Goal: Task Accomplishment & Management: Manage account settings

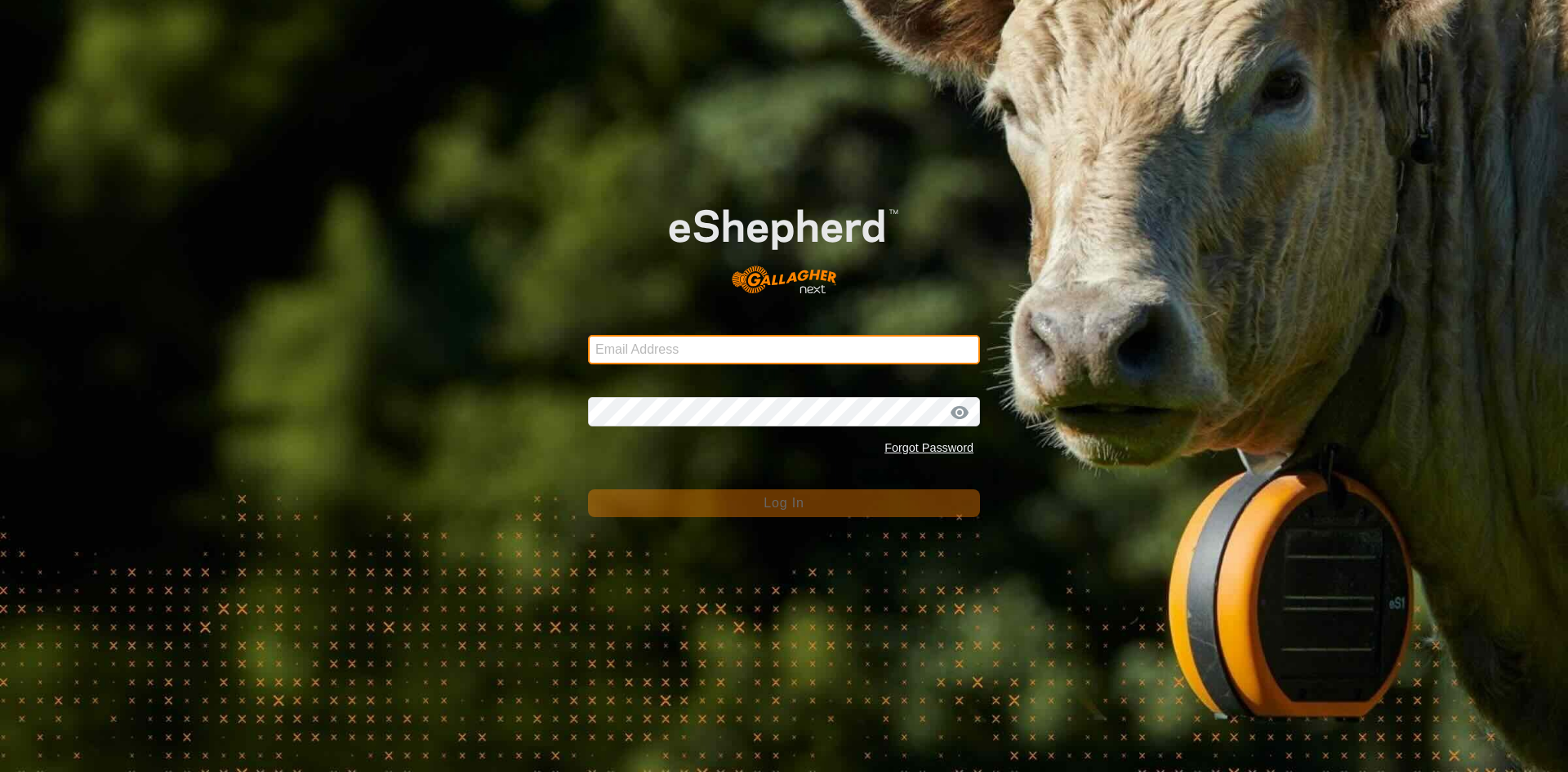
type input "[EMAIL_ADDRESS][DOMAIN_NAME]"
click at [790, 347] on input "[EMAIL_ADDRESS][DOMAIN_NAME]" at bounding box center [784, 350] width 392 height 29
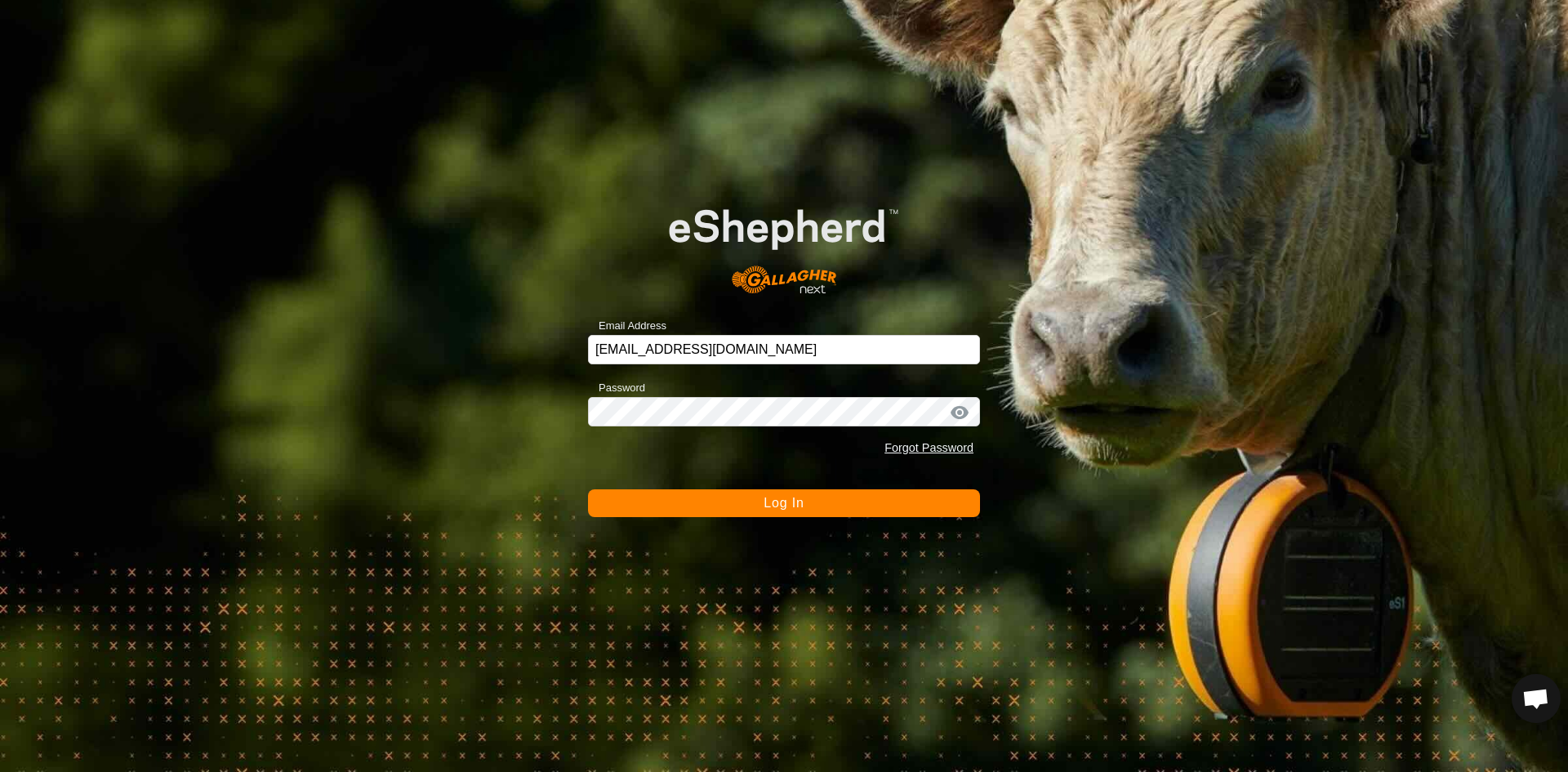
drag, startPoint x: 721, startPoint y: 516, endPoint x: 716, endPoint y: 508, distance: 9.4
click at [720, 516] on button "Log In" at bounding box center [784, 503] width 392 height 27
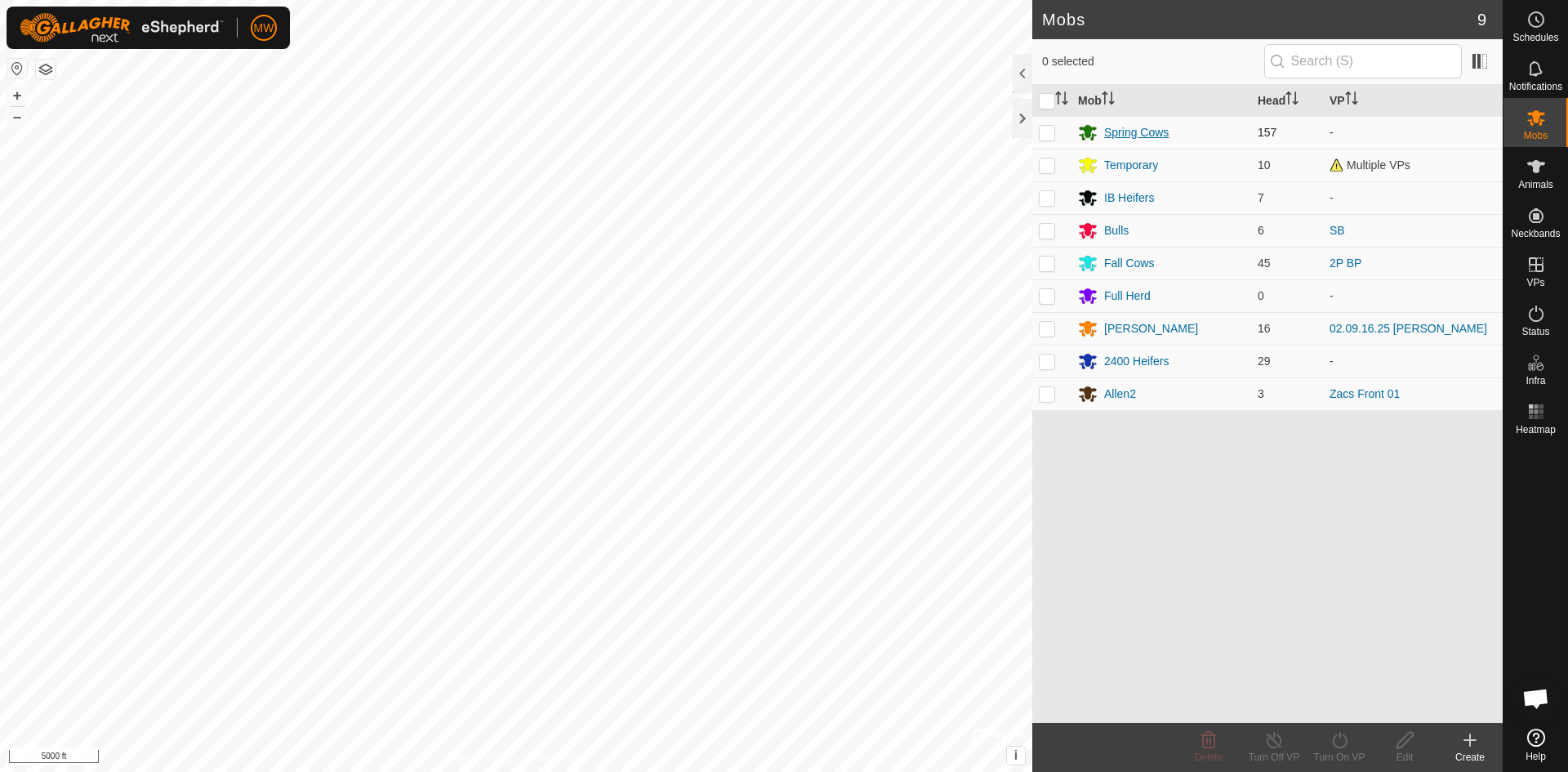
click at [1132, 133] on div "Spring Cows" at bounding box center [1136, 133] width 64 height 17
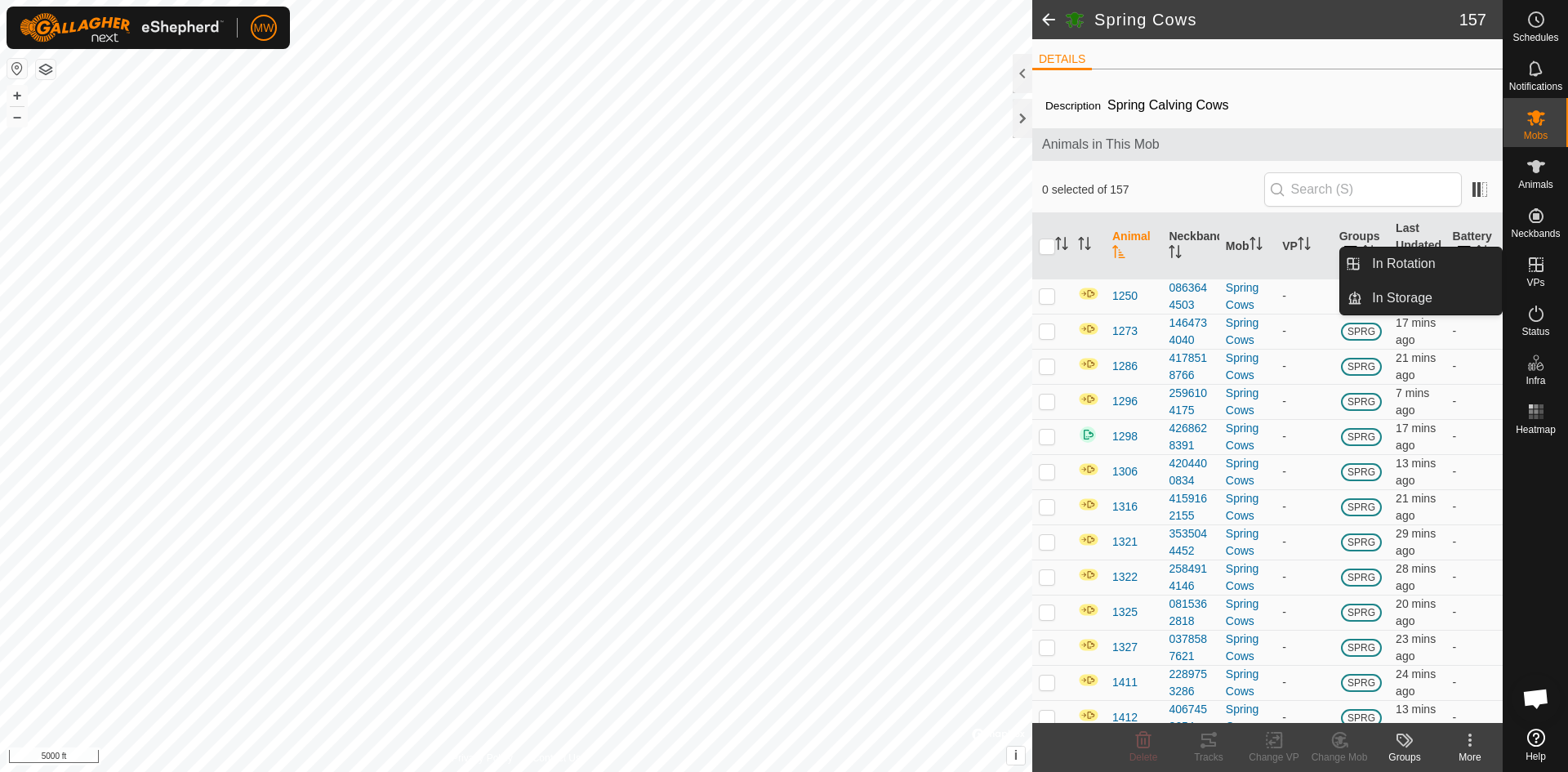
click at [1539, 268] on icon at bounding box center [1535, 264] width 19 height 19
click at [1537, 267] on icon at bounding box center [1535, 264] width 19 height 19
click at [1534, 267] on icon at bounding box center [1535, 264] width 19 height 19
click at [1420, 259] on link "In Rotation" at bounding box center [1432, 264] width 140 height 33
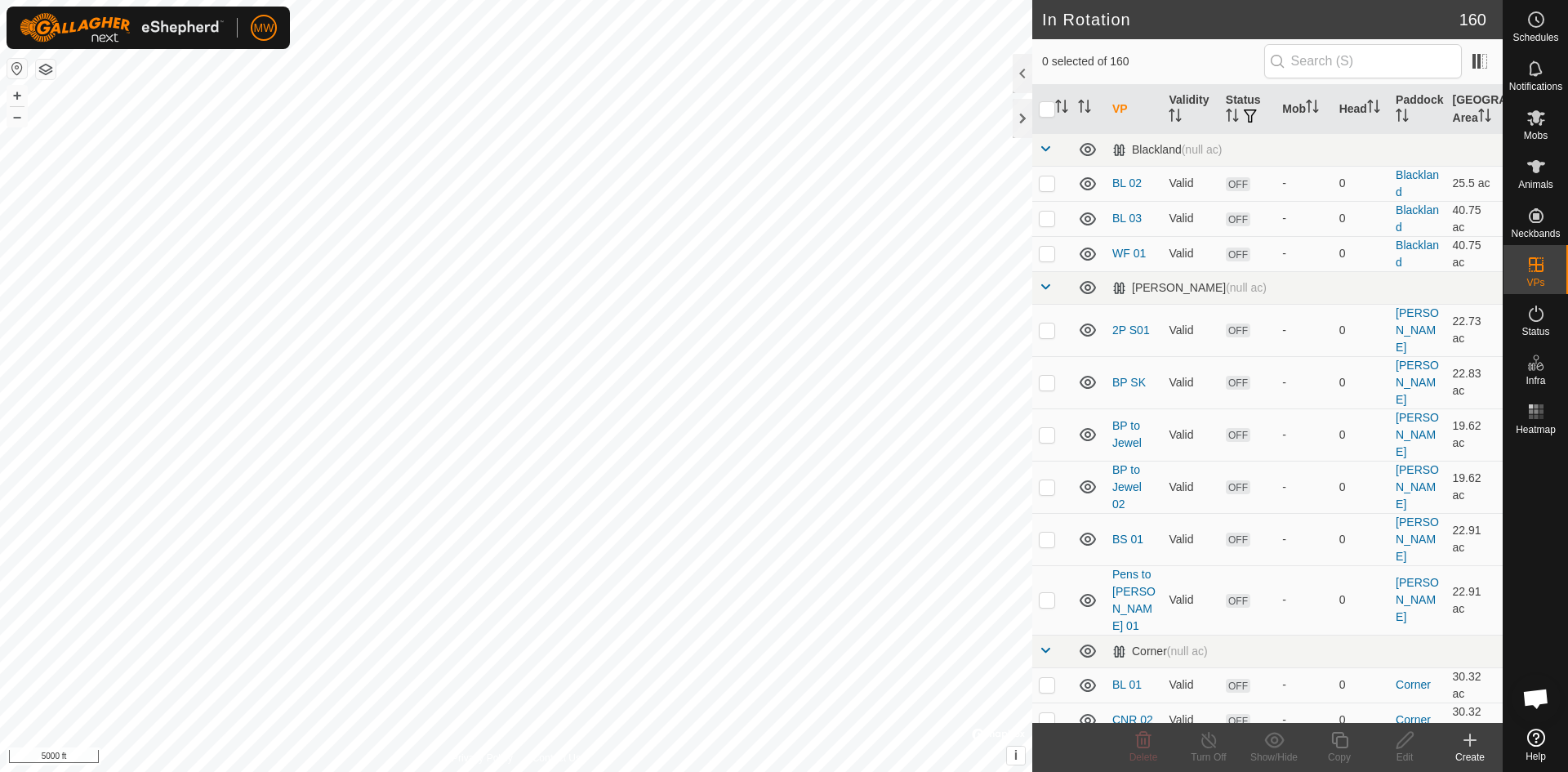
click at [1477, 740] on icon at bounding box center [1469, 739] width 19 height 19
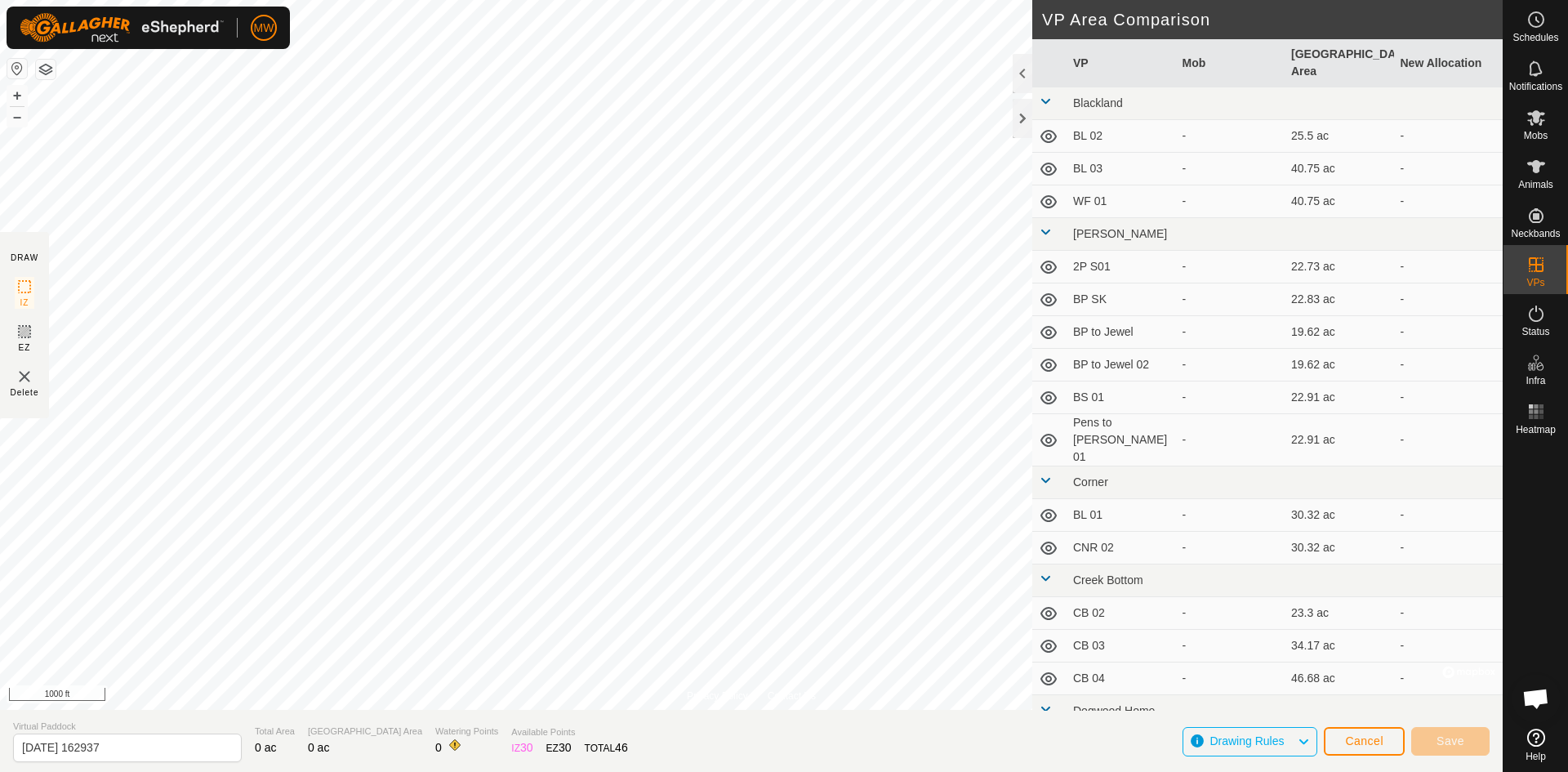
click at [40, 384] on div "Privacy Policy Contact Us + – ⇧ i © Mapbox , © OpenStreetMap , Improve this map…" at bounding box center [751, 386] width 1502 height 772
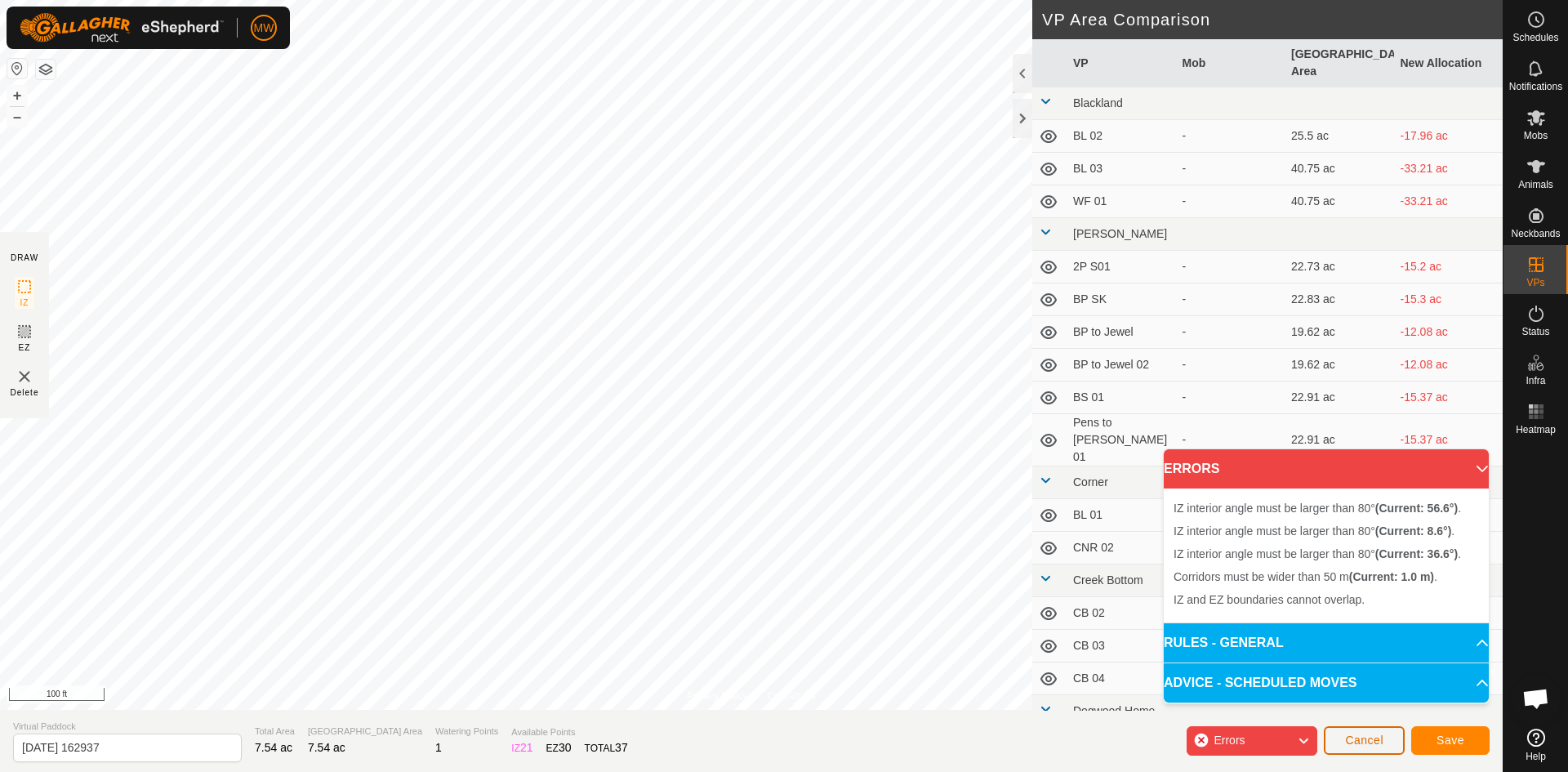
click at [1379, 745] on span "Cancel" at bounding box center [1364, 740] width 38 height 13
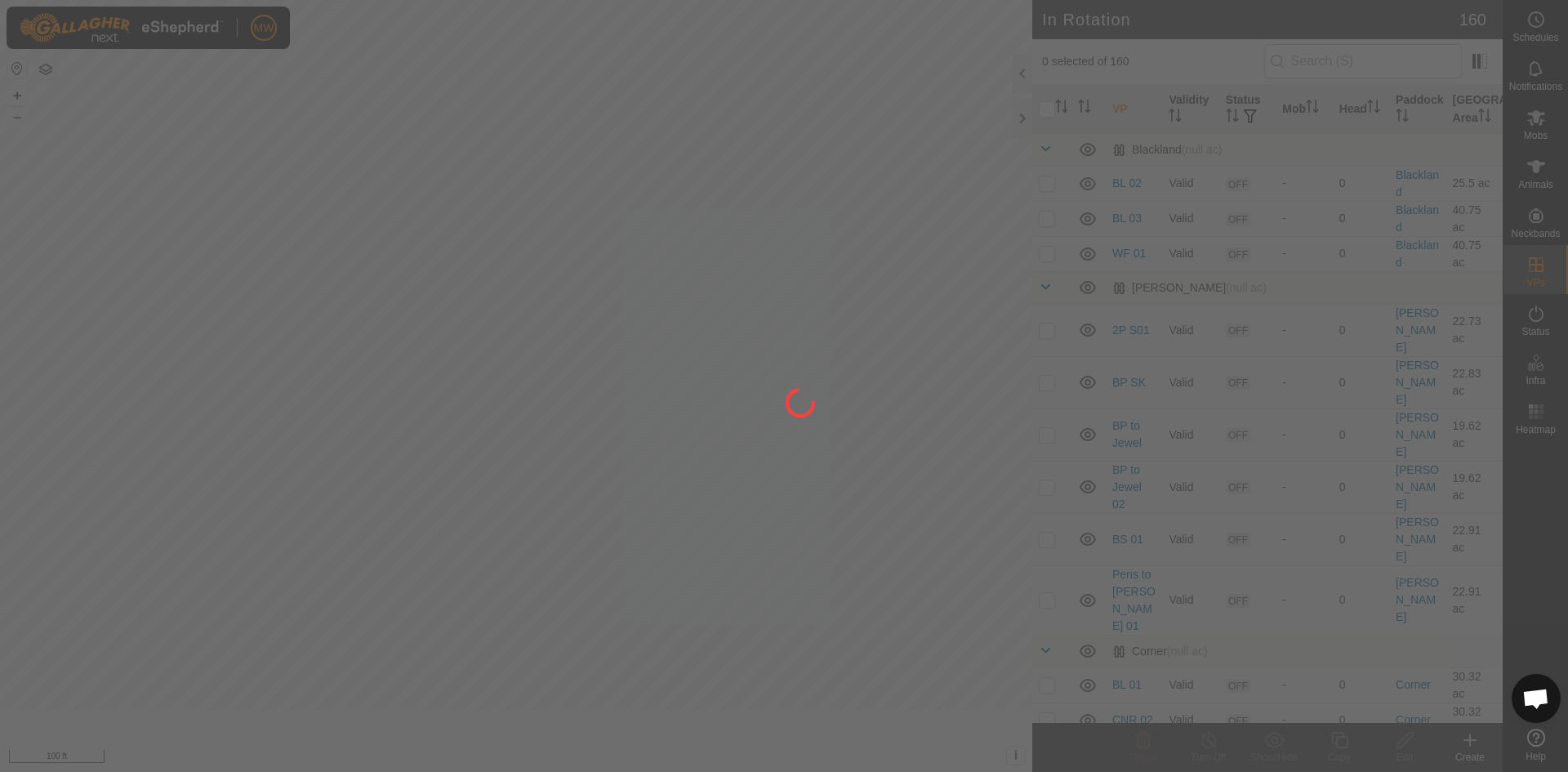
click at [462, 696] on div at bounding box center [784, 386] width 1568 height 772
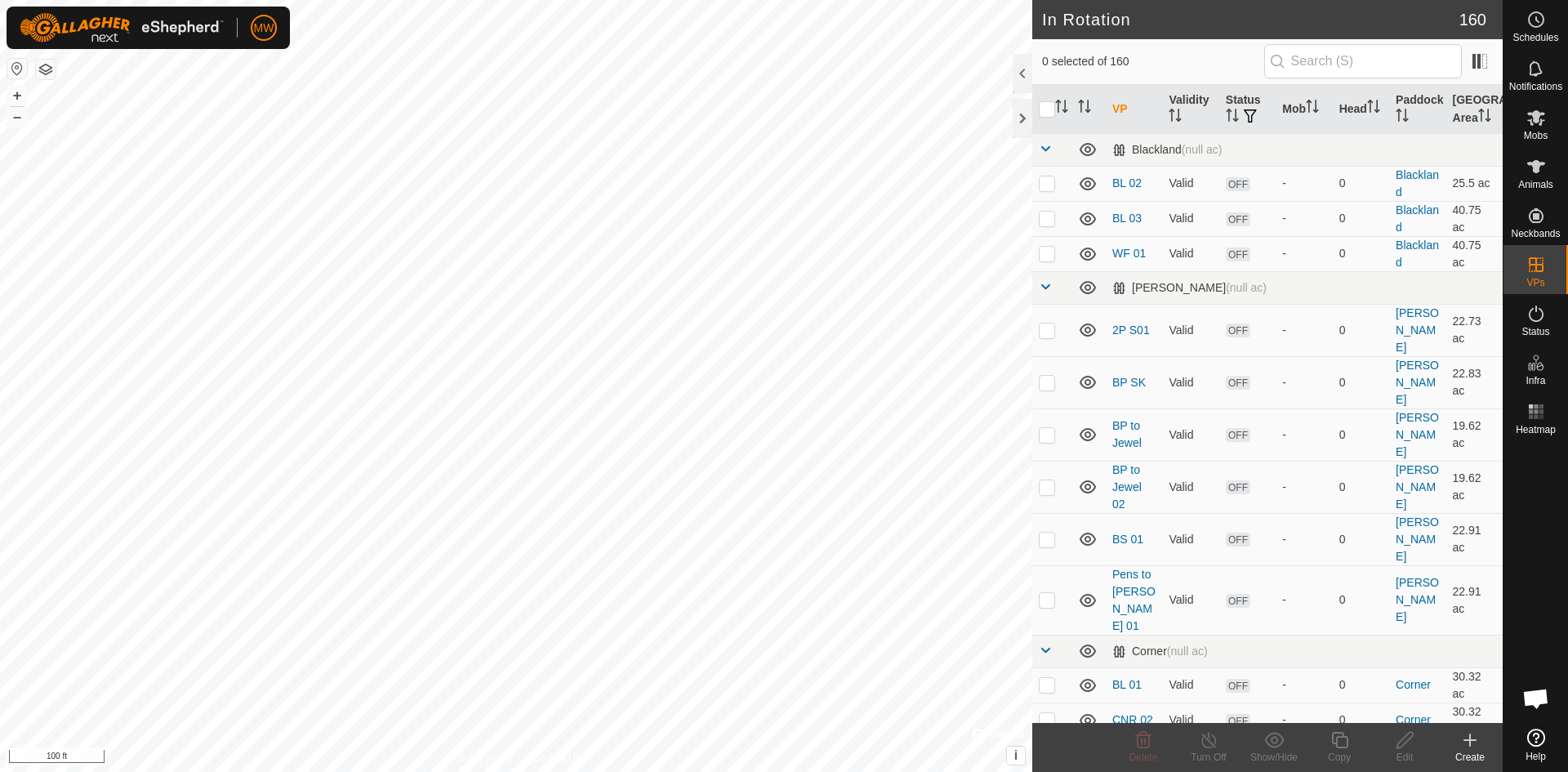
click at [481, 771] on html "MW Schedules Notifications Mobs Animals Neckbands VPs Status Infra Heatmap Help…" at bounding box center [784, 386] width 1568 height 772
click at [1472, 737] on icon at bounding box center [1469, 739] width 19 height 19
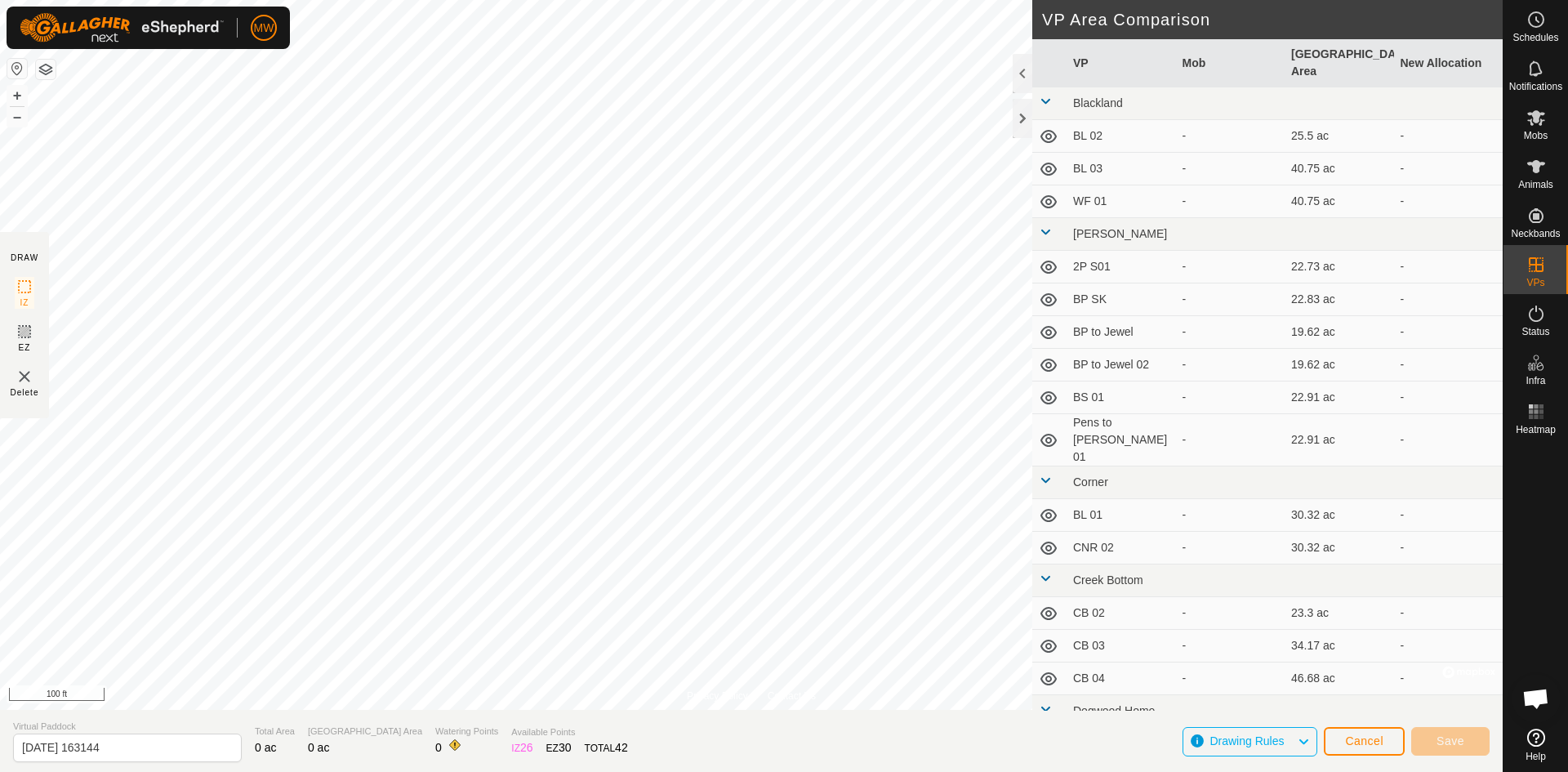
click at [261, 771] on html "MW Schedules Notifications Mobs Animals Neckbands VPs Status Infra Heatmap Help…" at bounding box center [784, 386] width 1568 height 772
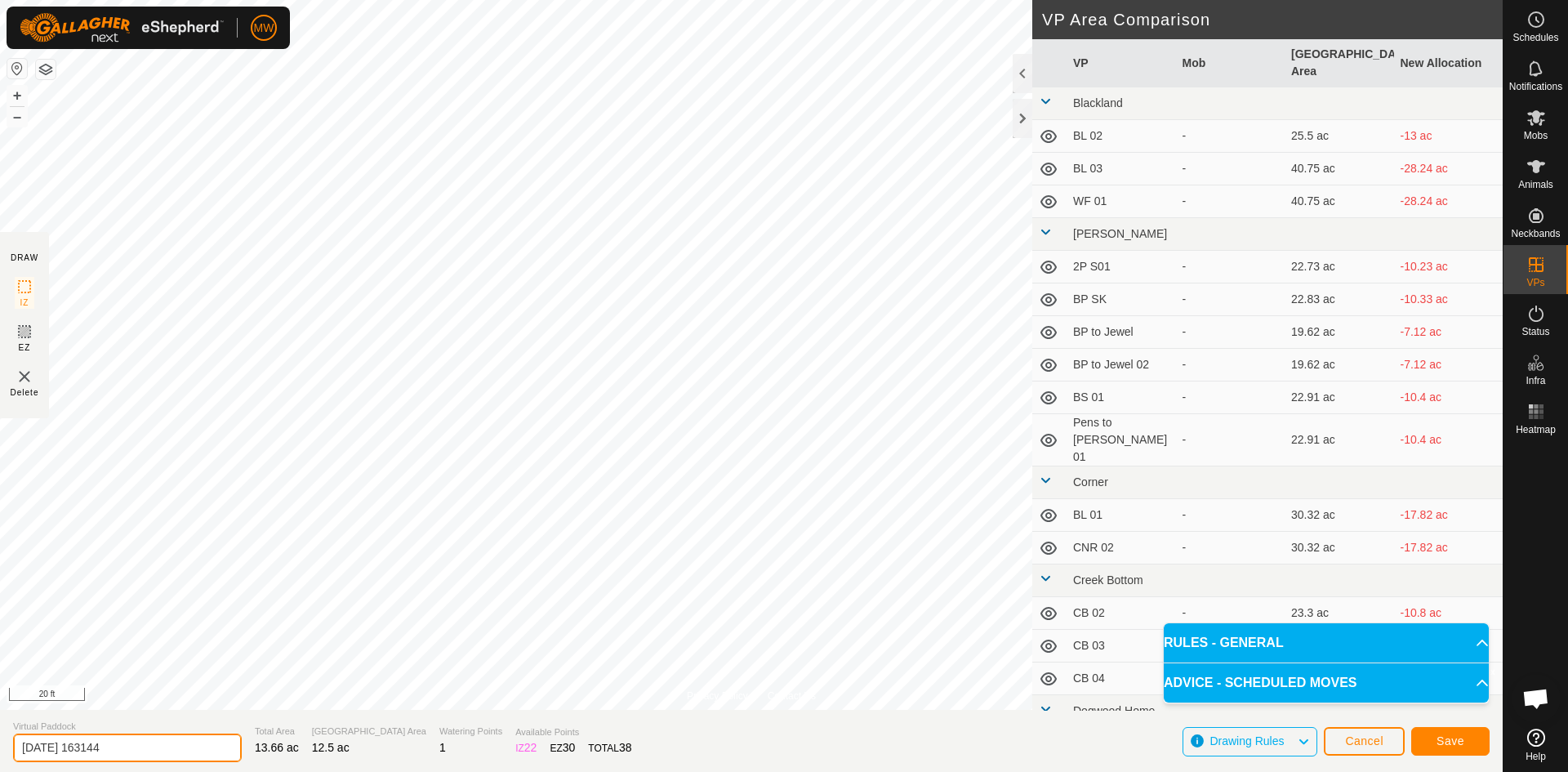
drag, startPoint x: 139, startPoint y: 747, endPoint x: 0, endPoint y: 748, distance: 139.0
click at [0, 748] on section "Virtual Paddock [DATE] 163144 Total Area 13.66 ac Grazing Area 12.5 ac Watering…" at bounding box center [751, 741] width 1502 height 62
click at [74, 749] on input "[PERSON_NAME] 1" at bounding box center [127, 747] width 229 height 28
type input "[PERSON_NAME] 01"
click at [1425, 735] on button "Save" at bounding box center [1450, 741] width 79 height 28
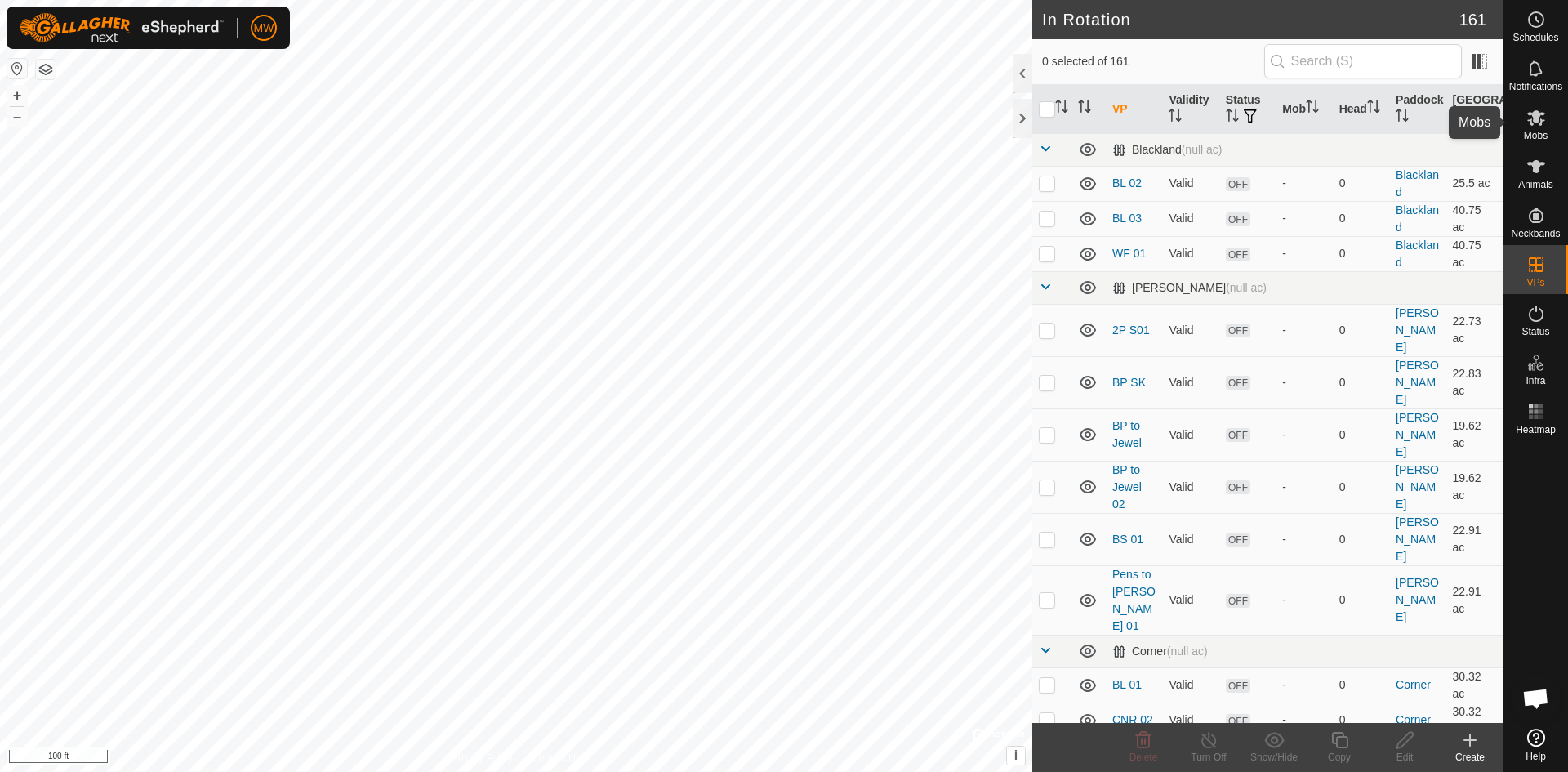
click at [1542, 119] on icon at bounding box center [1535, 117] width 19 height 19
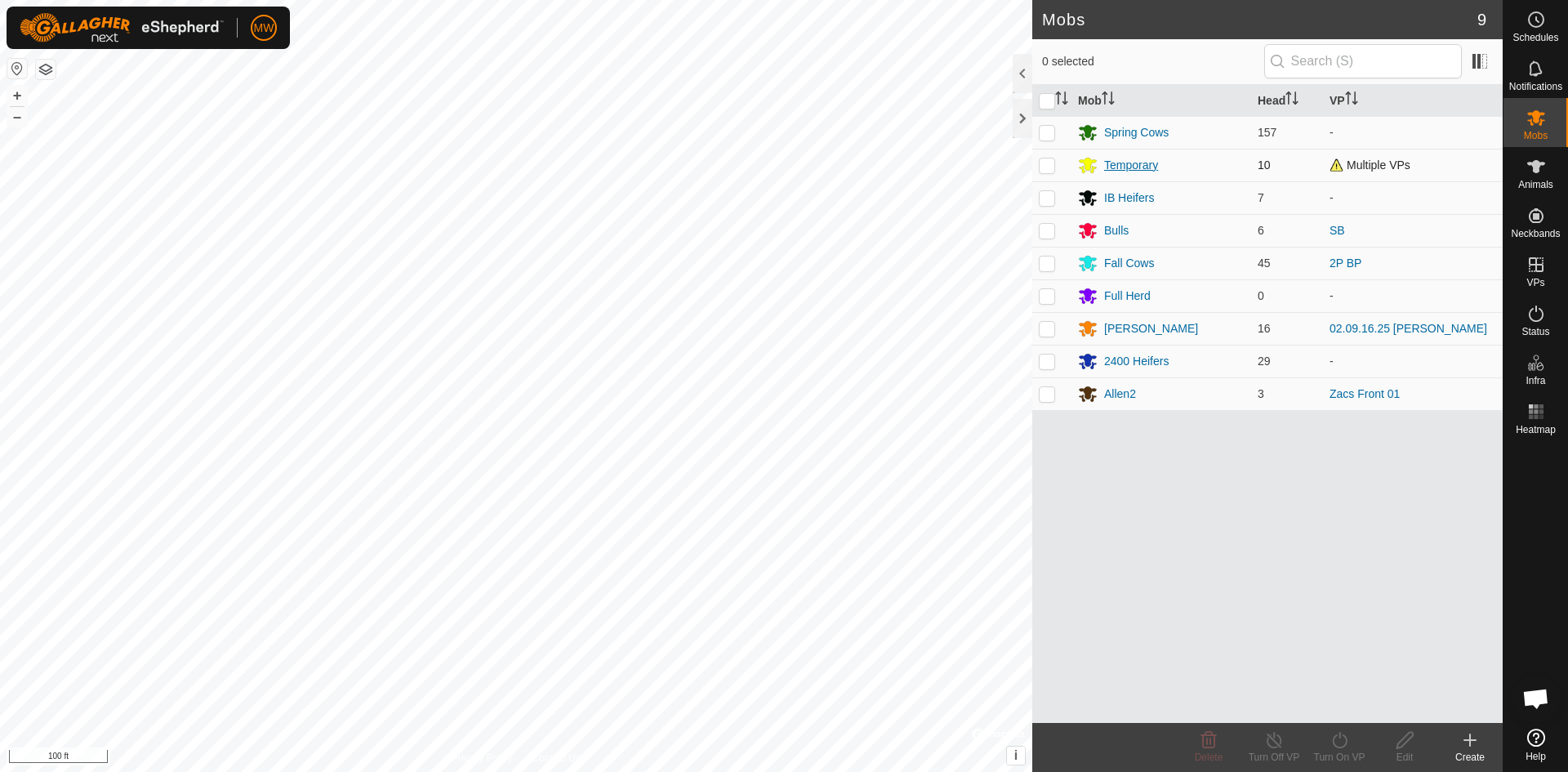
click at [1127, 168] on div "Temporary" at bounding box center [1130, 165] width 54 height 17
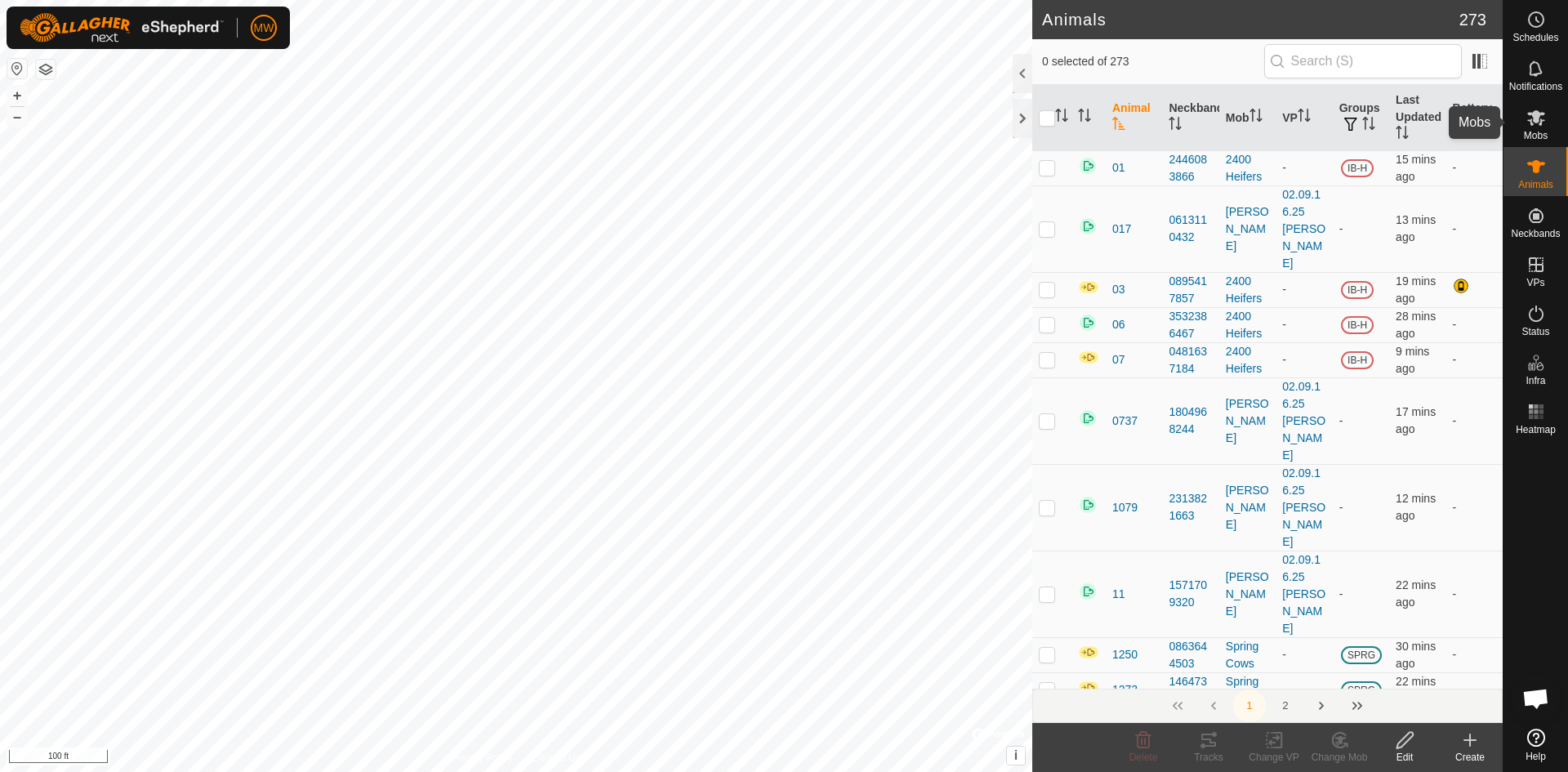
click at [1538, 125] on icon at bounding box center [1536, 117] width 18 height 16
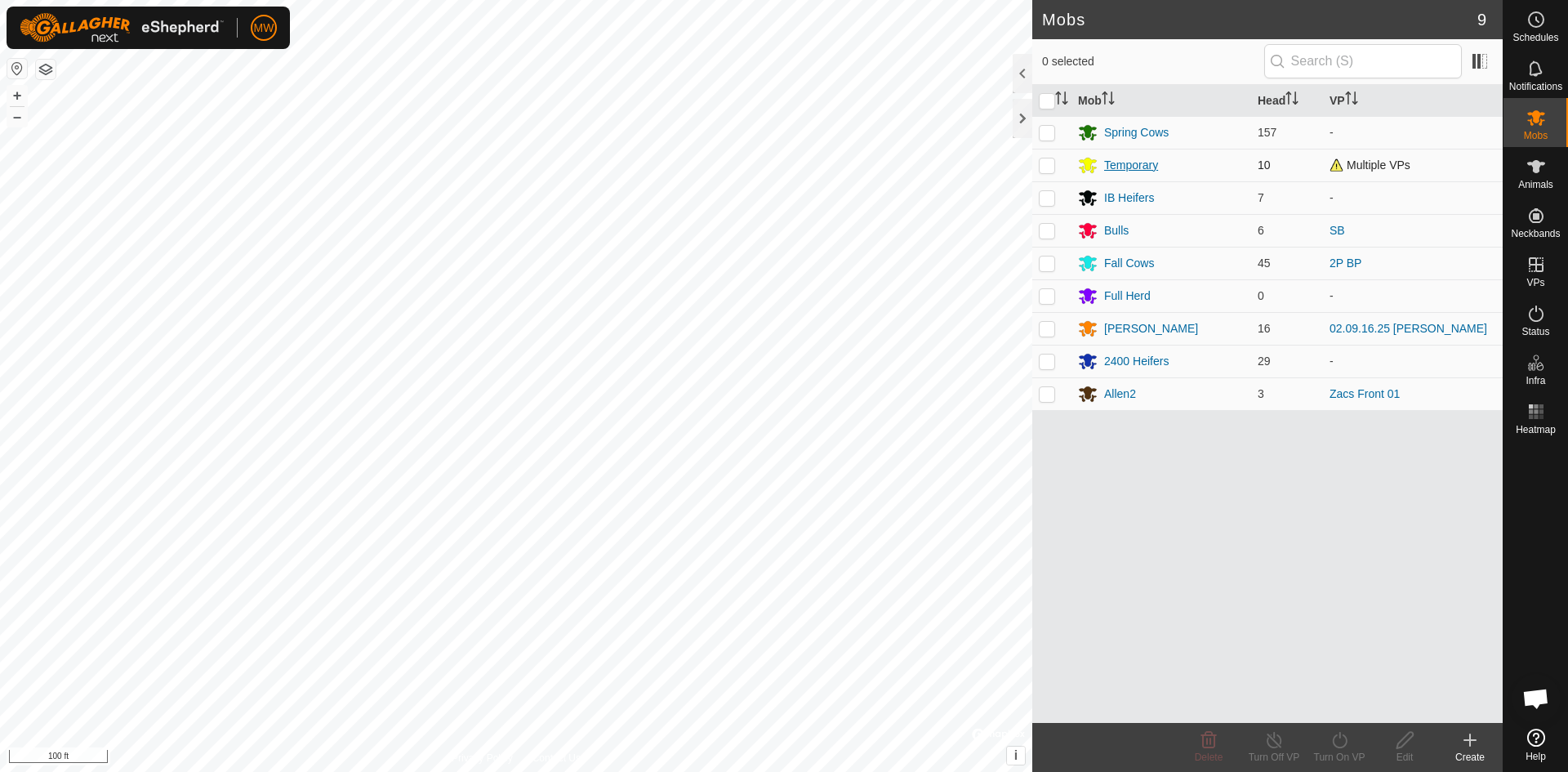
click at [1120, 167] on div "Temporary" at bounding box center [1130, 165] width 54 height 17
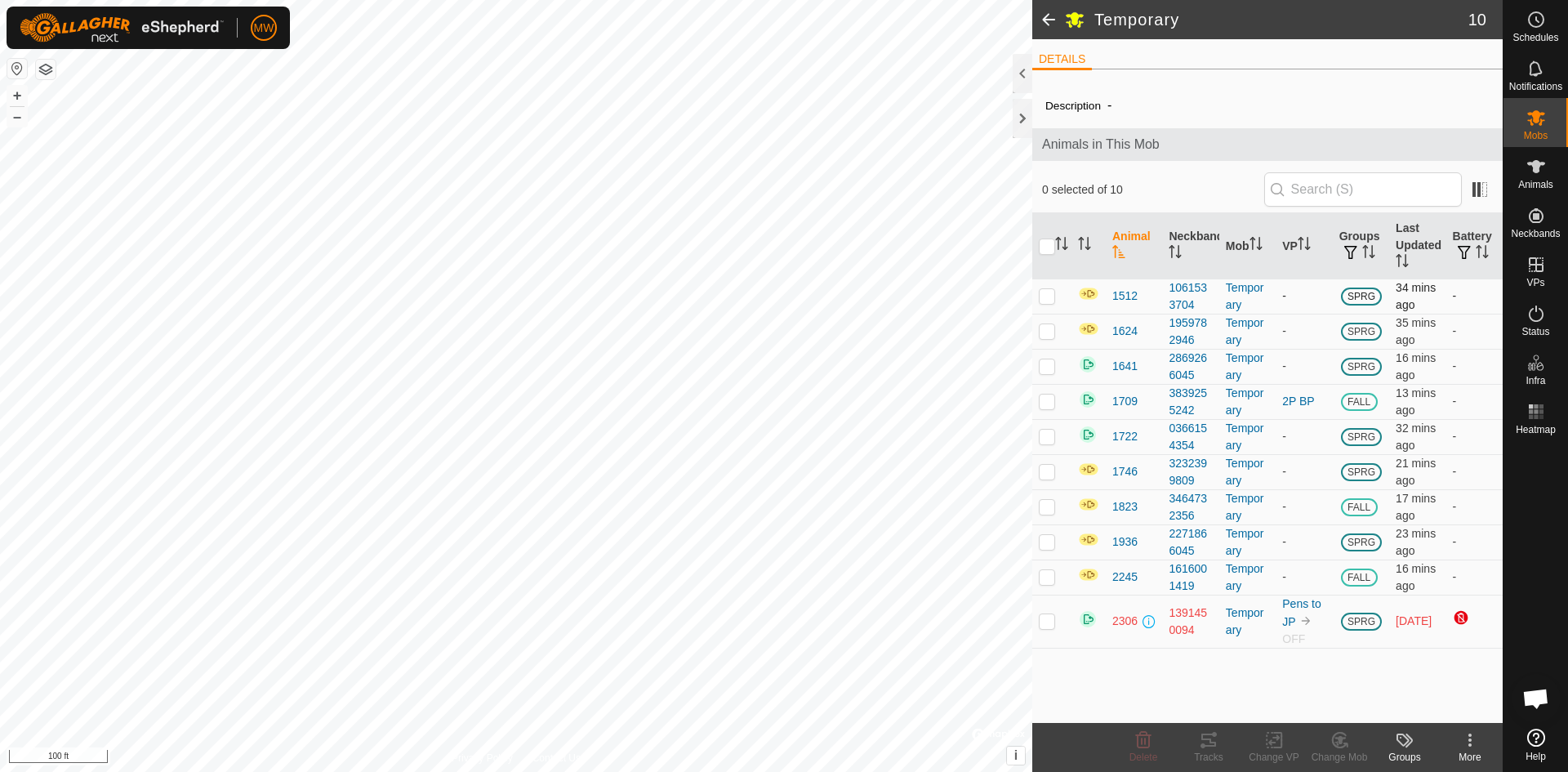
click at [1055, 295] on td at bounding box center [1051, 296] width 39 height 35
checkbox input "true"
click at [1050, 434] on p-checkbox at bounding box center [1047, 436] width 16 height 13
checkbox input "true"
click at [1048, 327] on p-checkbox at bounding box center [1047, 331] width 16 height 13
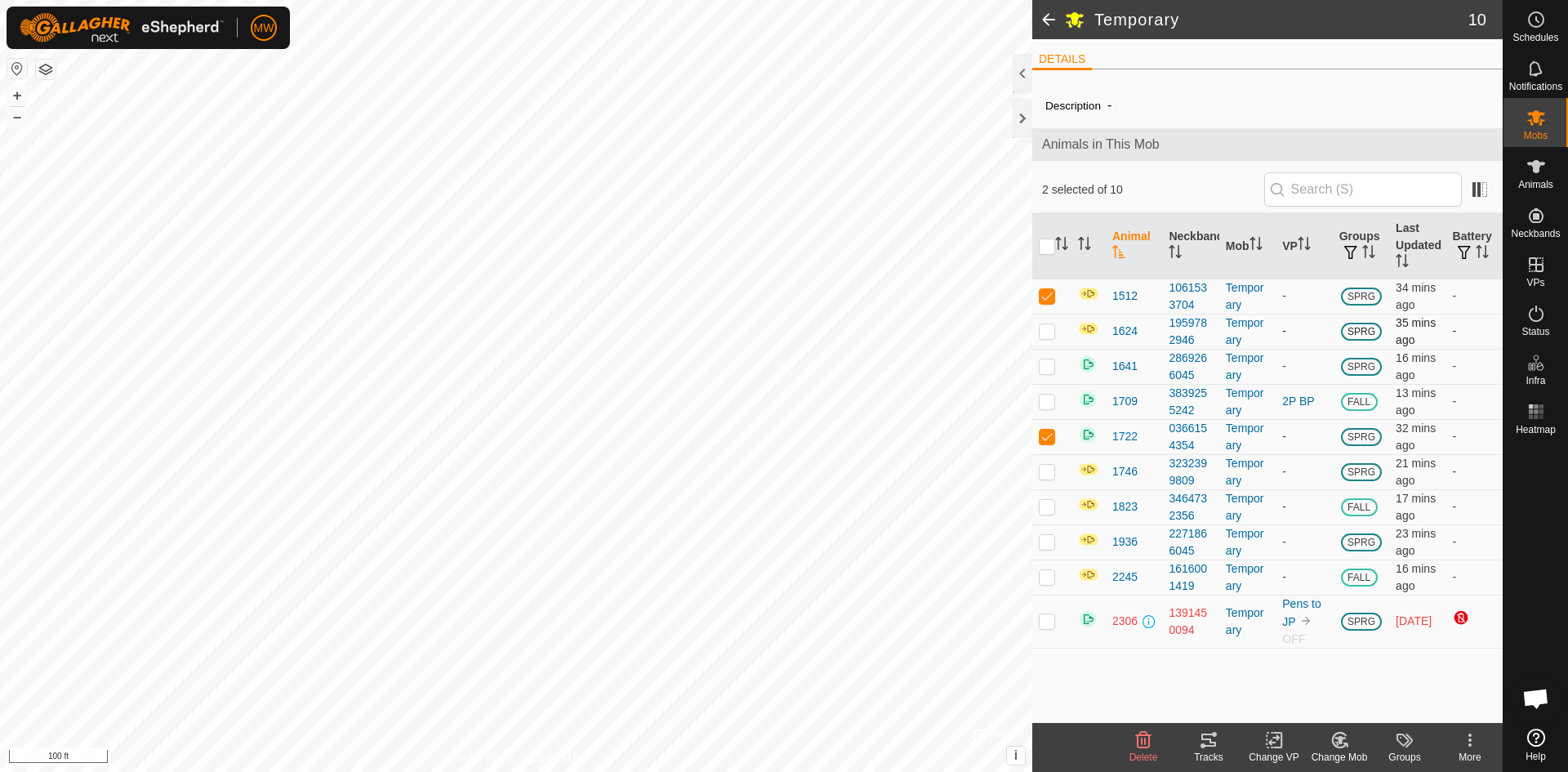
checkbox input "true"
click at [1039, 365] on p-checkbox at bounding box center [1047, 365] width 16 height 13
checkbox input "true"
click at [1056, 542] on td at bounding box center [1051, 542] width 39 height 35
checkbox input "true"
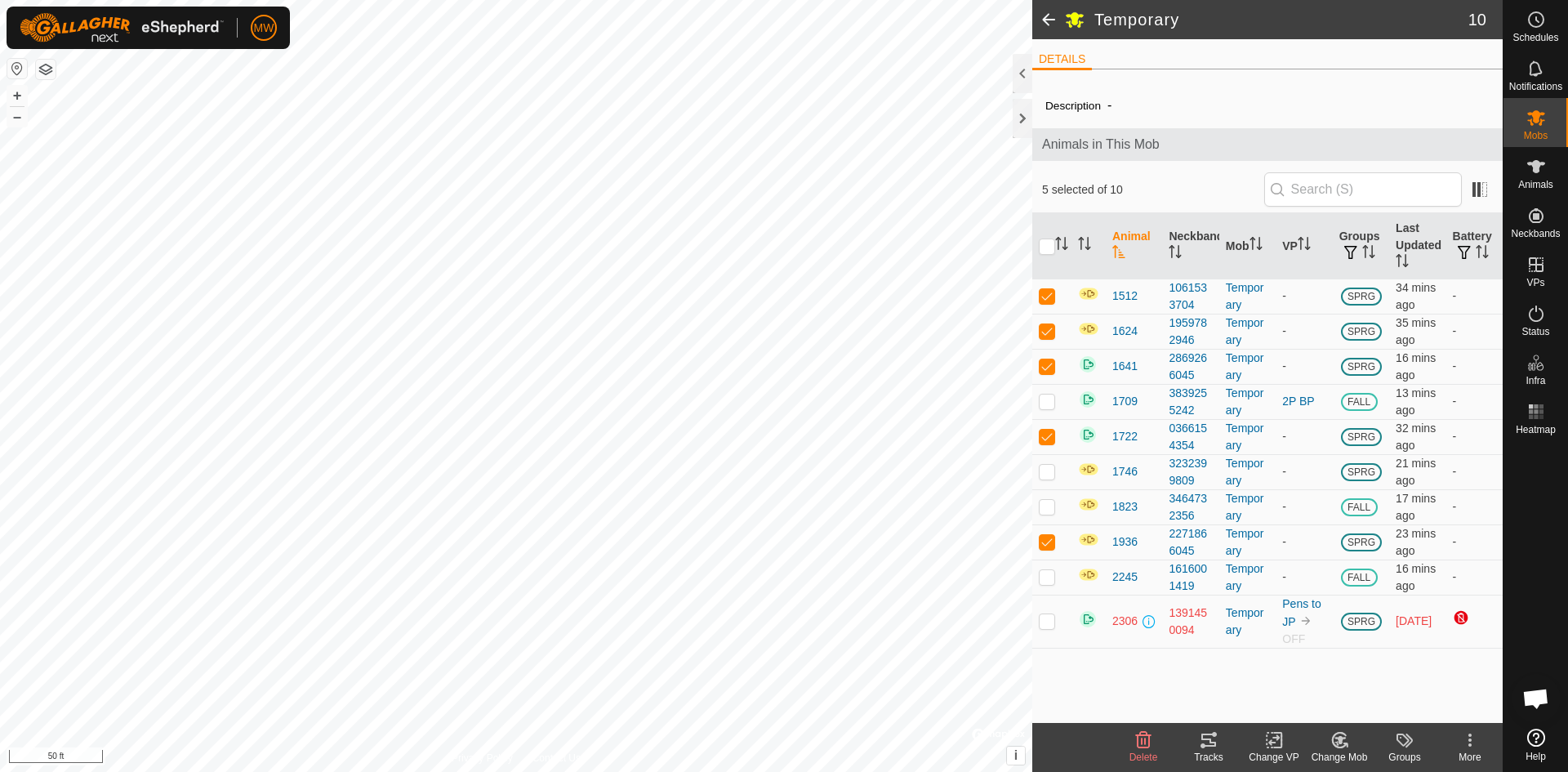
click at [1340, 736] on icon at bounding box center [1339, 740] width 11 height 8
click at [1360, 670] on link "Choose Mob..." at bounding box center [1388, 670] width 162 height 33
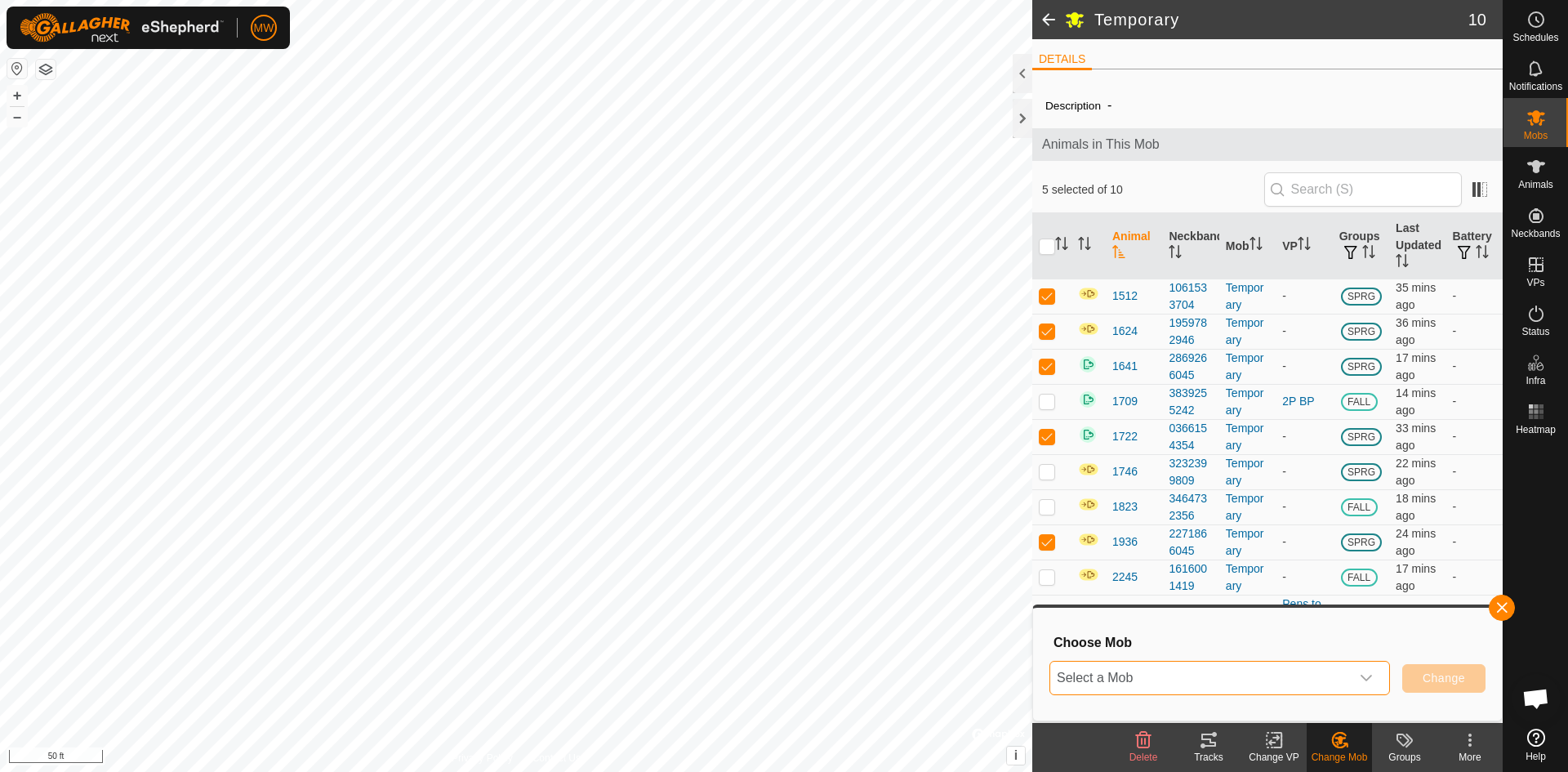
click at [1281, 679] on span "Select a Mob" at bounding box center [1199, 678] width 299 height 33
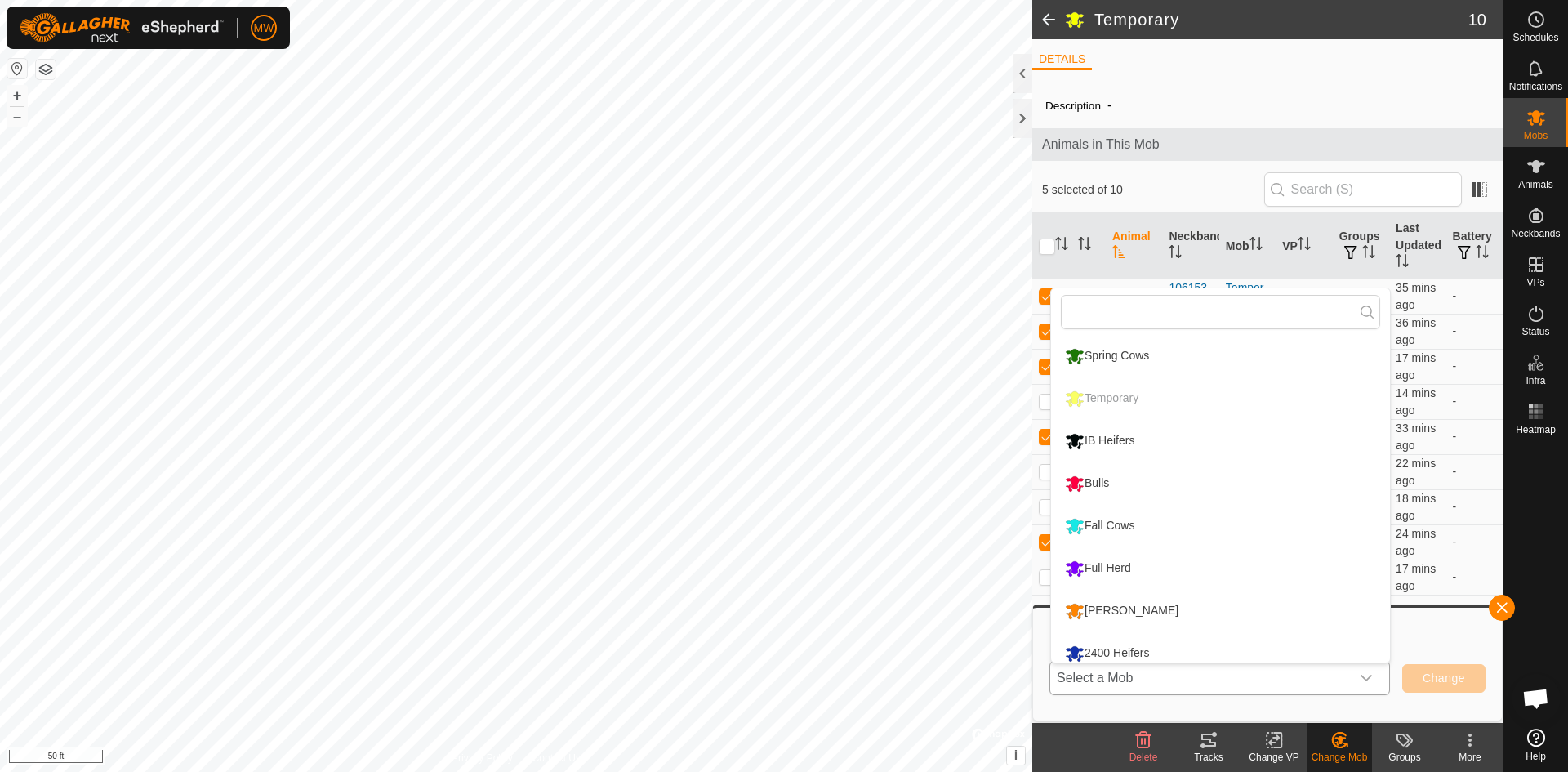
click at [1115, 352] on li "Spring Cows" at bounding box center [1220, 356] width 339 height 41
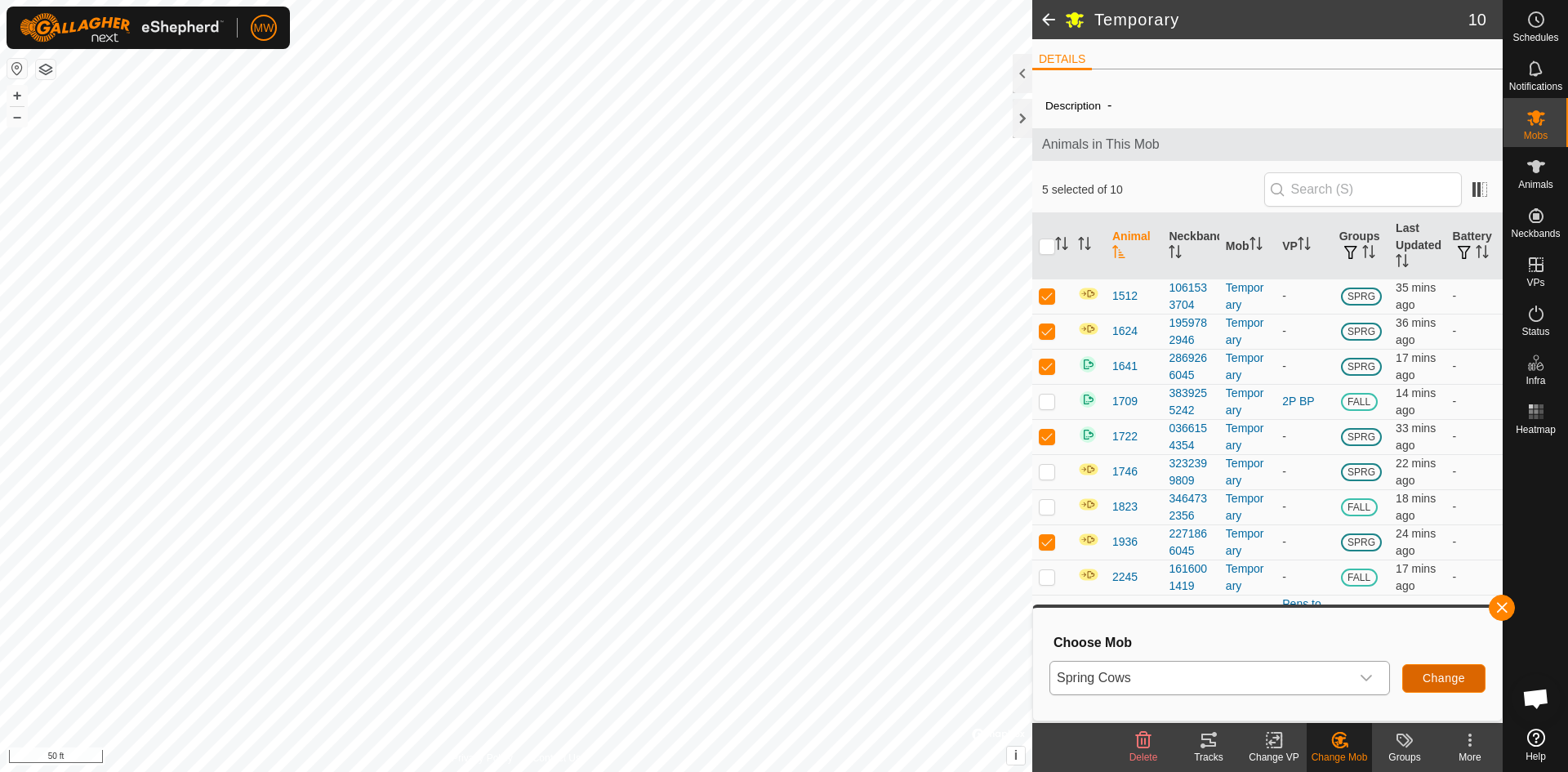
click at [1436, 684] on span "Change" at bounding box center [1444, 678] width 42 height 13
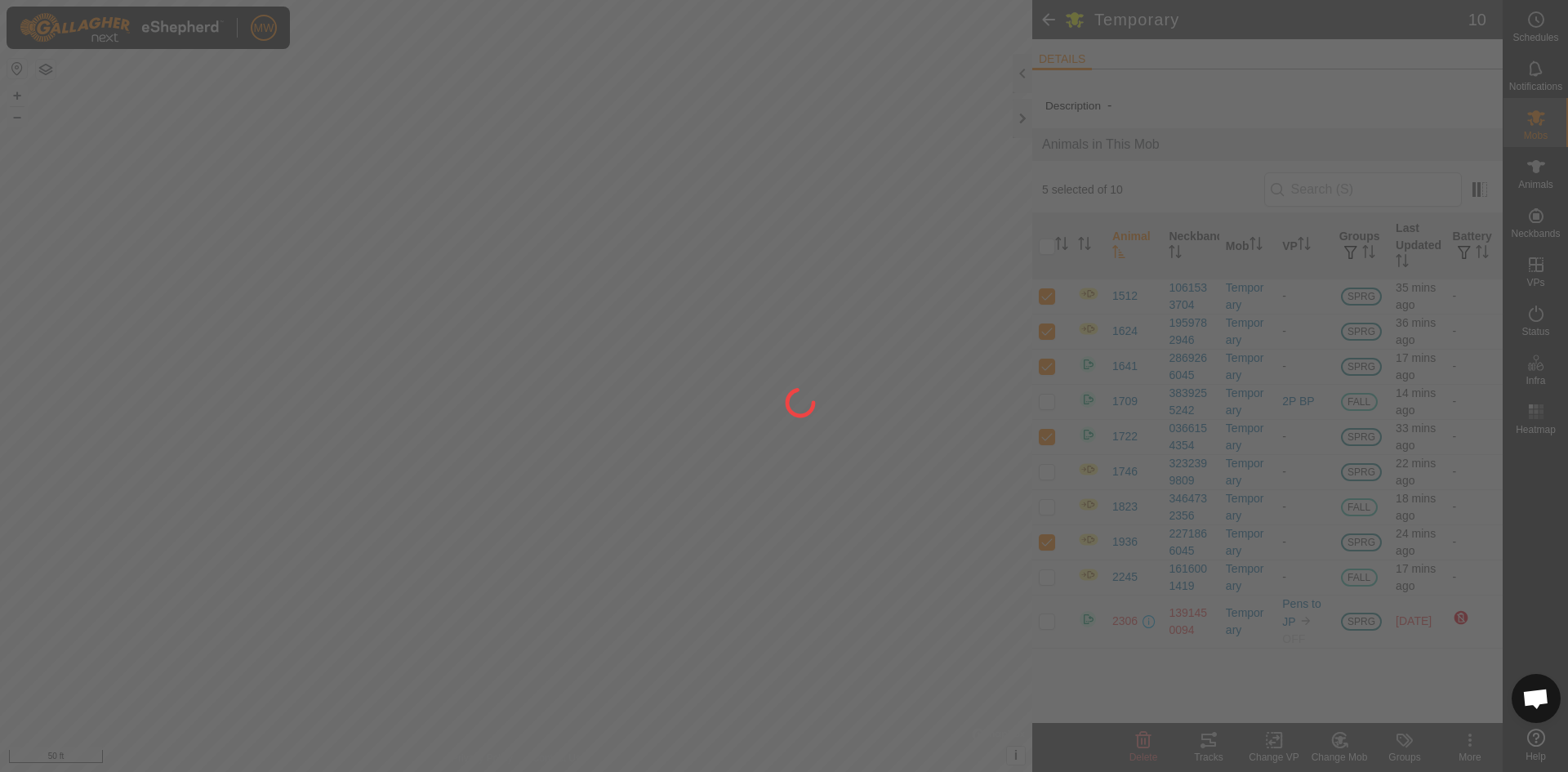
checkbox input "false"
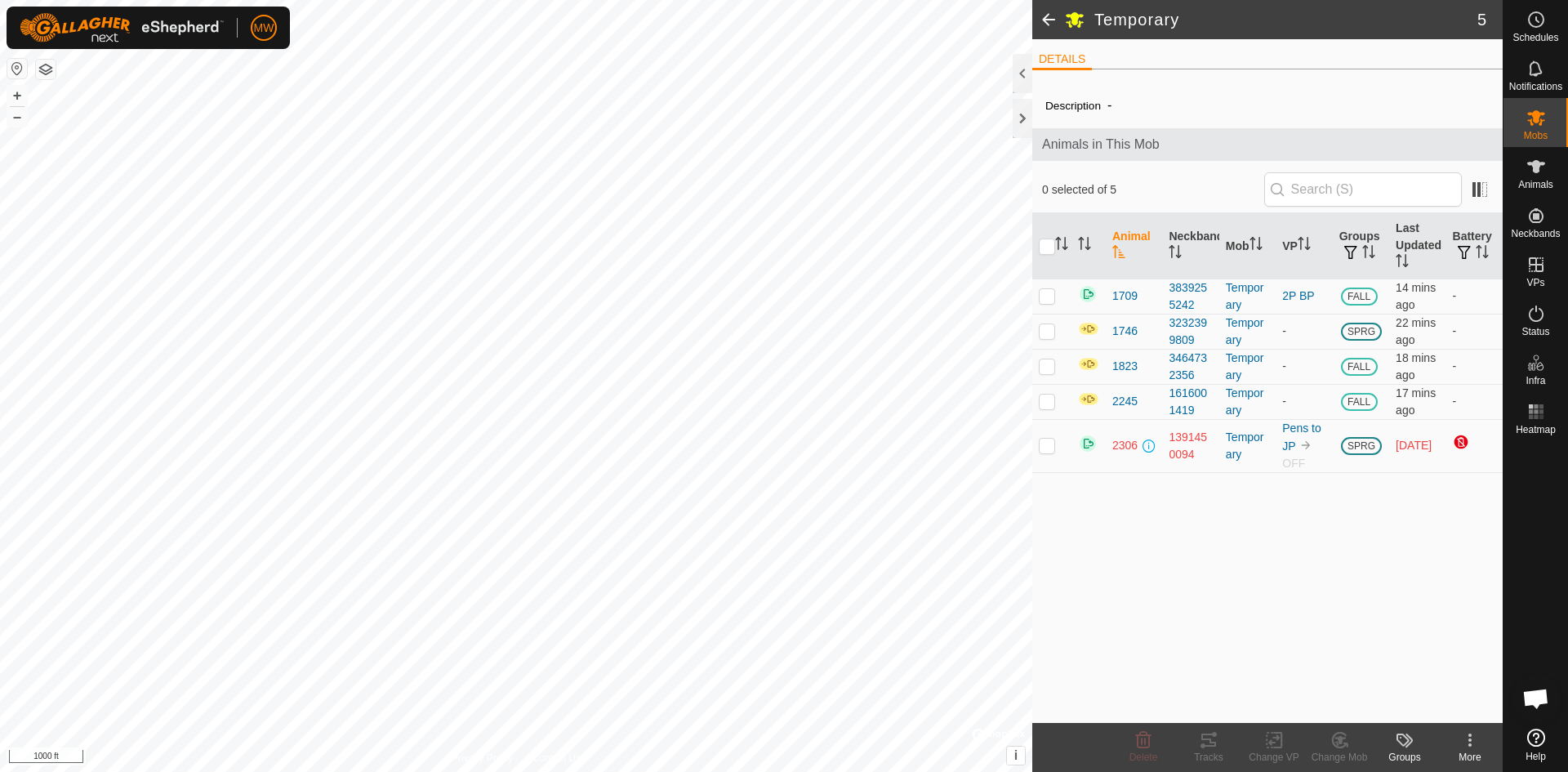
click at [1046, 19] on span at bounding box center [1048, 19] width 33 height 39
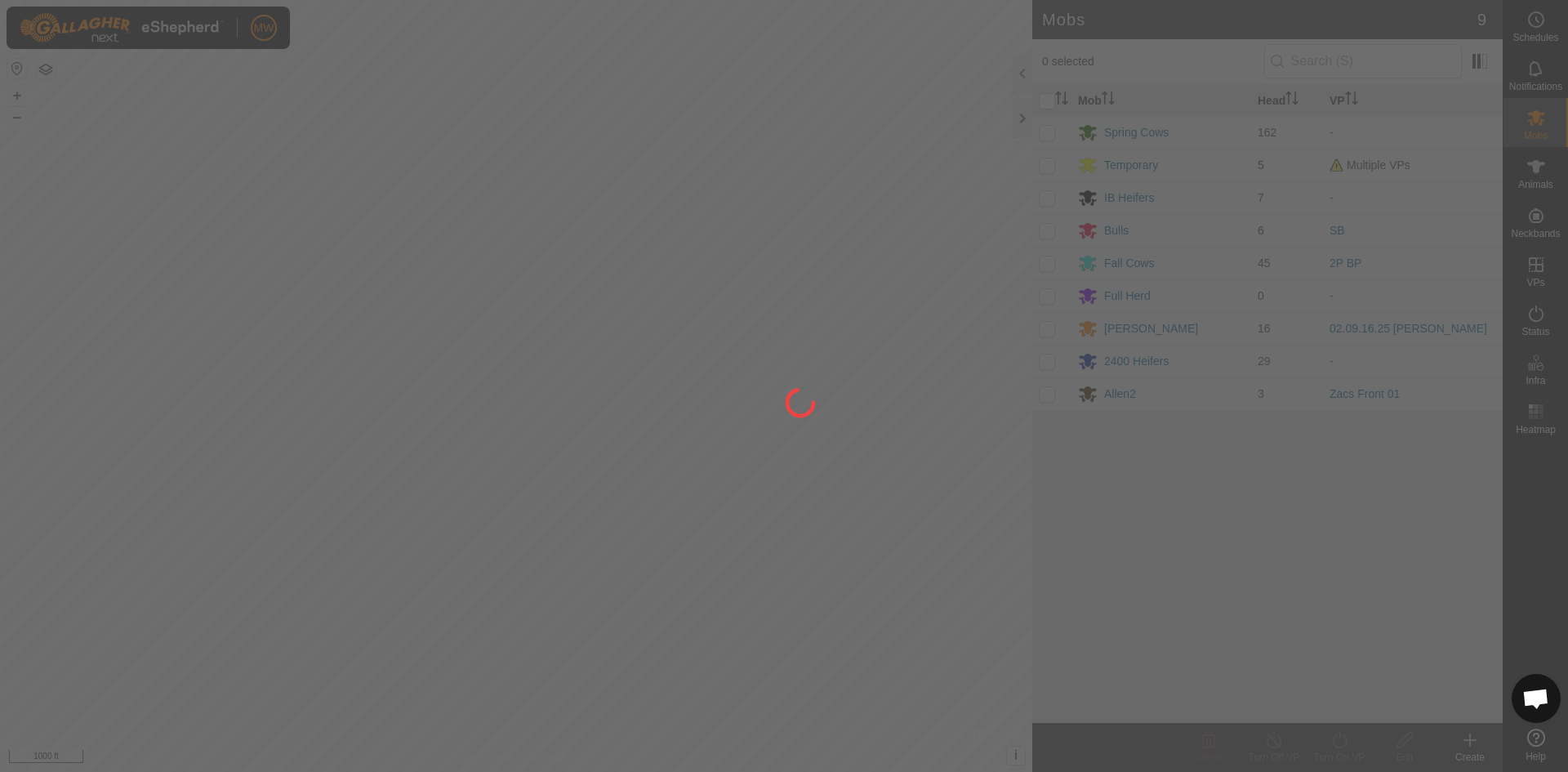
click at [1123, 127] on div at bounding box center [784, 386] width 1568 height 772
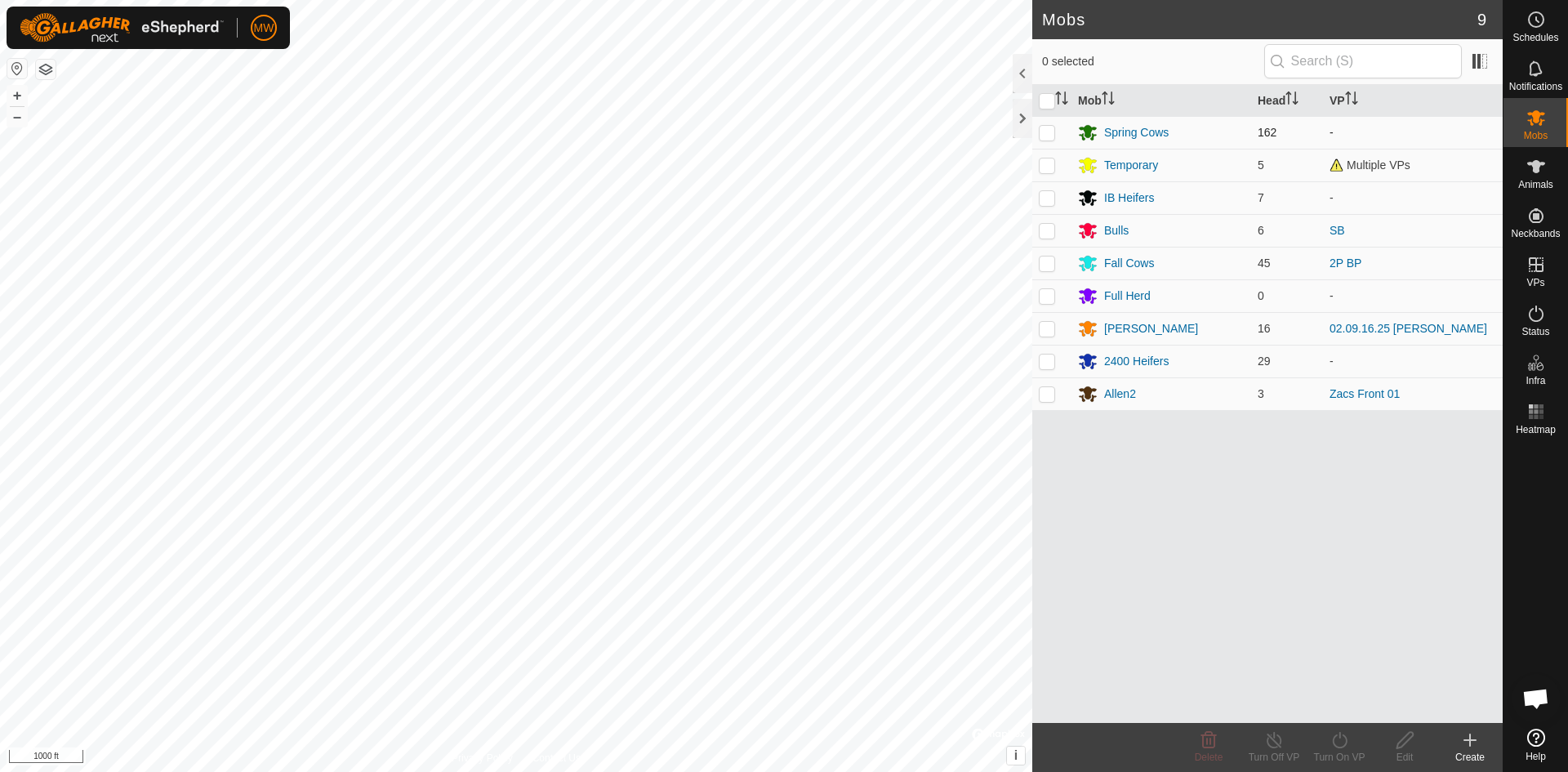
click at [1053, 131] on p-checkbox at bounding box center [1047, 132] width 16 height 13
checkbox input "true"
click at [1336, 734] on icon at bounding box center [1339, 739] width 20 height 19
click at [1332, 707] on link "Now" at bounding box center [1388, 704] width 162 height 33
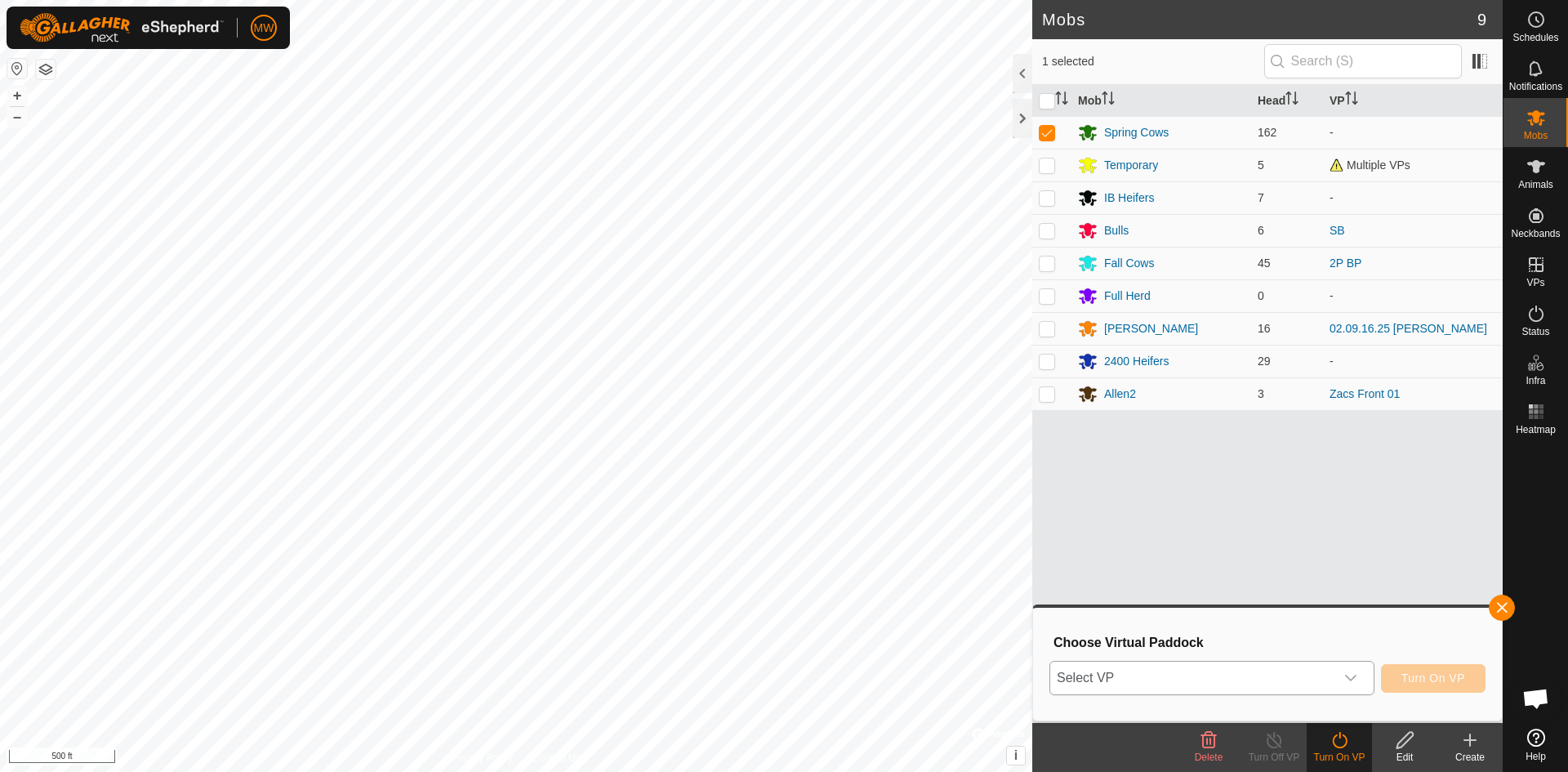
click at [1172, 682] on span "Select VP" at bounding box center [1192, 678] width 284 height 33
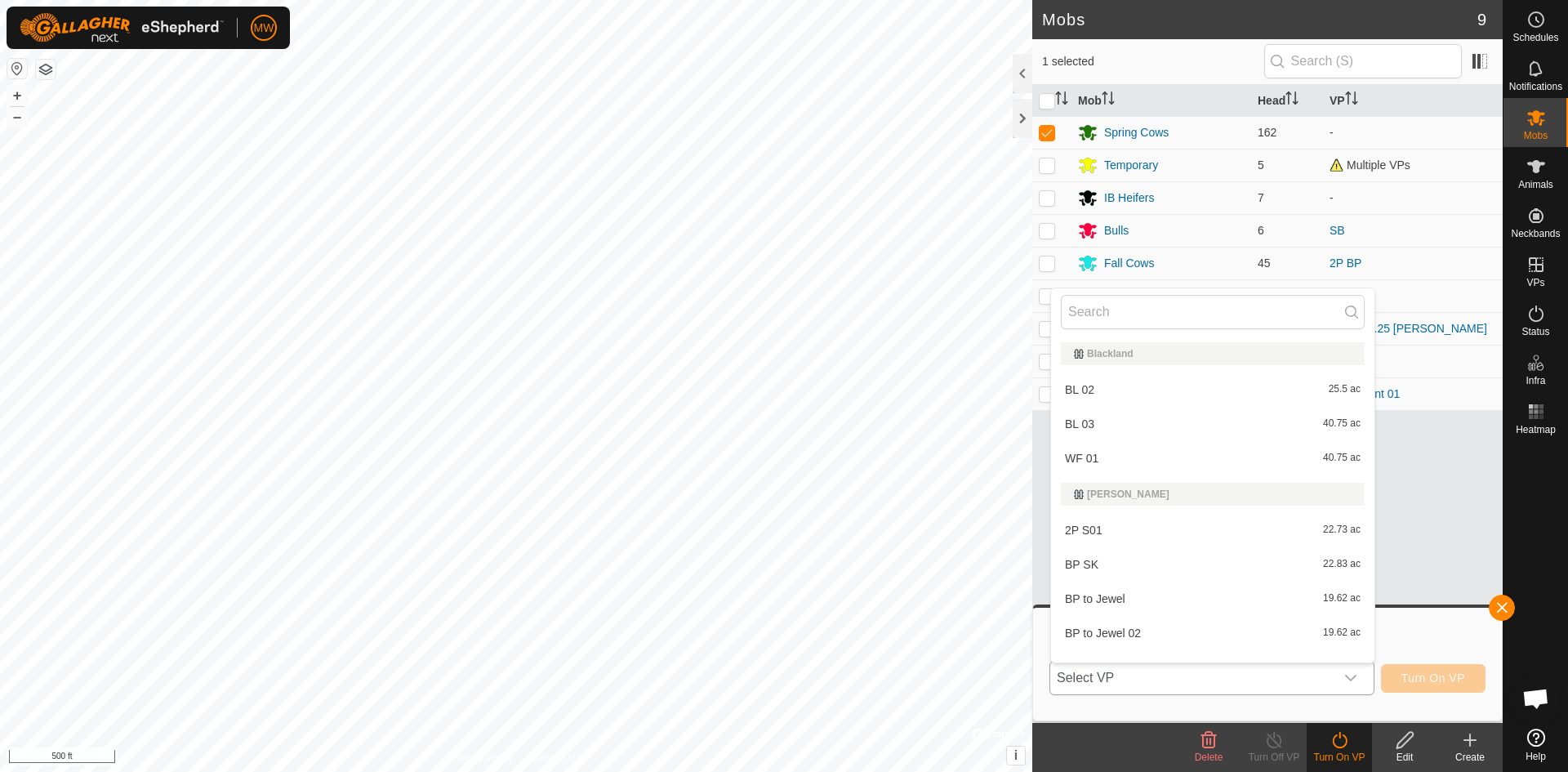
scroll to position [21, 0]
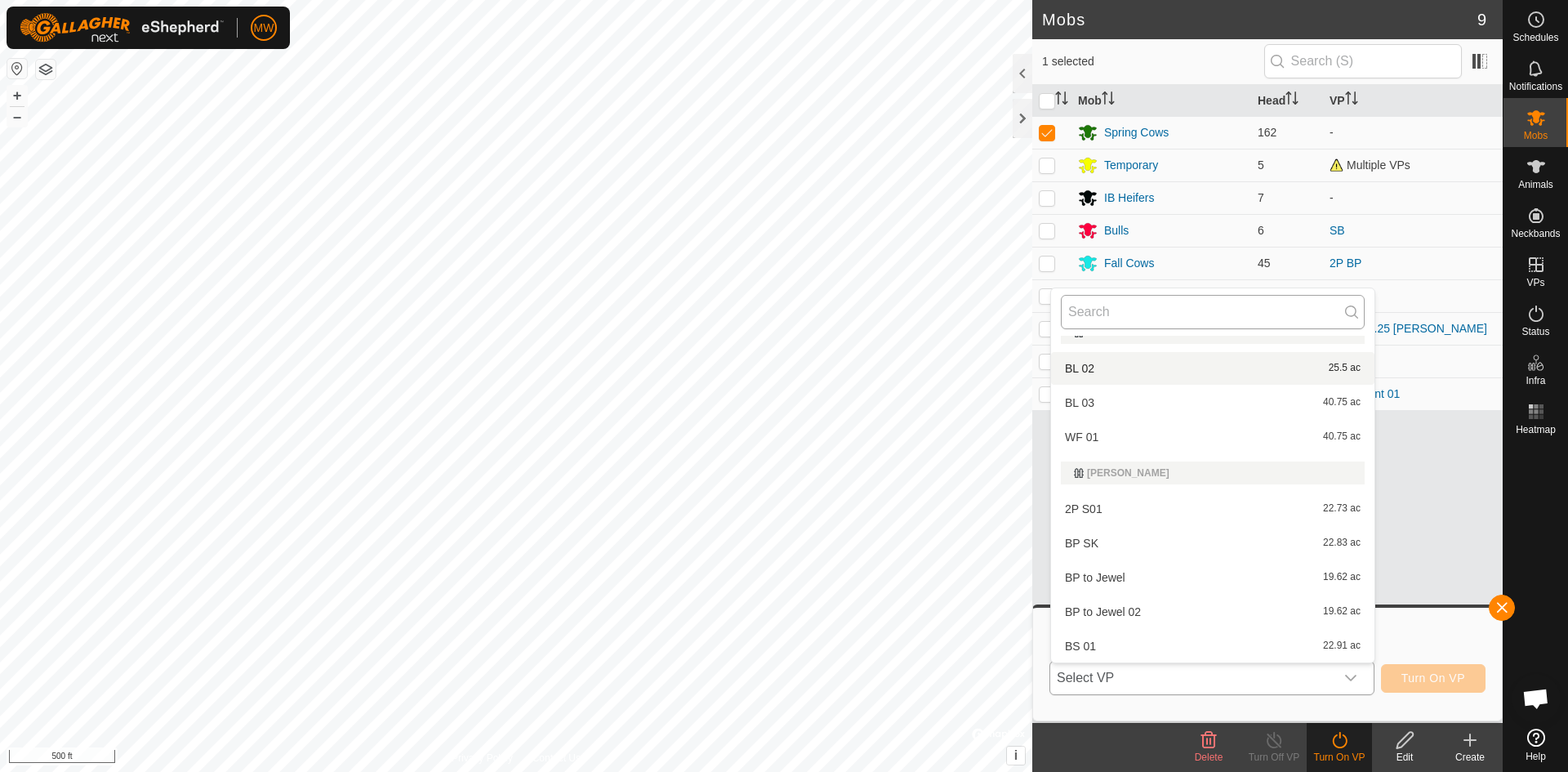
click at [1094, 315] on input "text" at bounding box center [1213, 311] width 304 height 34
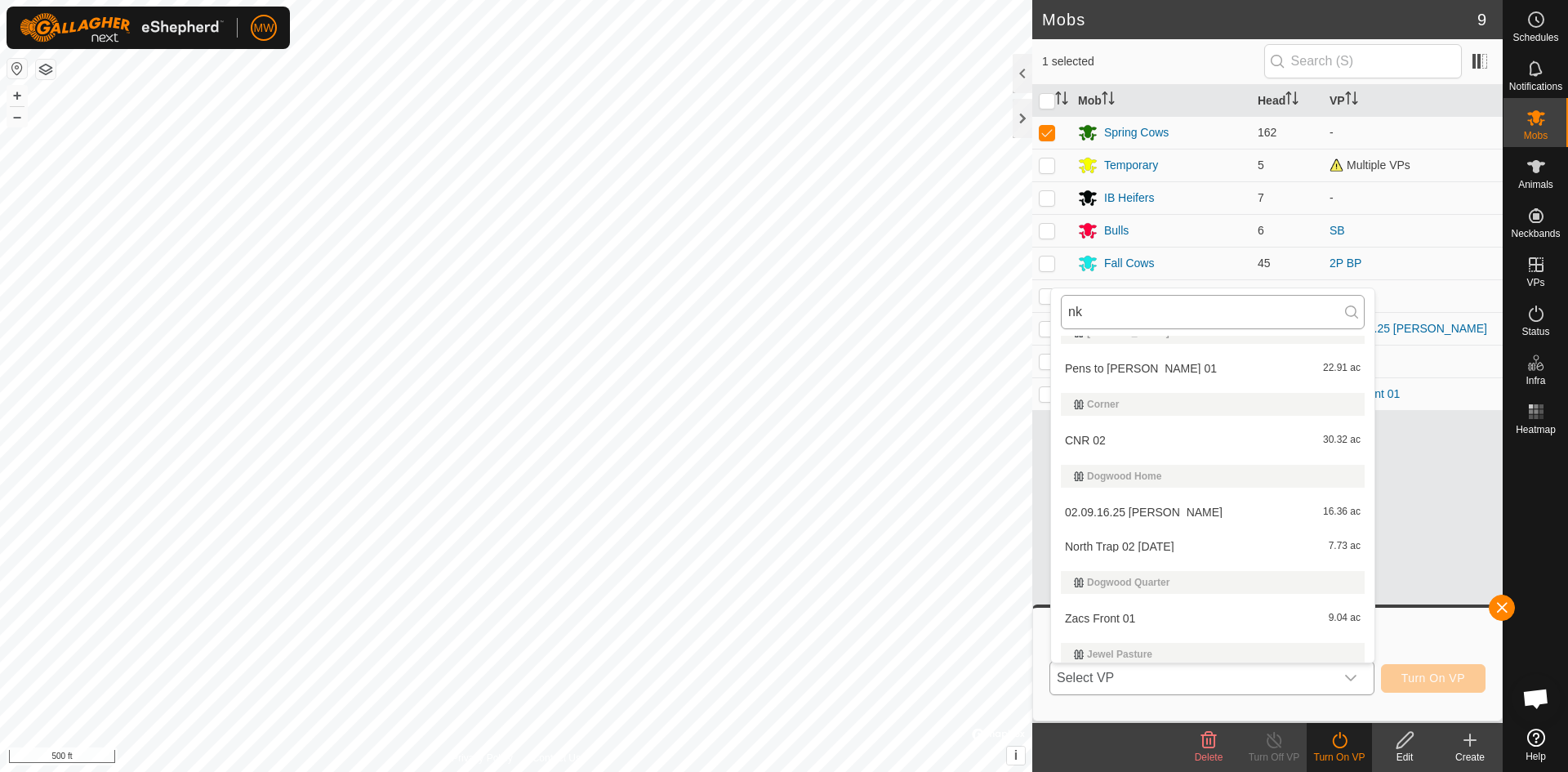
scroll to position [0, 0]
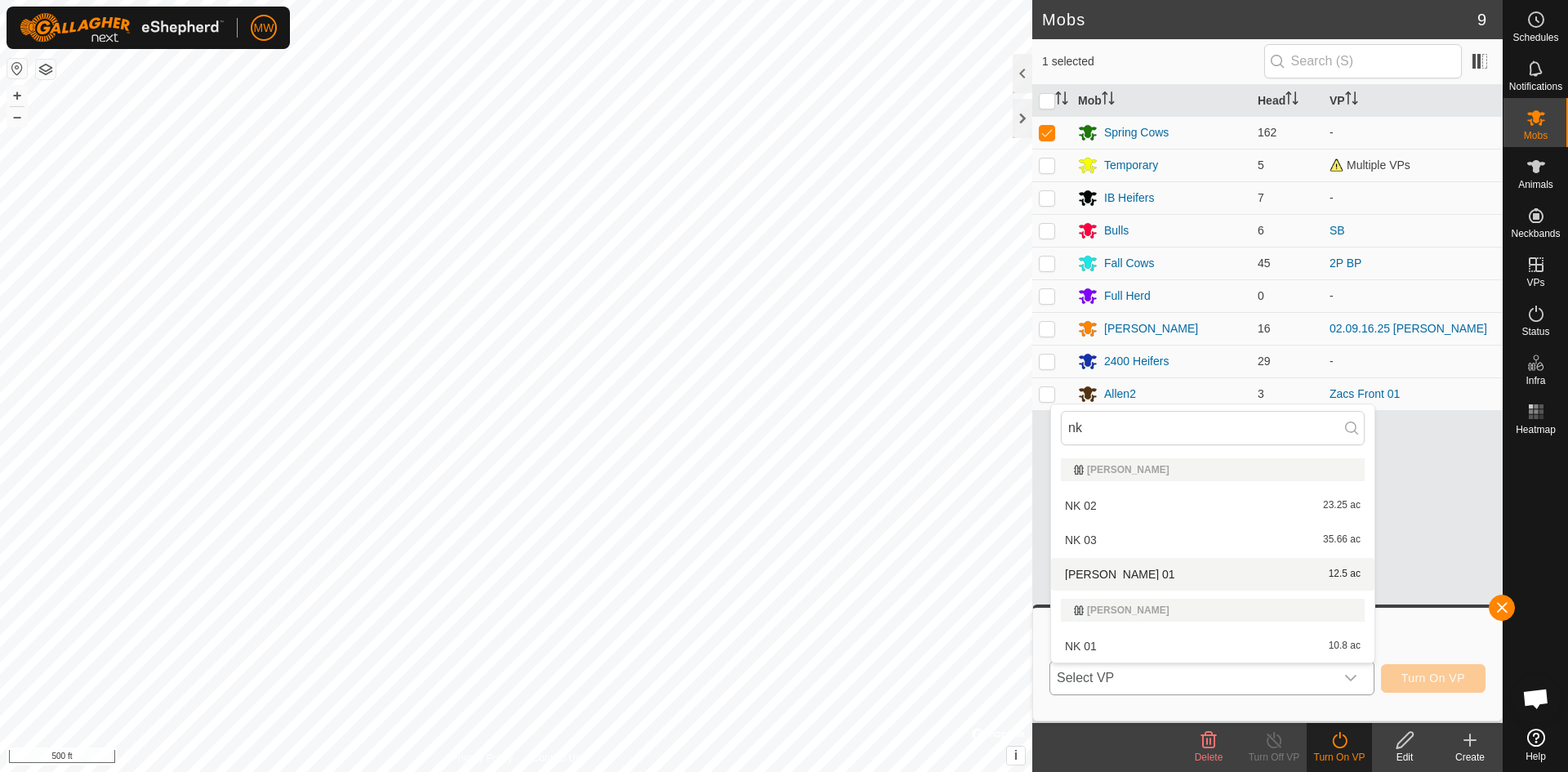
type input "nk"
click at [1067, 567] on li "[PERSON_NAME] 01 12.5 ac" at bounding box center [1212, 574] width 323 height 33
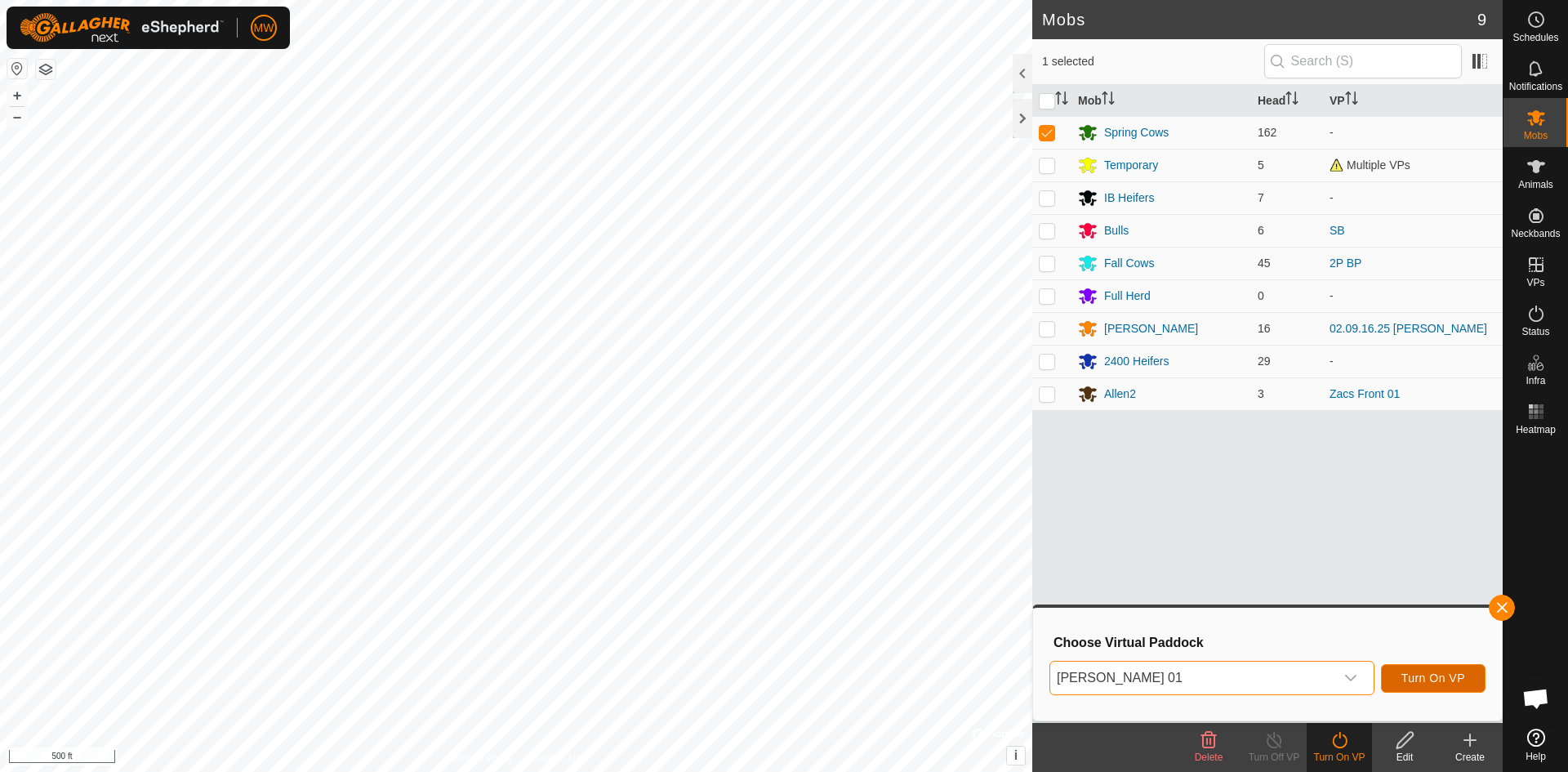
click at [1435, 678] on span "Turn On VP" at bounding box center [1433, 678] width 64 height 13
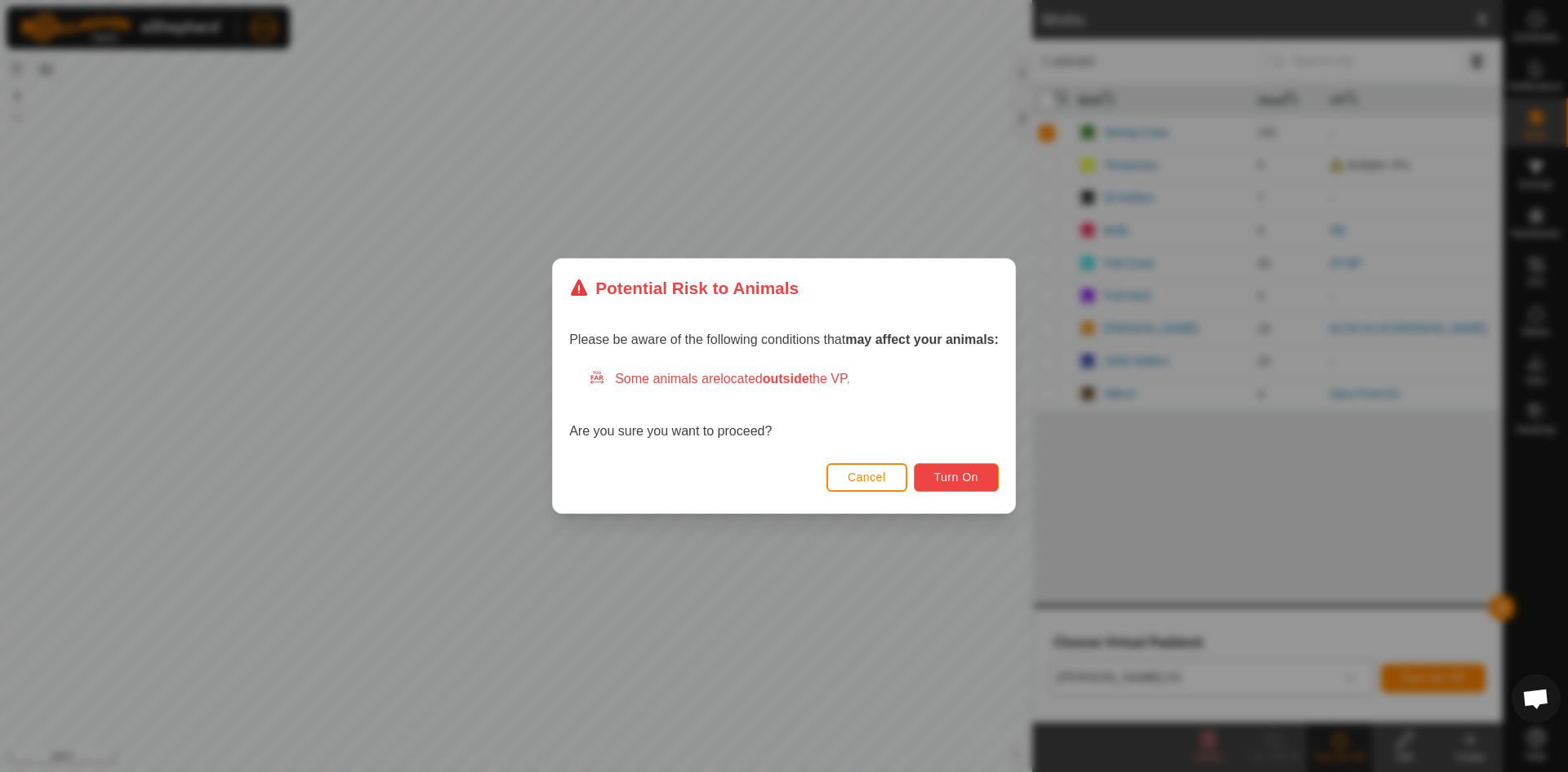
click at [948, 480] on span "Turn On" at bounding box center [956, 477] width 44 height 13
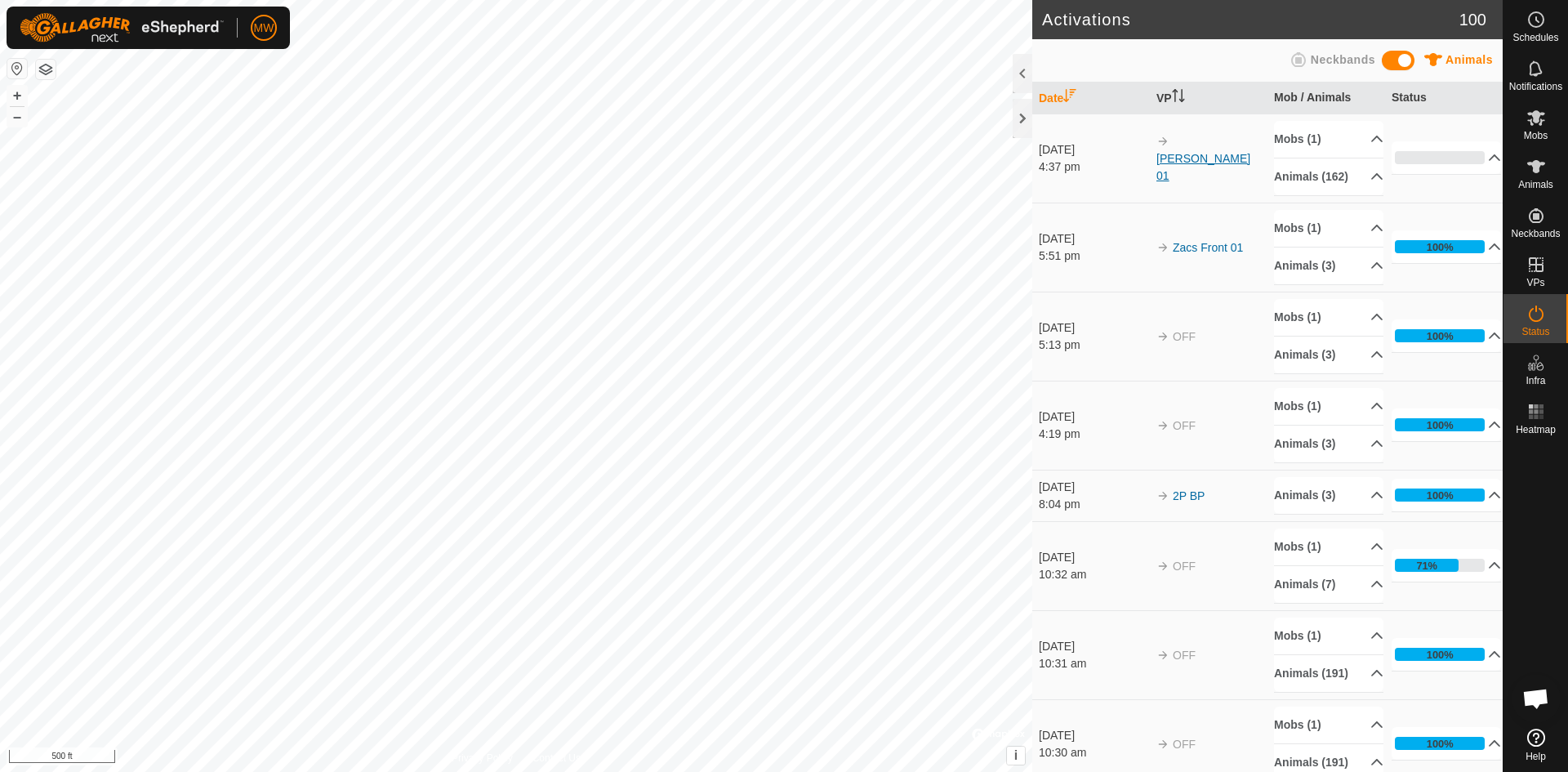
click at [1216, 173] on link "[PERSON_NAME] 01" at bounding box center [1203, 167] width 94 height 30
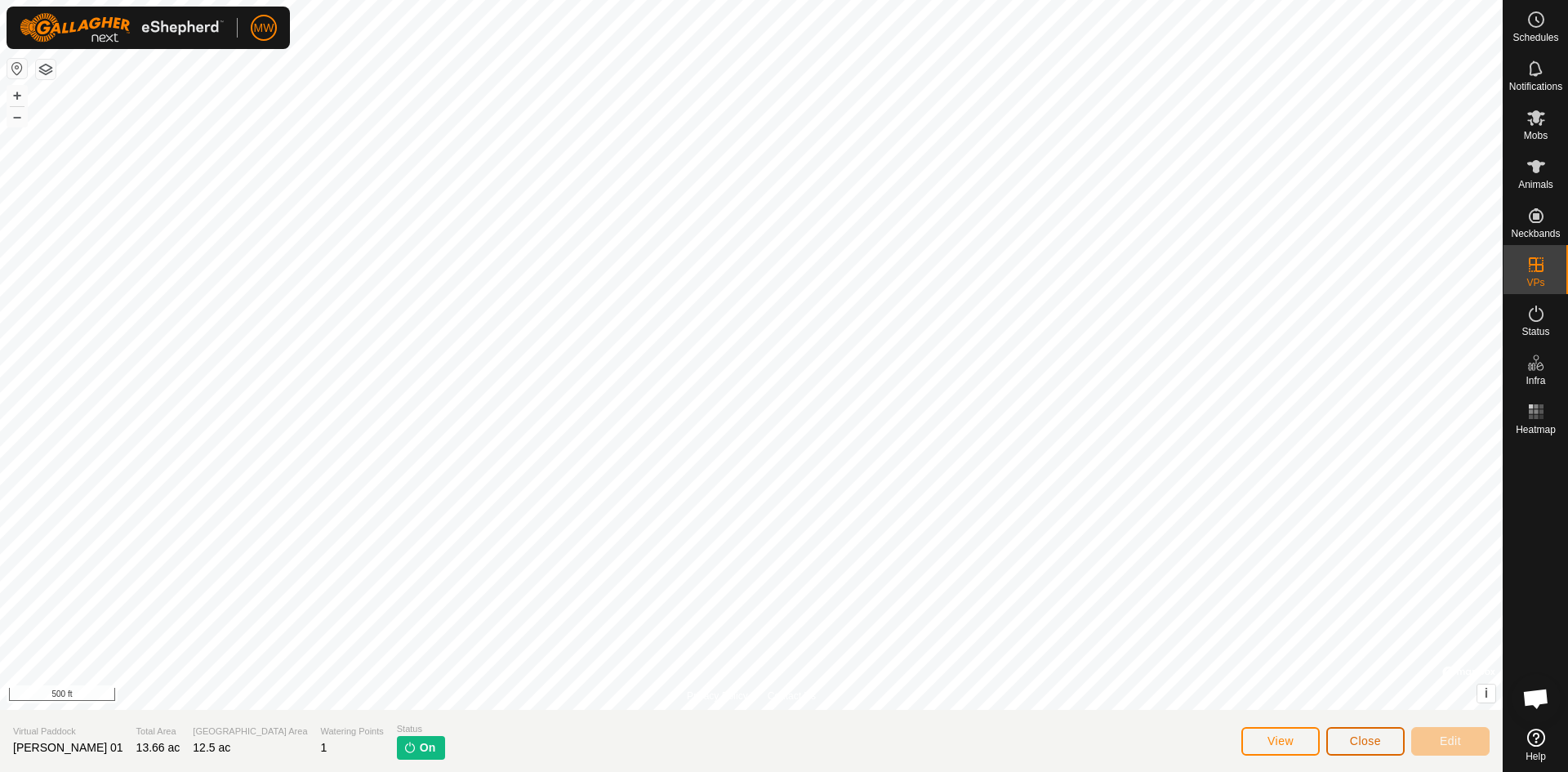
click at [1350, 736] on span "Close" at bounding box center [1365, 741] width 31 height 13
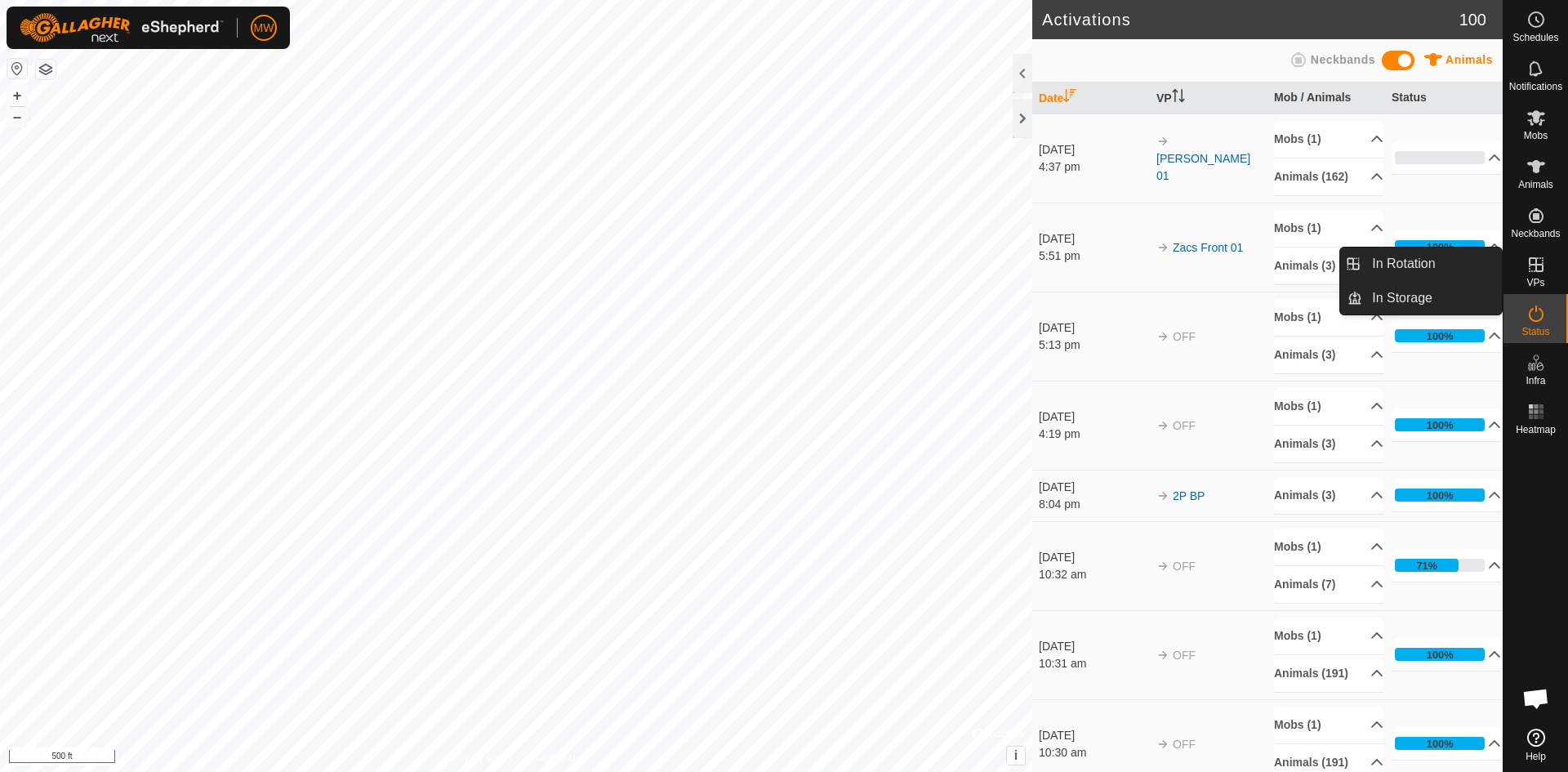
click at [1533, 266] on icon at bounding box center [1535, 264] width 19 height 19
click at [1417, 266] on link "In Rotation" at bounding box center [1432, 264] width 140 height 33
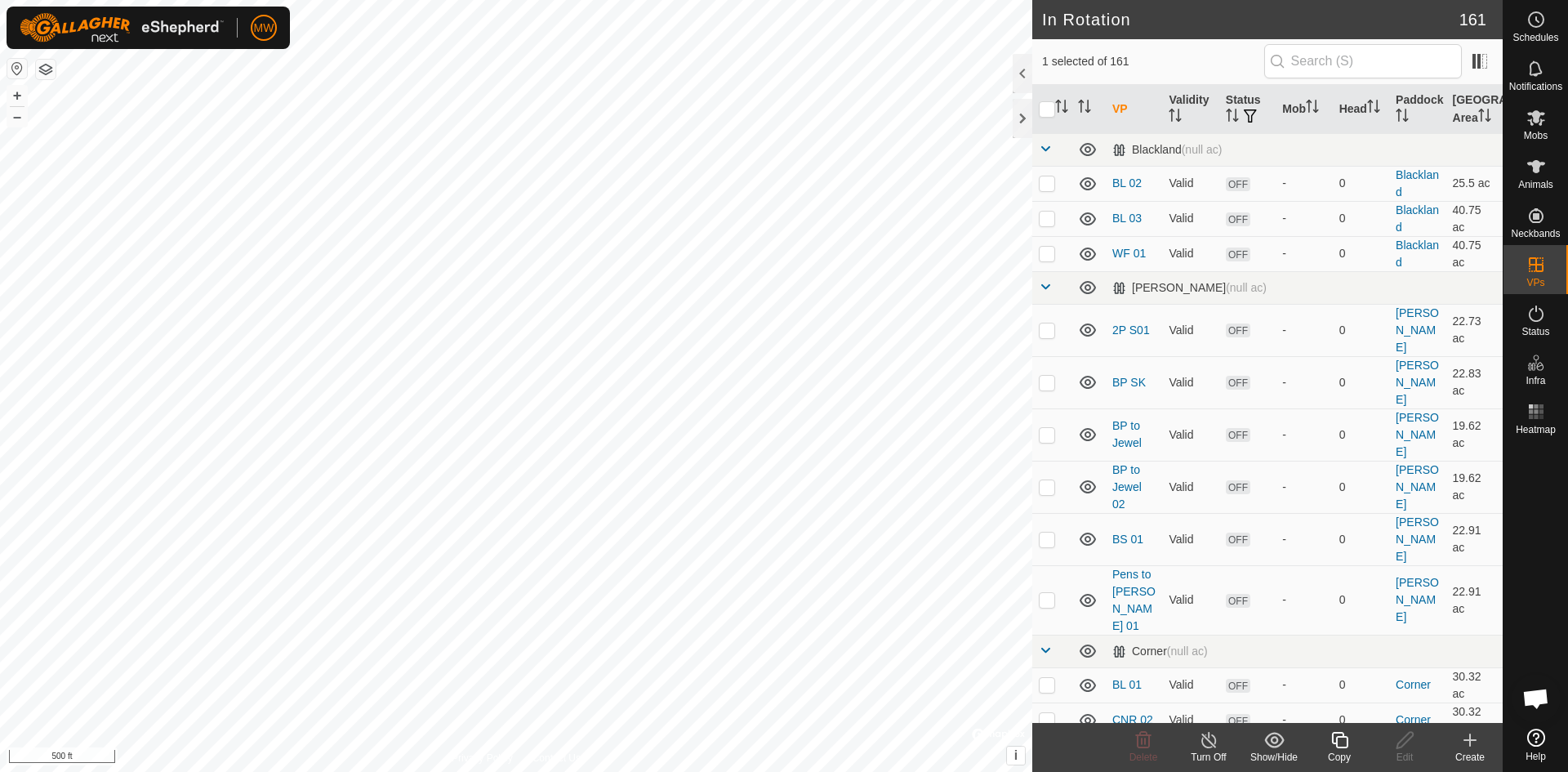
click at [1470, 740] on icon at bounding box center [1469, 740] width 11 height 0
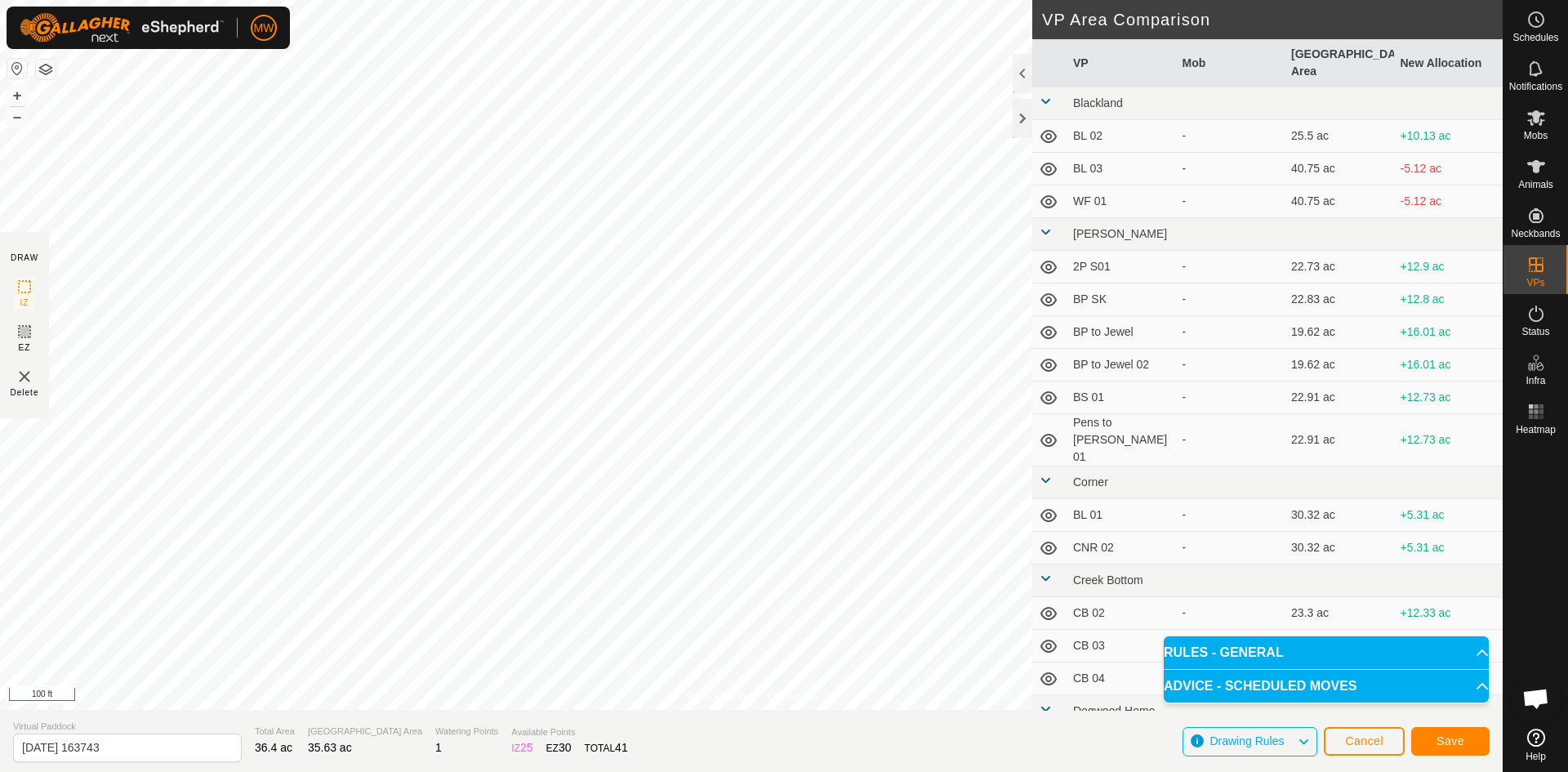
click at [913, 771] on html "MW Schedules Notifications Mobs Animals Neckbands VPs Status Infra Heatmap Help…" at bounding box center [784, 386] width 1568 height 772
drag, startPoint x: 147, startPoint y: 752, endPoint x: 0, endPoint y: 789, distance: 151.6
click at [0, 771] on html "MW Schedules Notifications Mobs Animals Neckbands VPs Status Infra Heatmap Help…" at bounding box center [784, 386] width 1568 height 772
type input "NK"
click at [1447, 740] on span "Save" at bounding box center [1450, 741] width 27 height 13
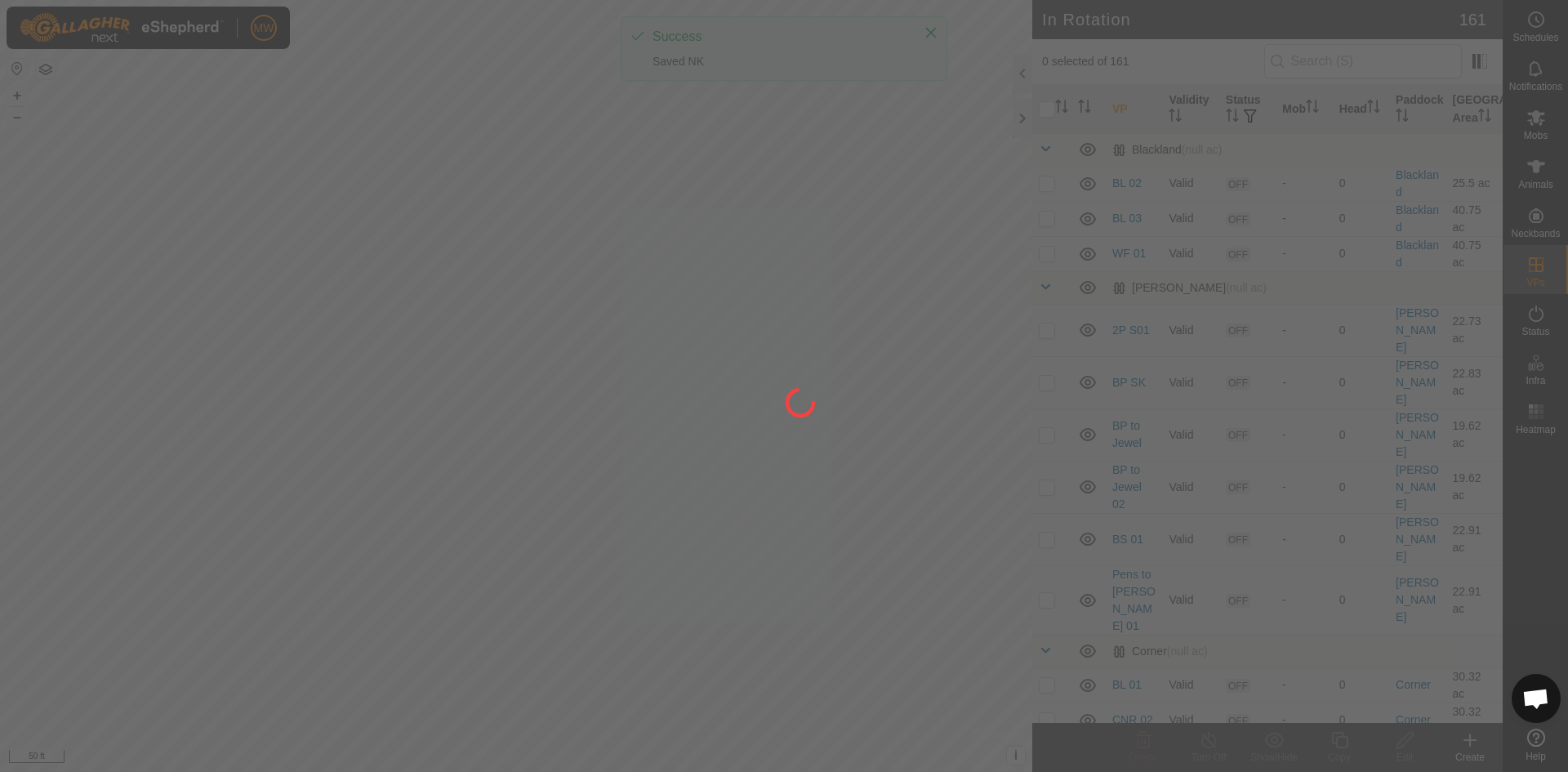
click at [1538, 125] on div at bounding box center [784, 386] width 1568 height 772
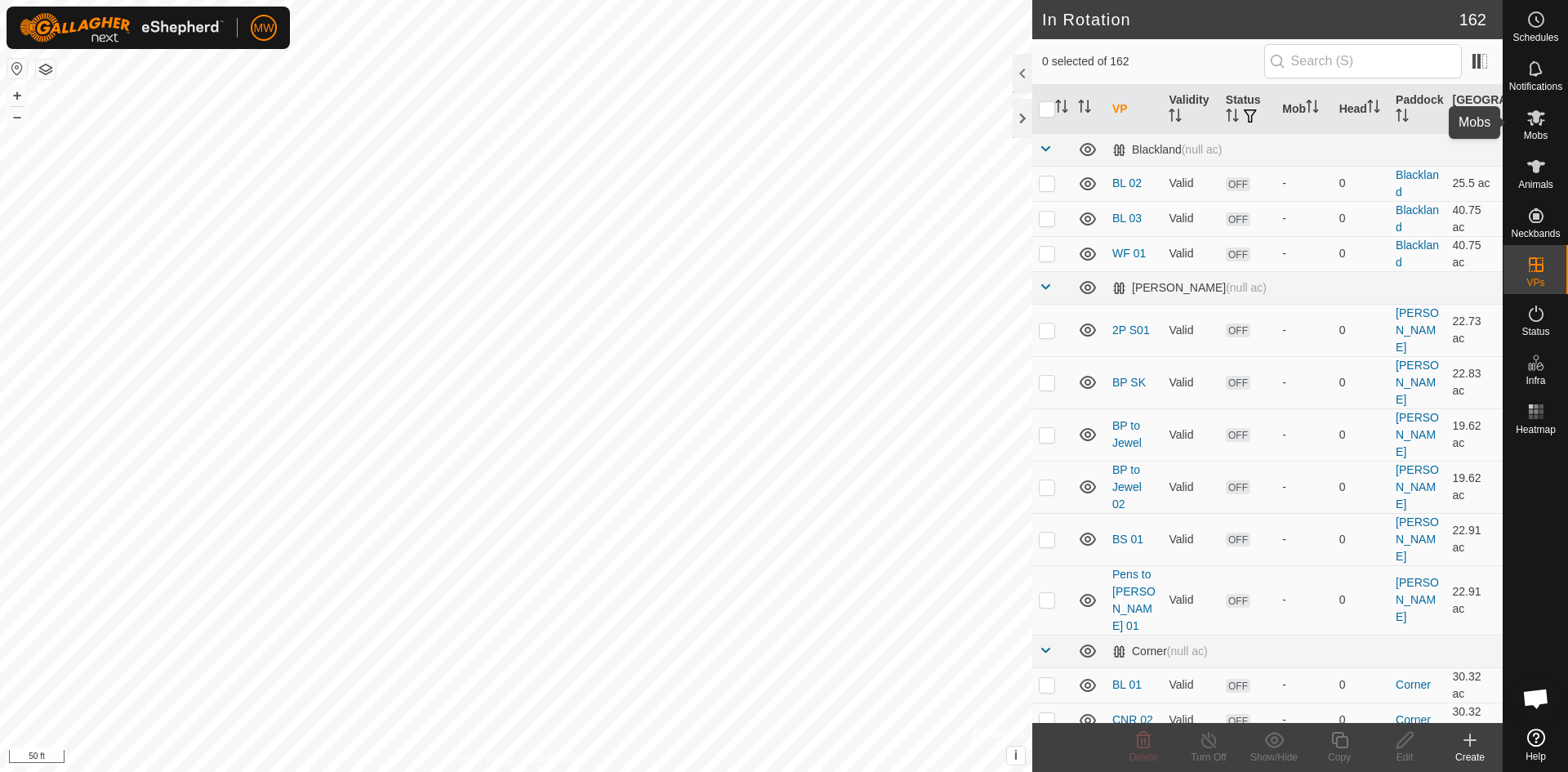
click at [1539, 124] on icon at bounding box center [1536, 117] width 18 height 16
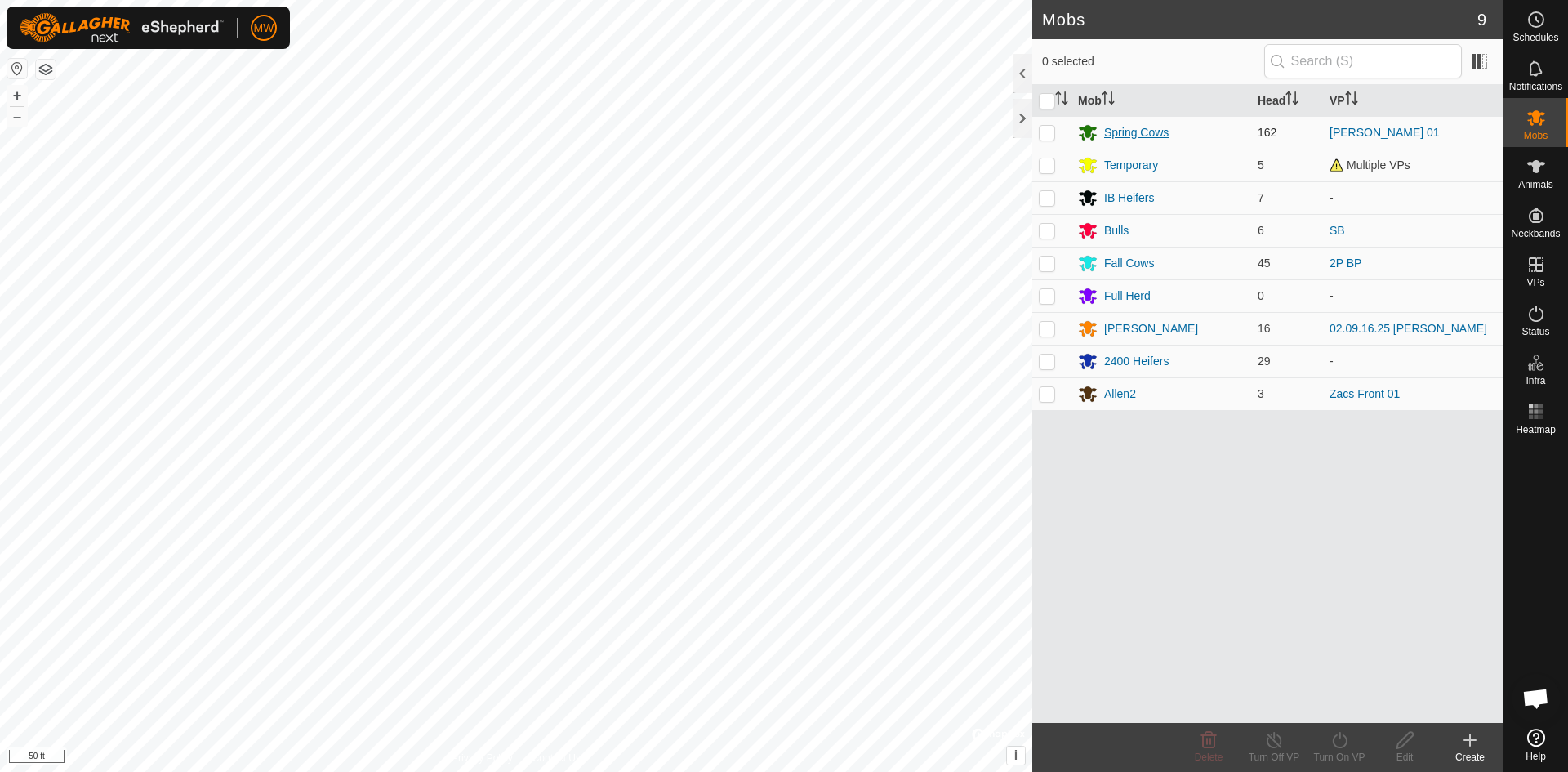
click at [1125, 127] on div "Spring Cows" at bounding box center [1136, 133] width 64 height 17
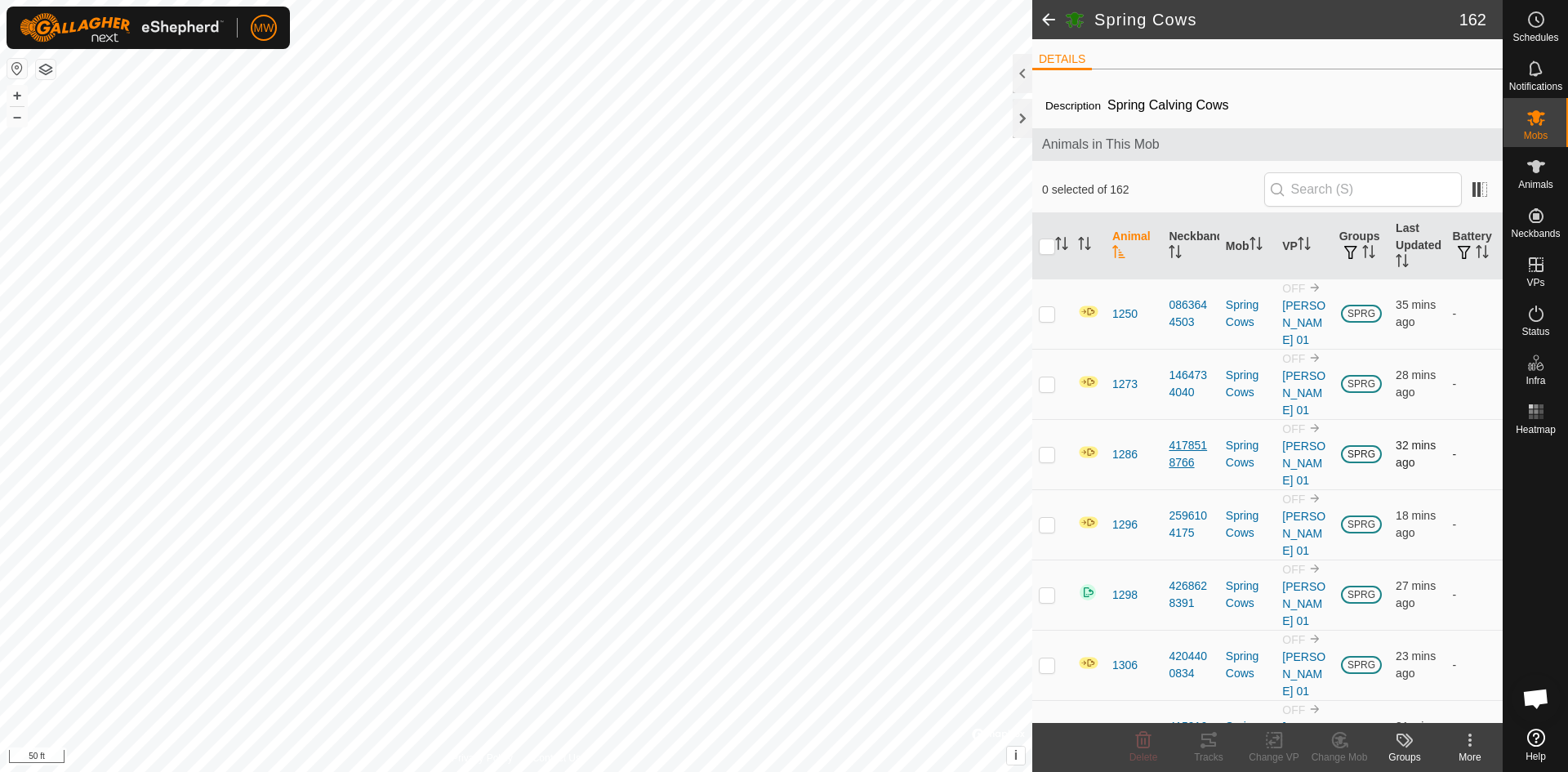
click at [1045, 244] on input "checkbox" at bounding box center [1047, 246] width 16 height 16
checkbox input "true"
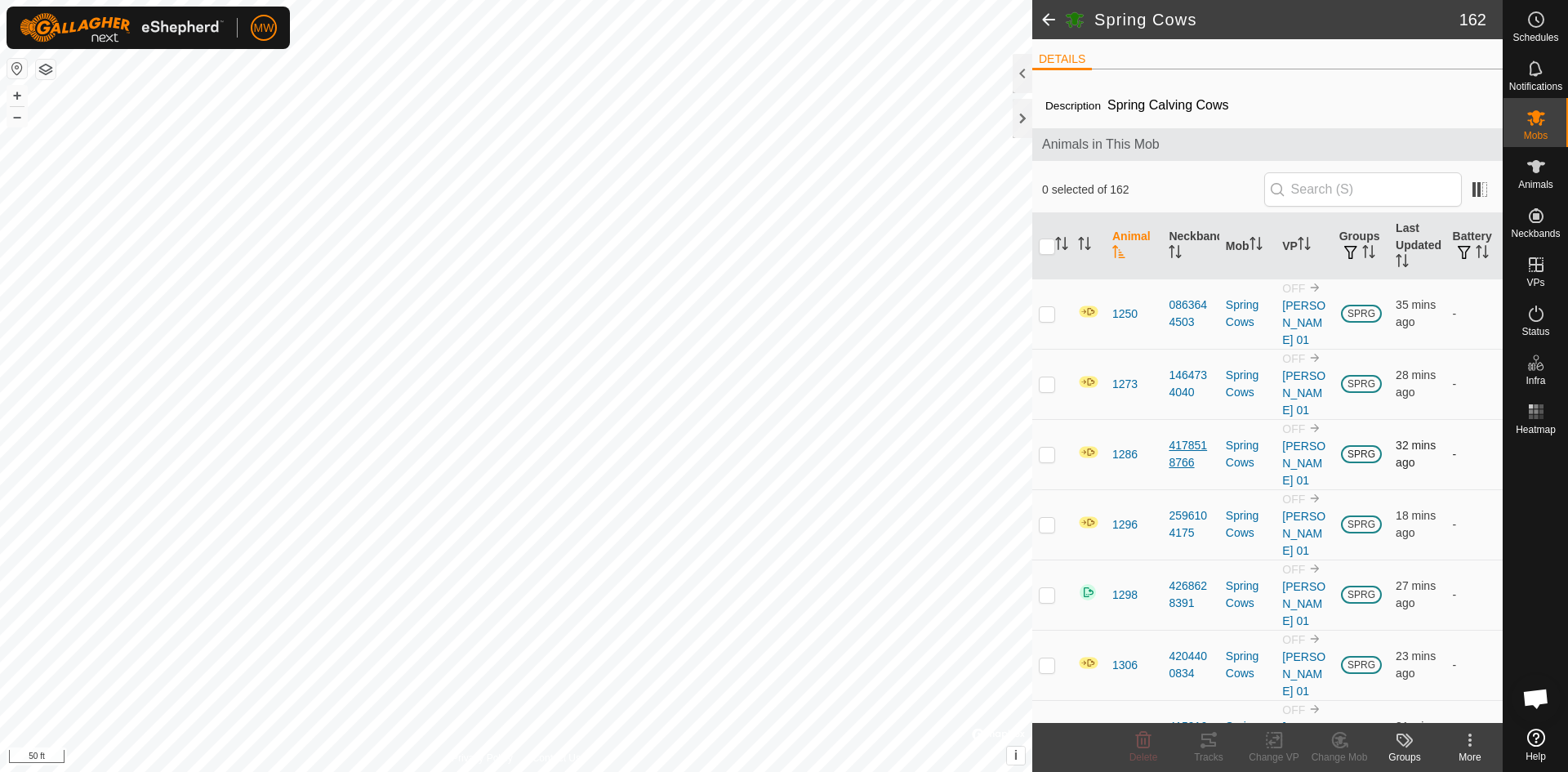
checkbox input "true"
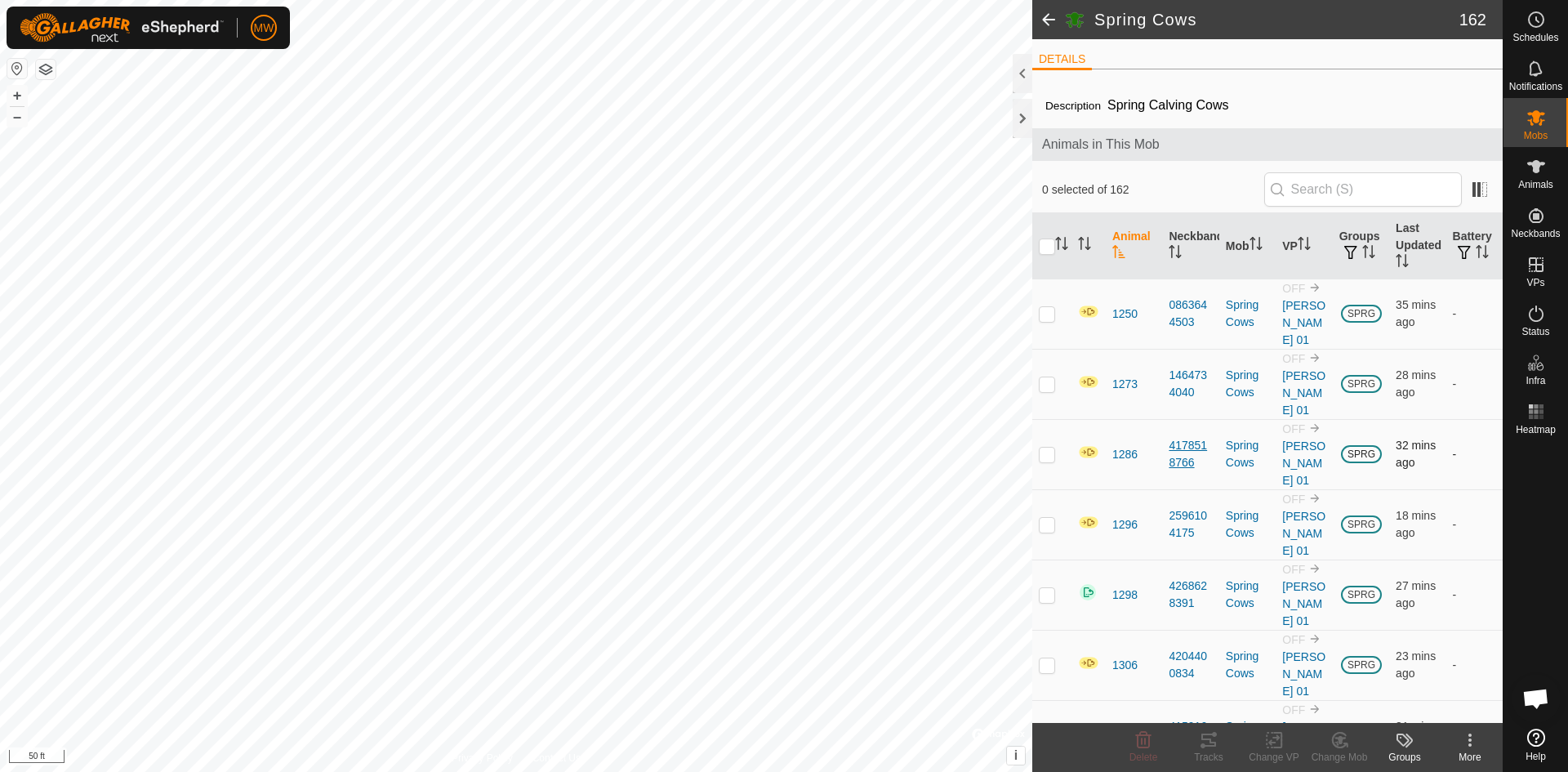
checkbox input "true"
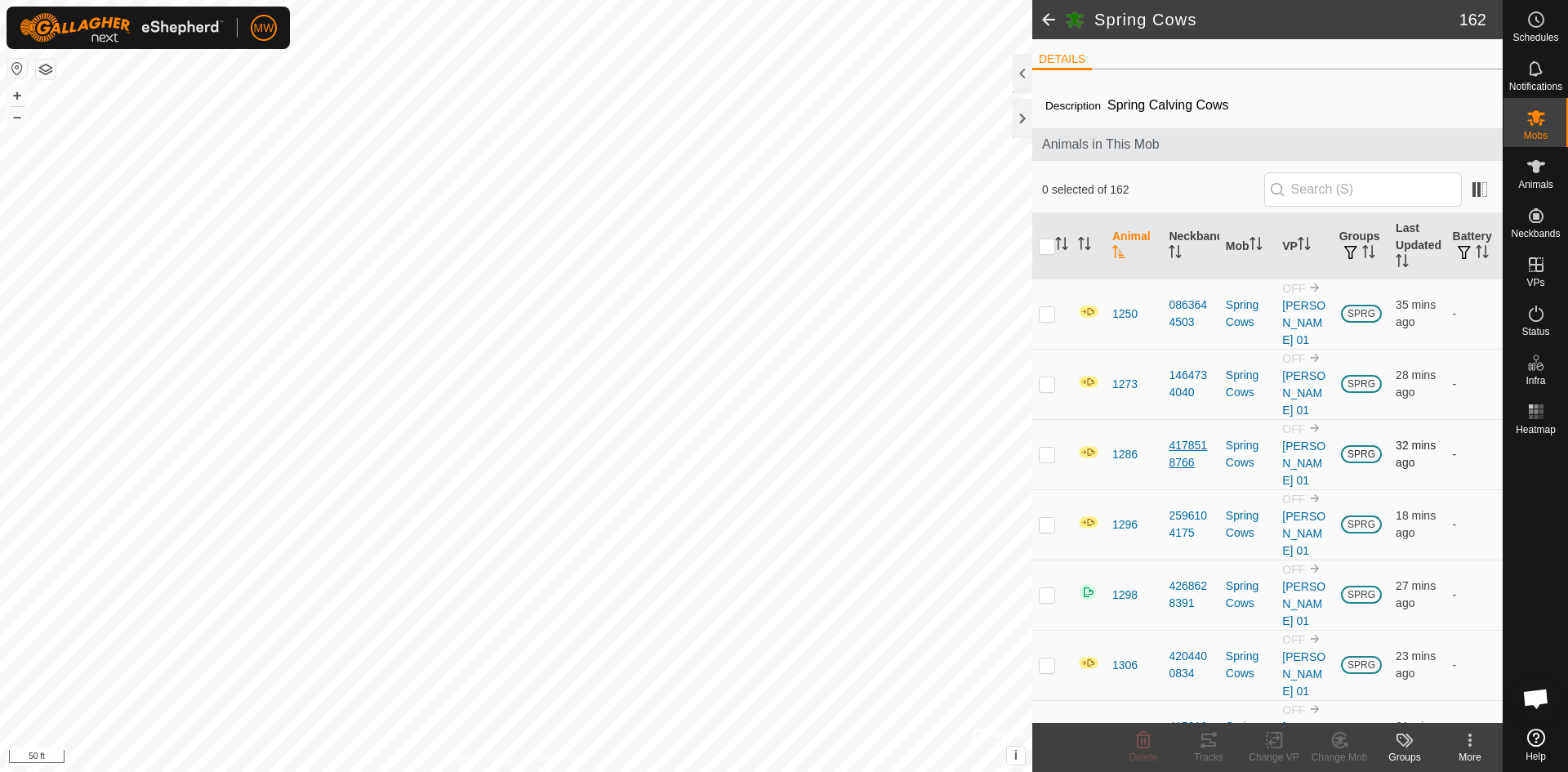
checkbox input "true"
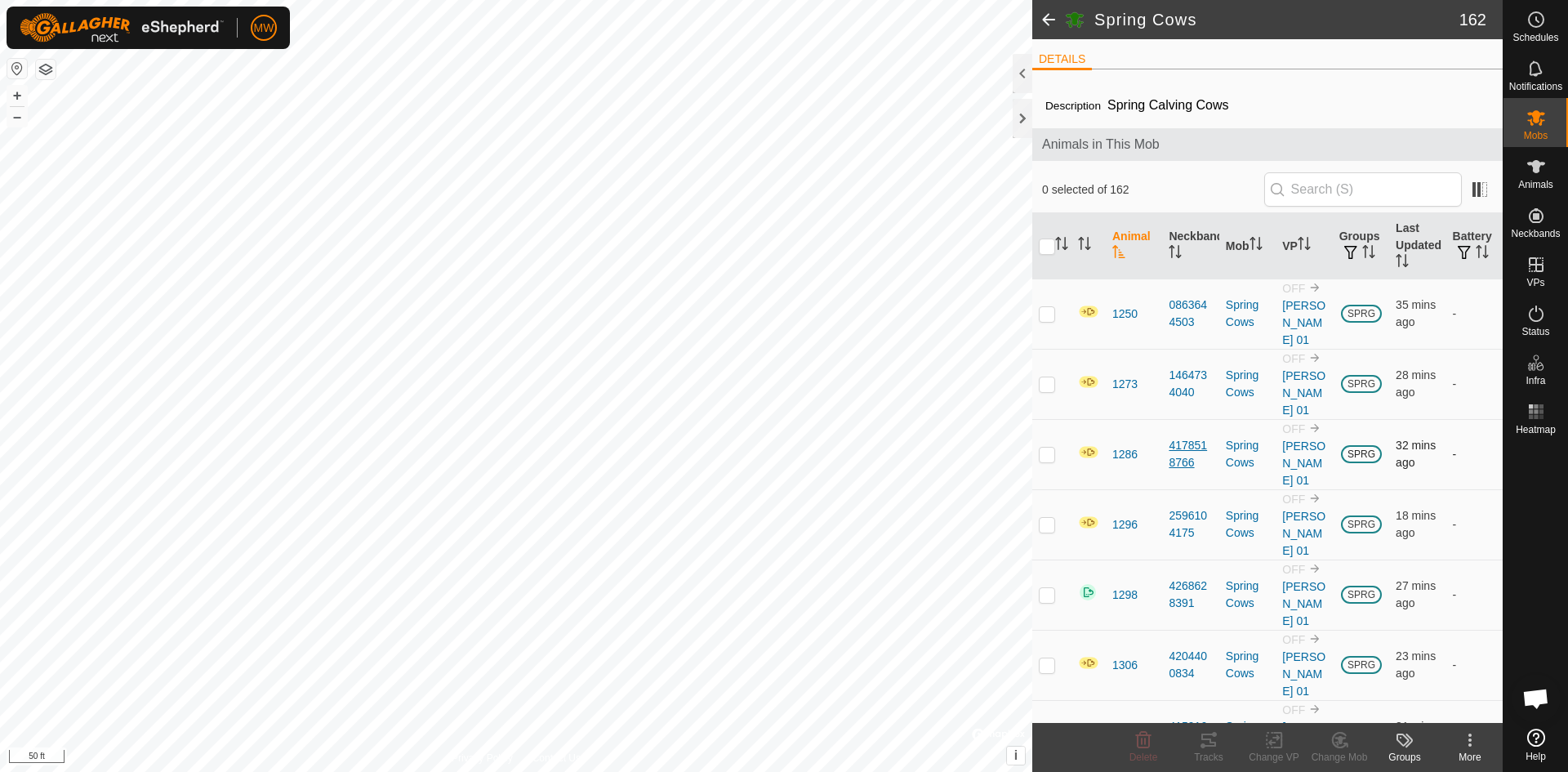
checkbox input "true"
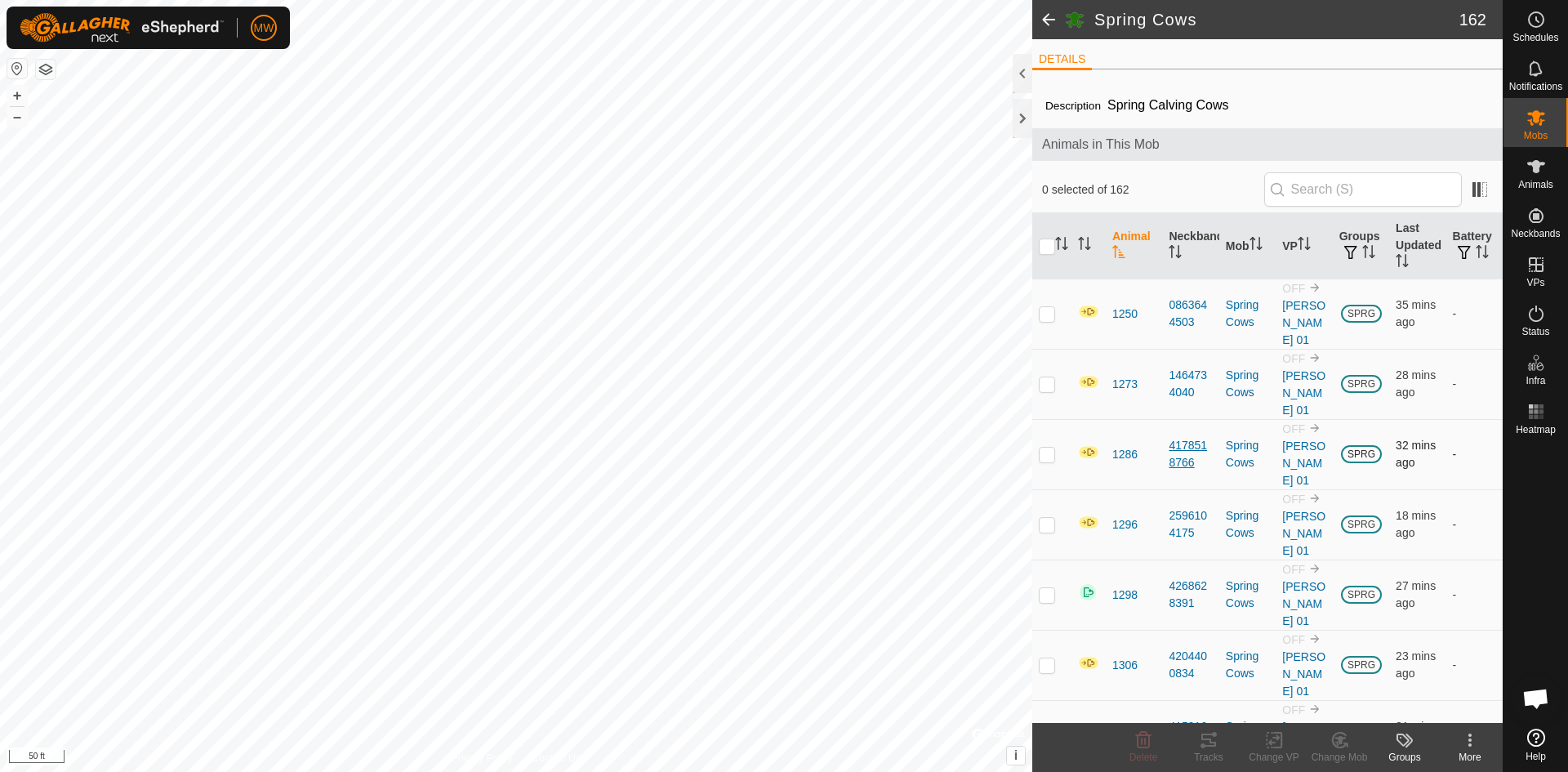
checkbox input "true"
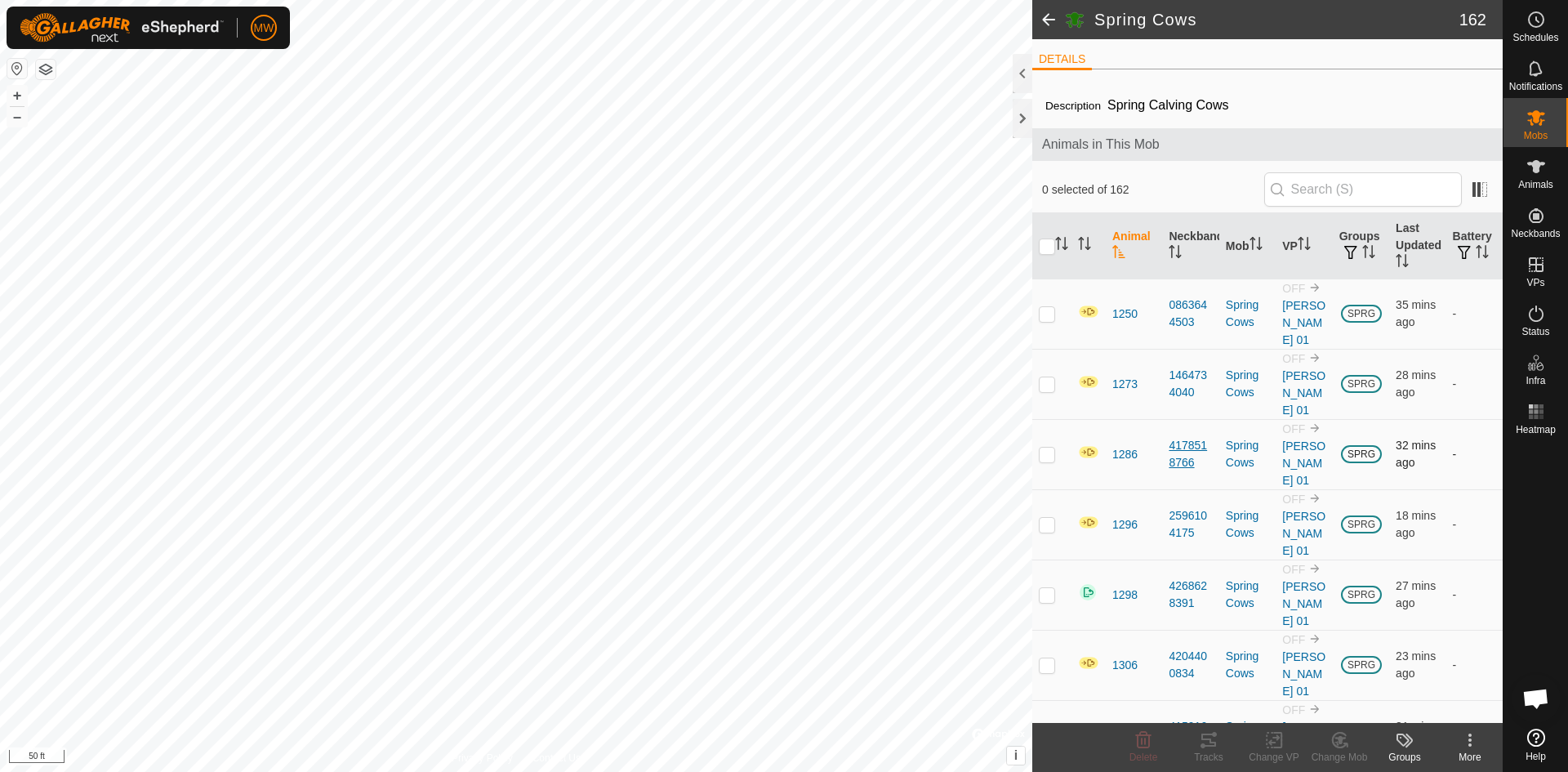
checkbox input "true"
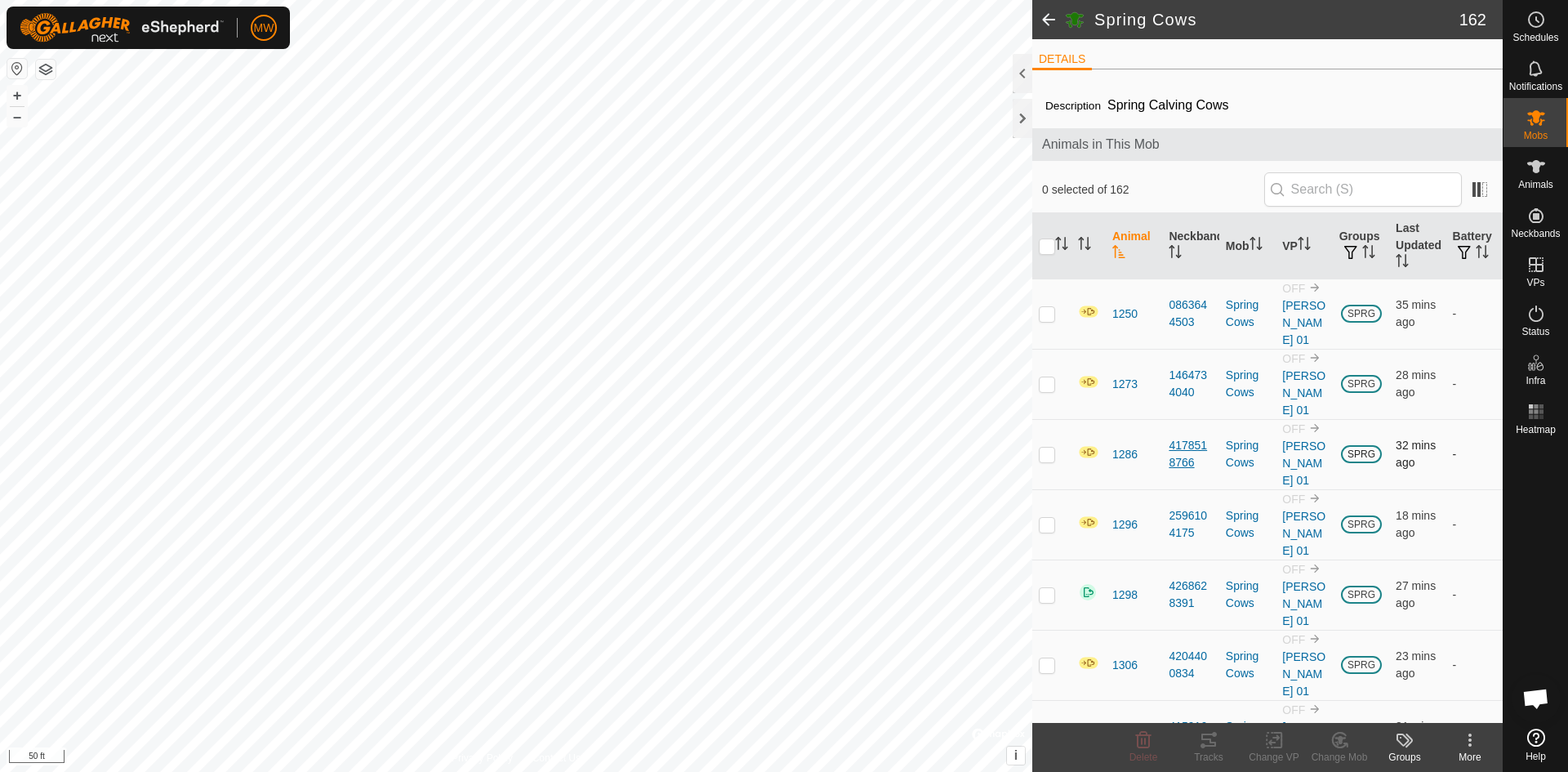
checkbox input "true"
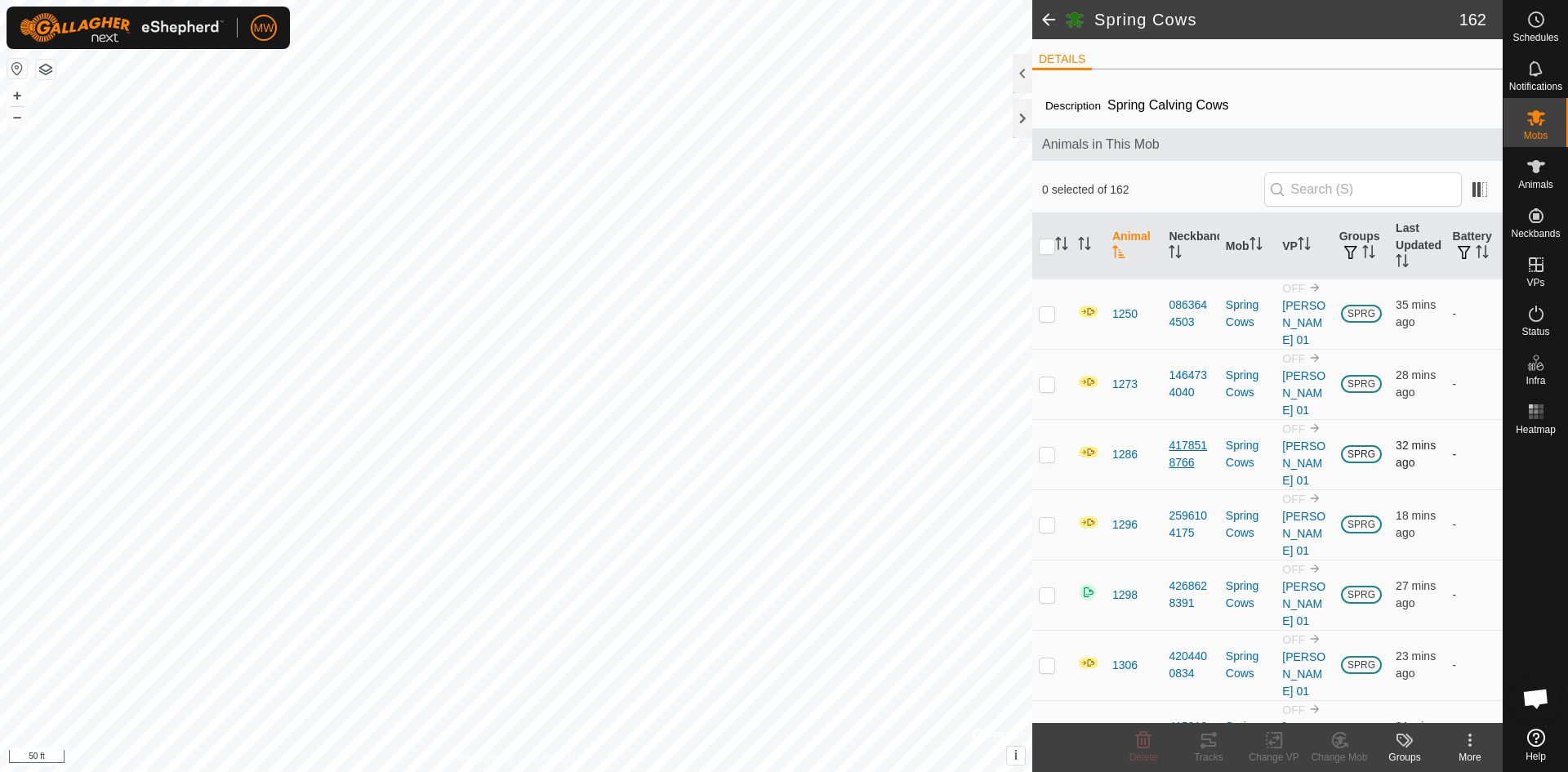
checkbox input "true"
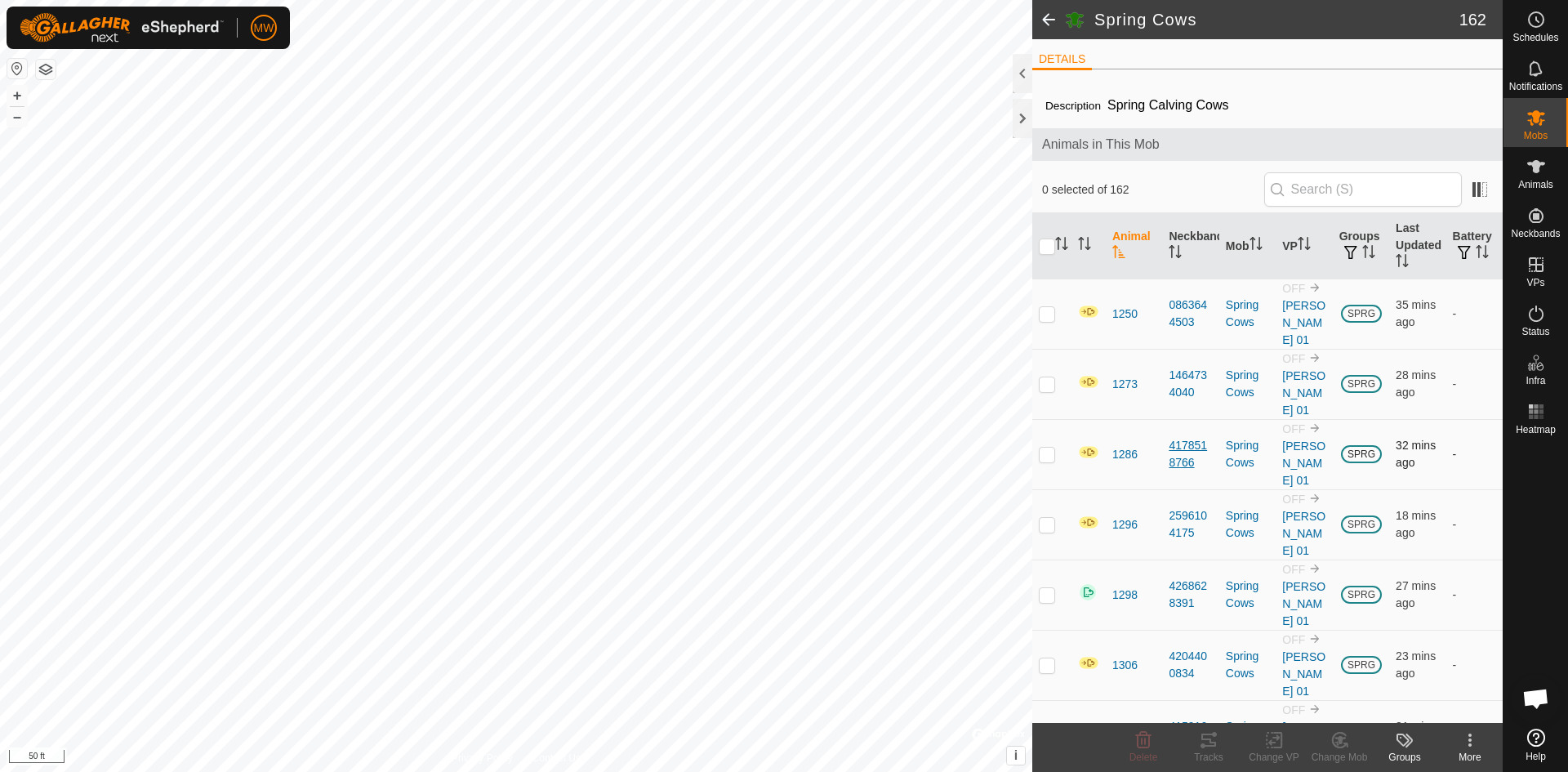
checkbox input "true"
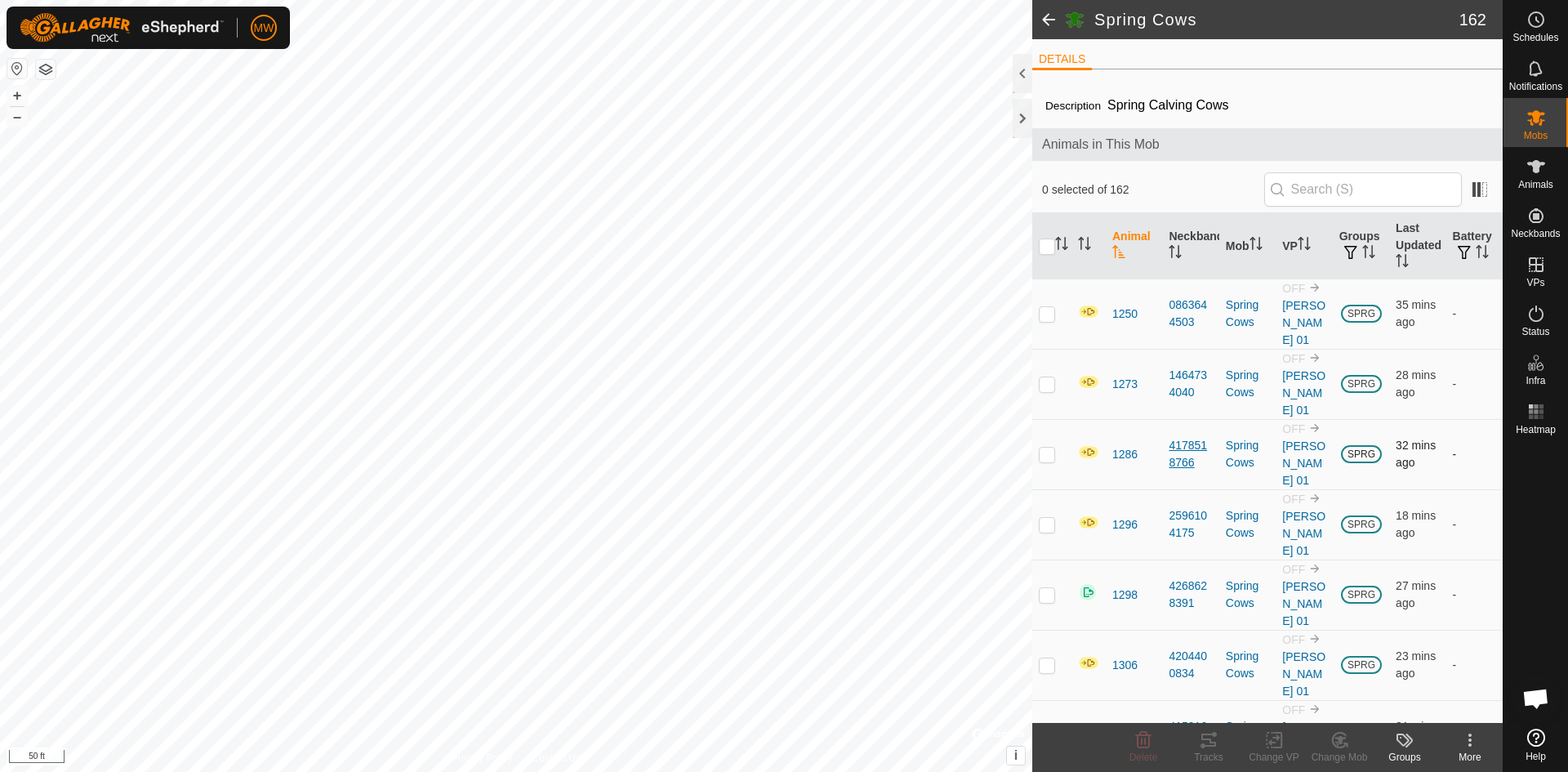
checkbox input "true"
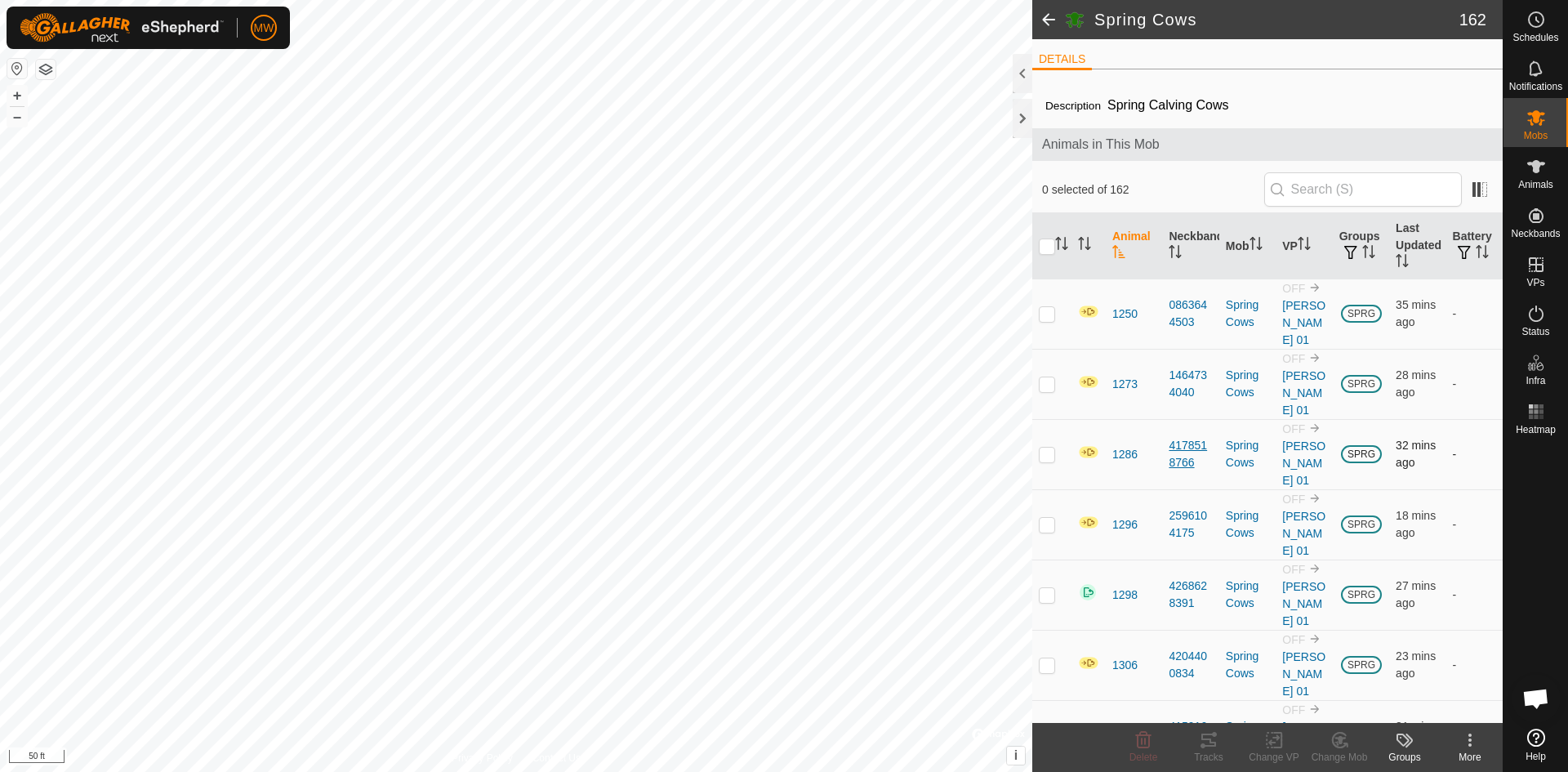
checkbox input "true"
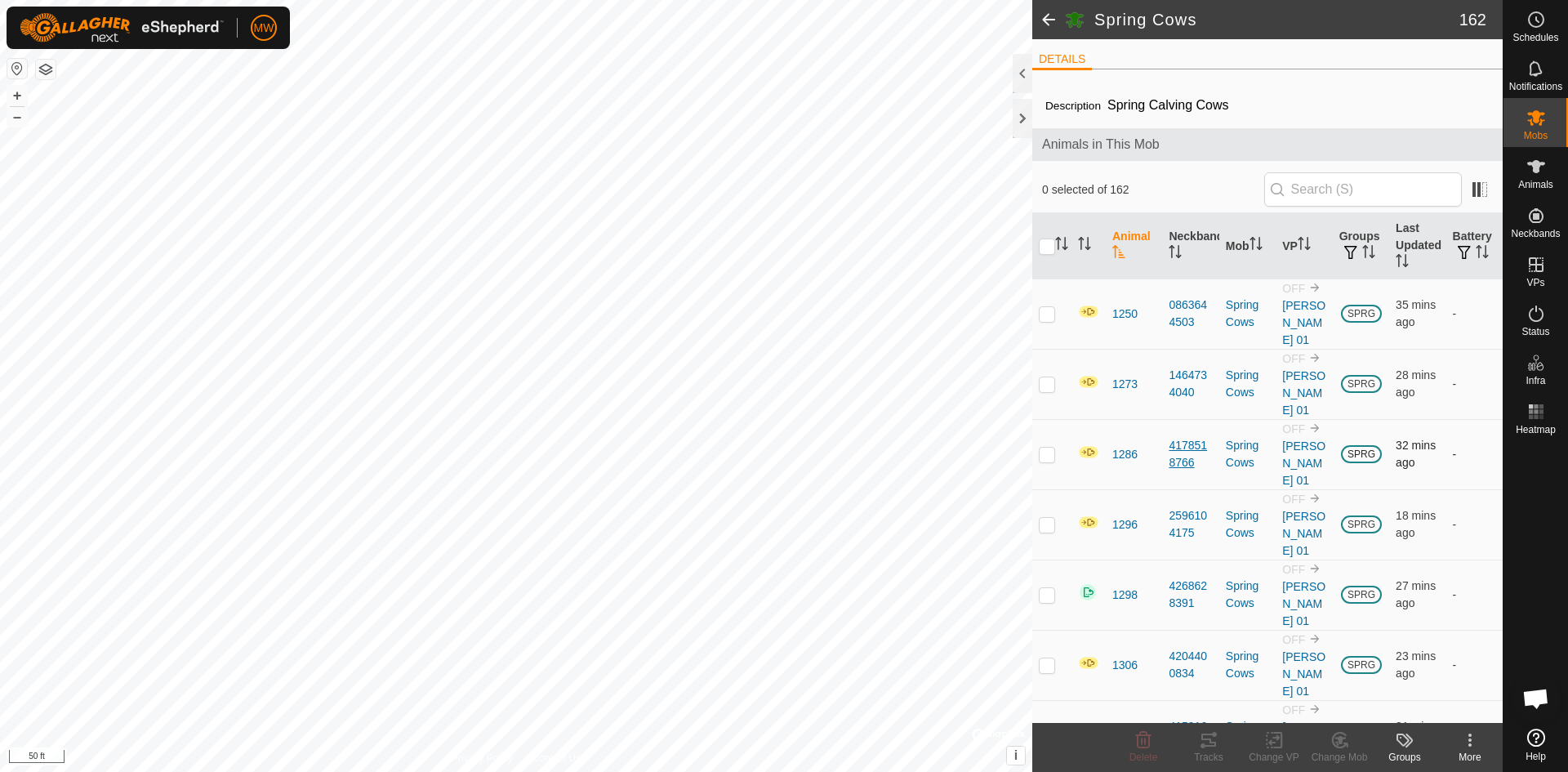
checkbox input "true"
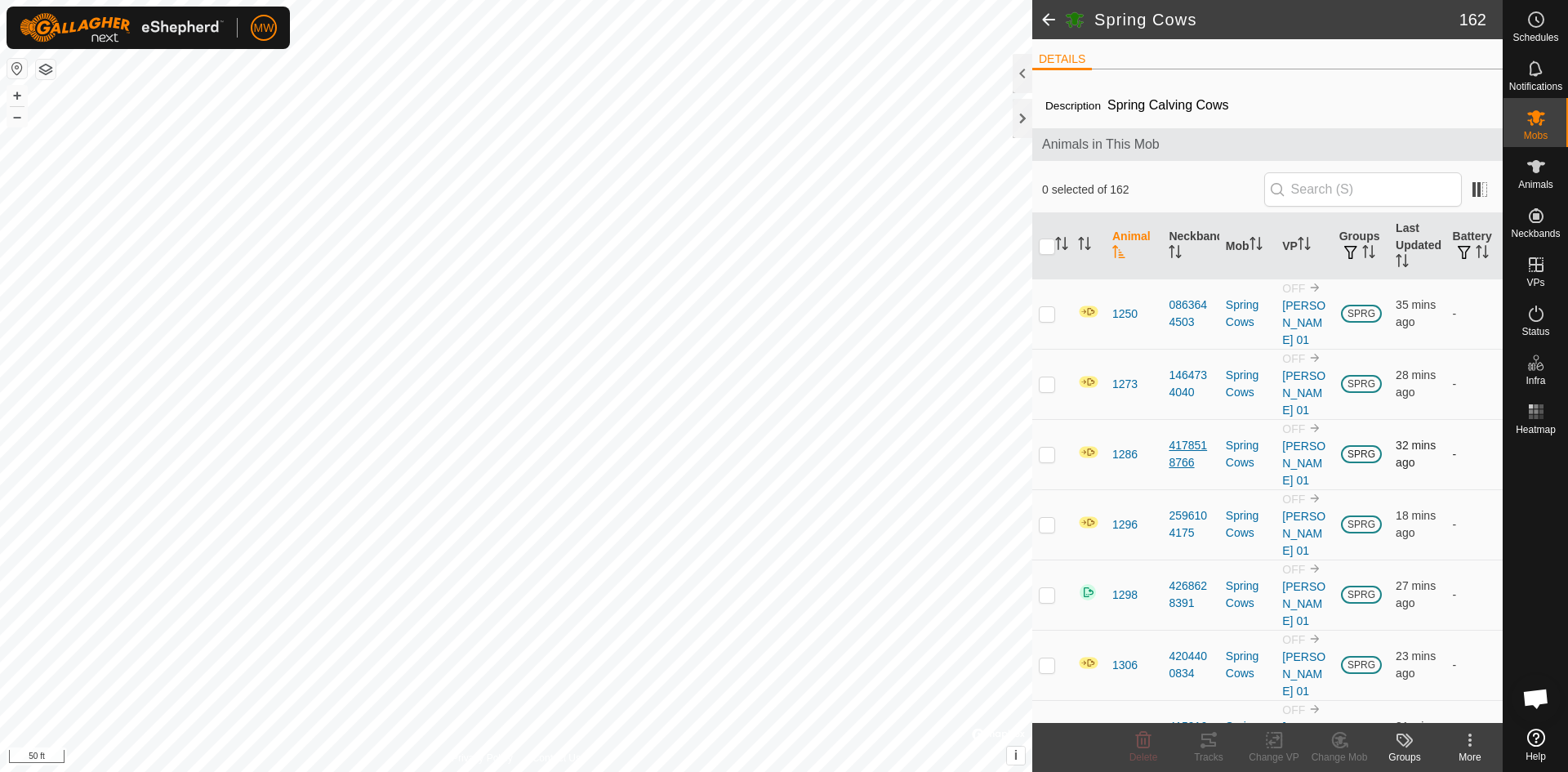
checkbox input "true"
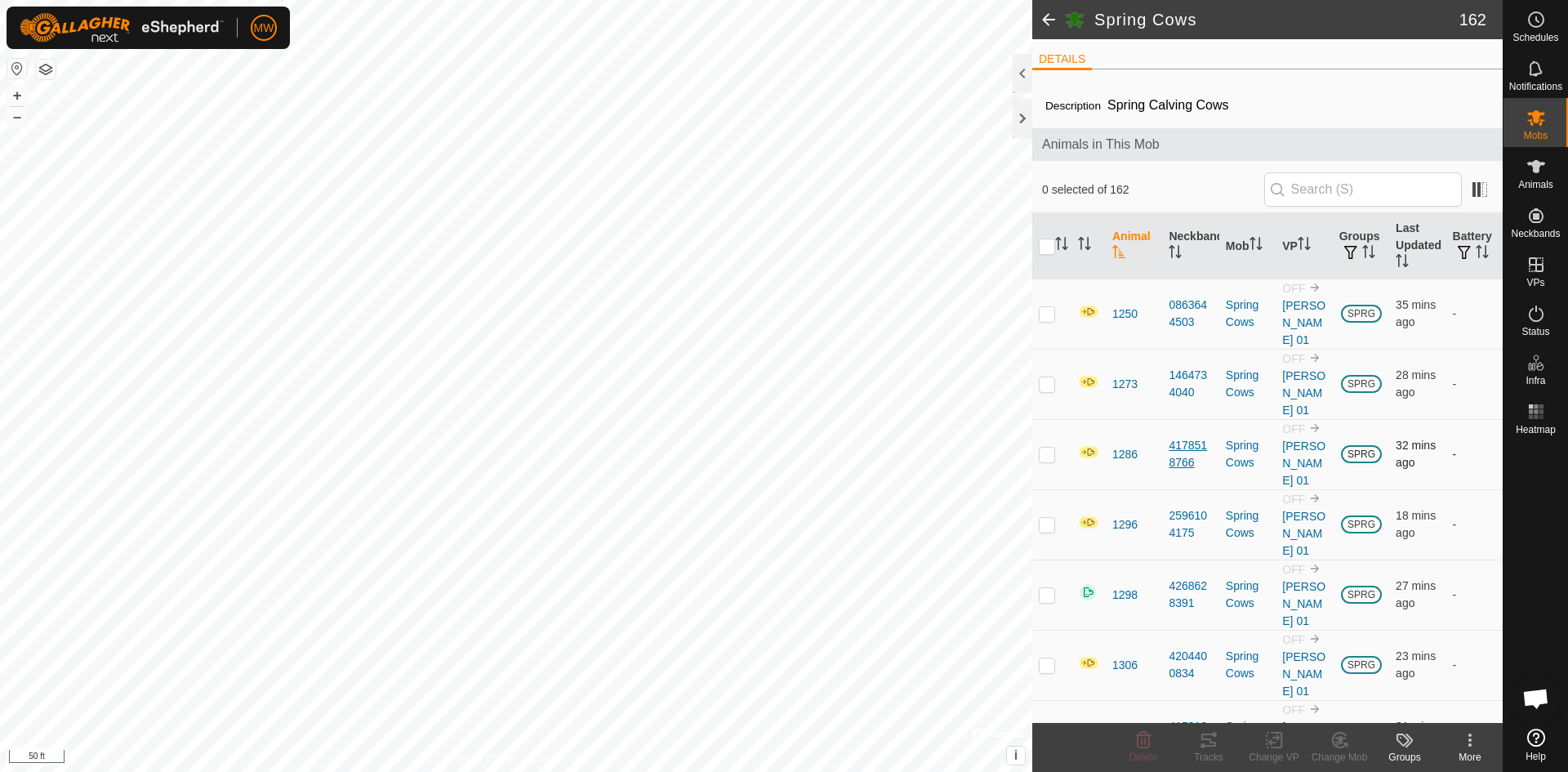
checkbox input "true"
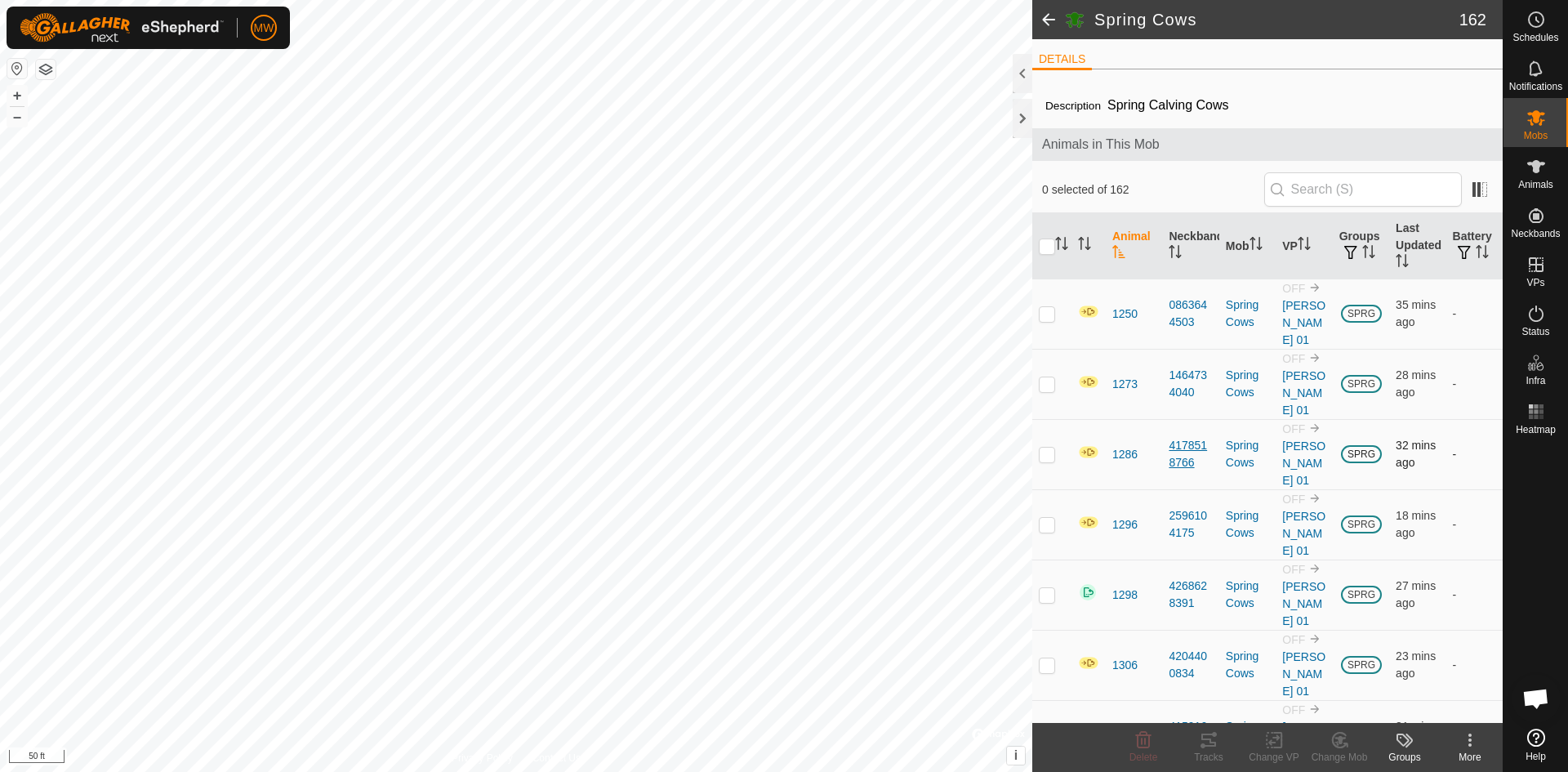
checkbox input "true"
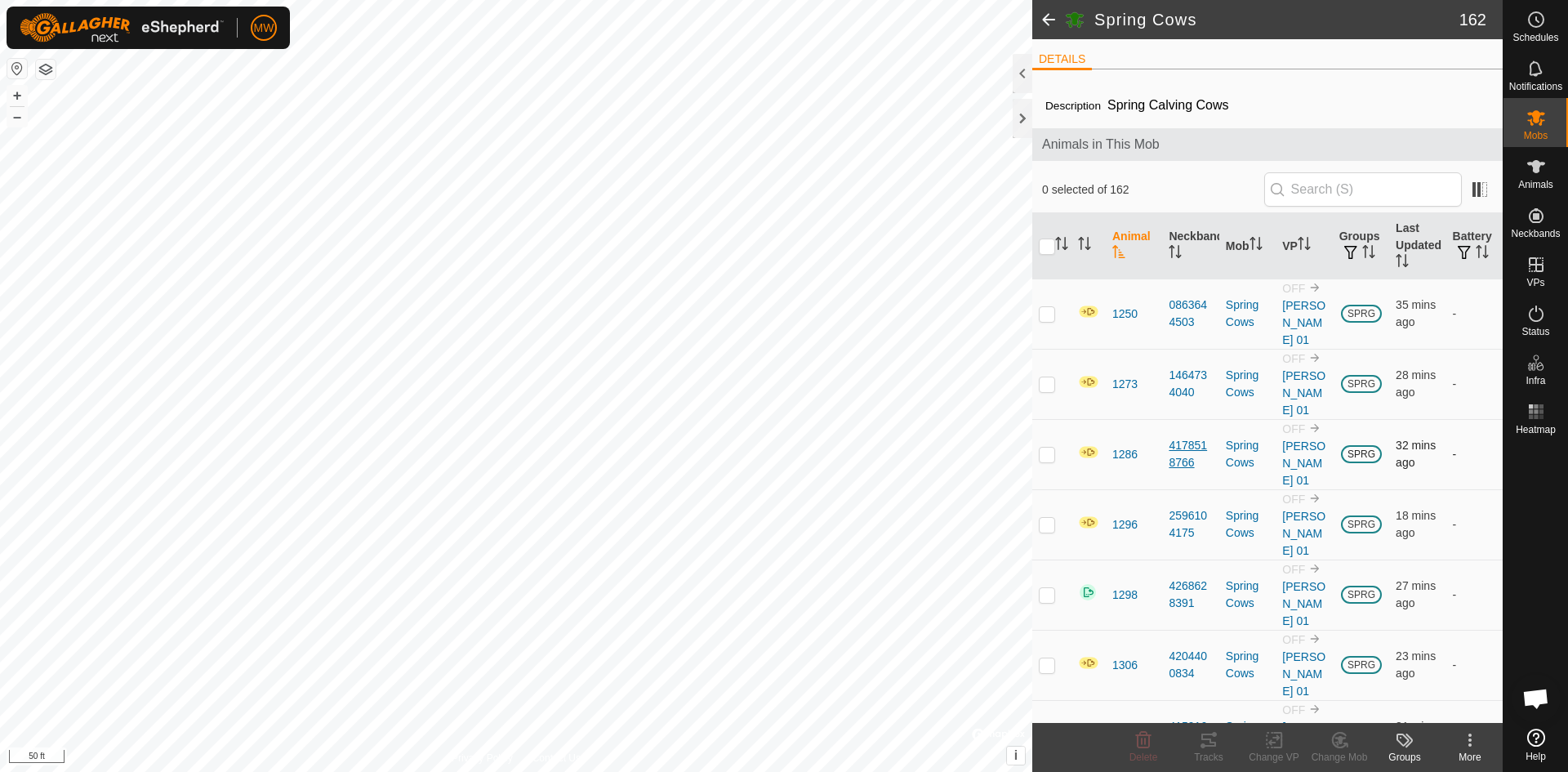
checkbox input "true"
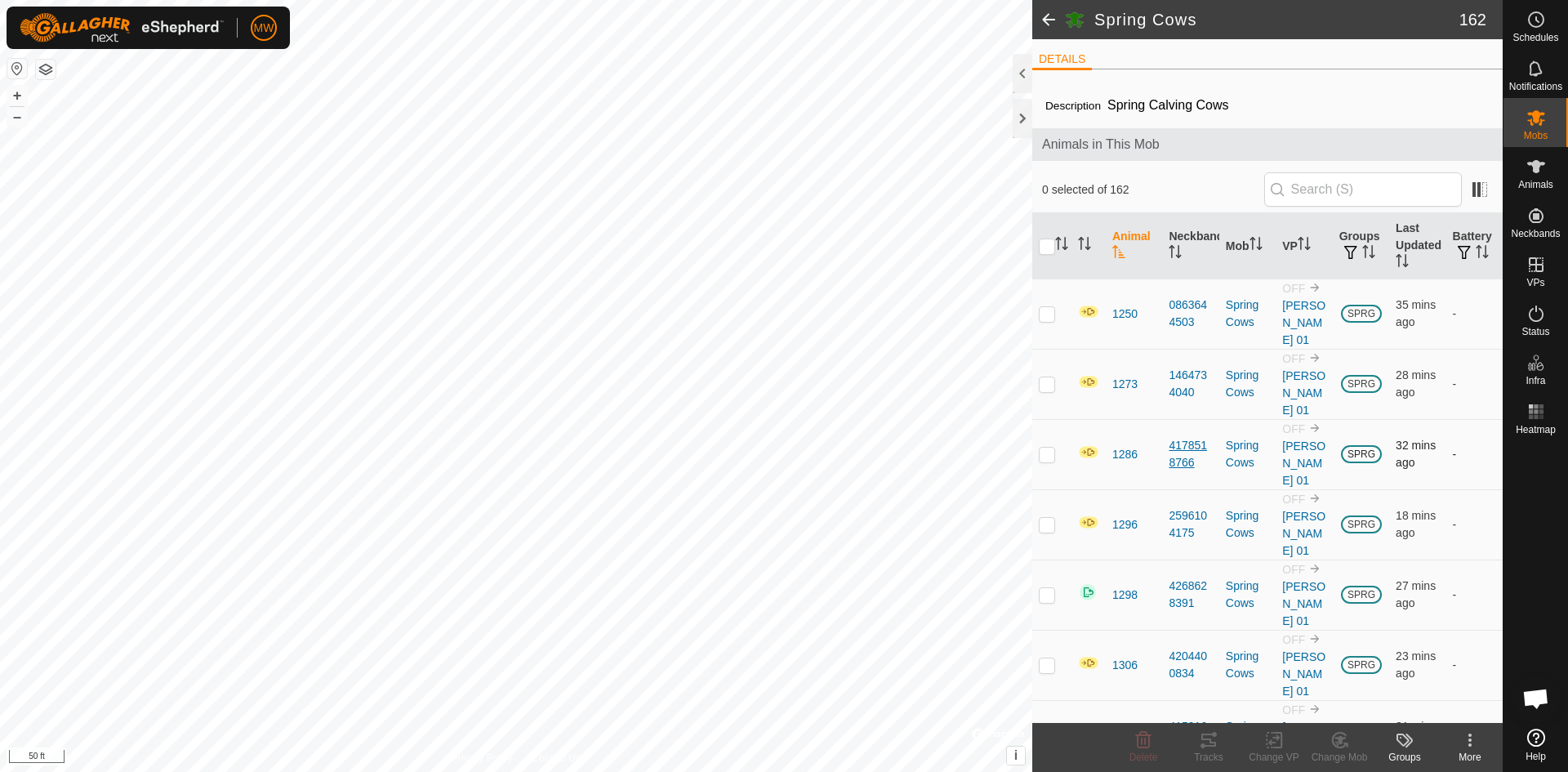
checkbox input "true"
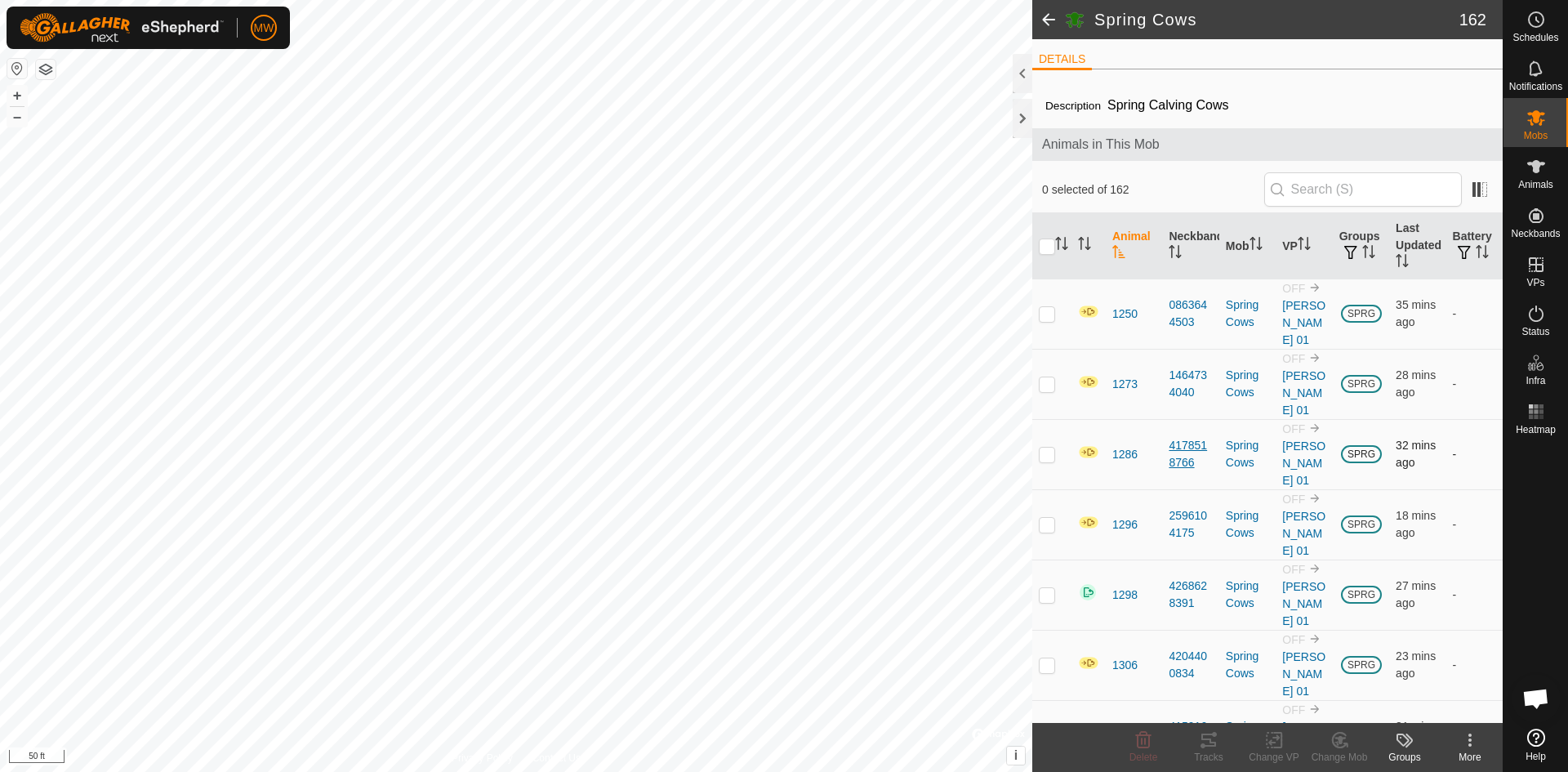
checkbox input "true"
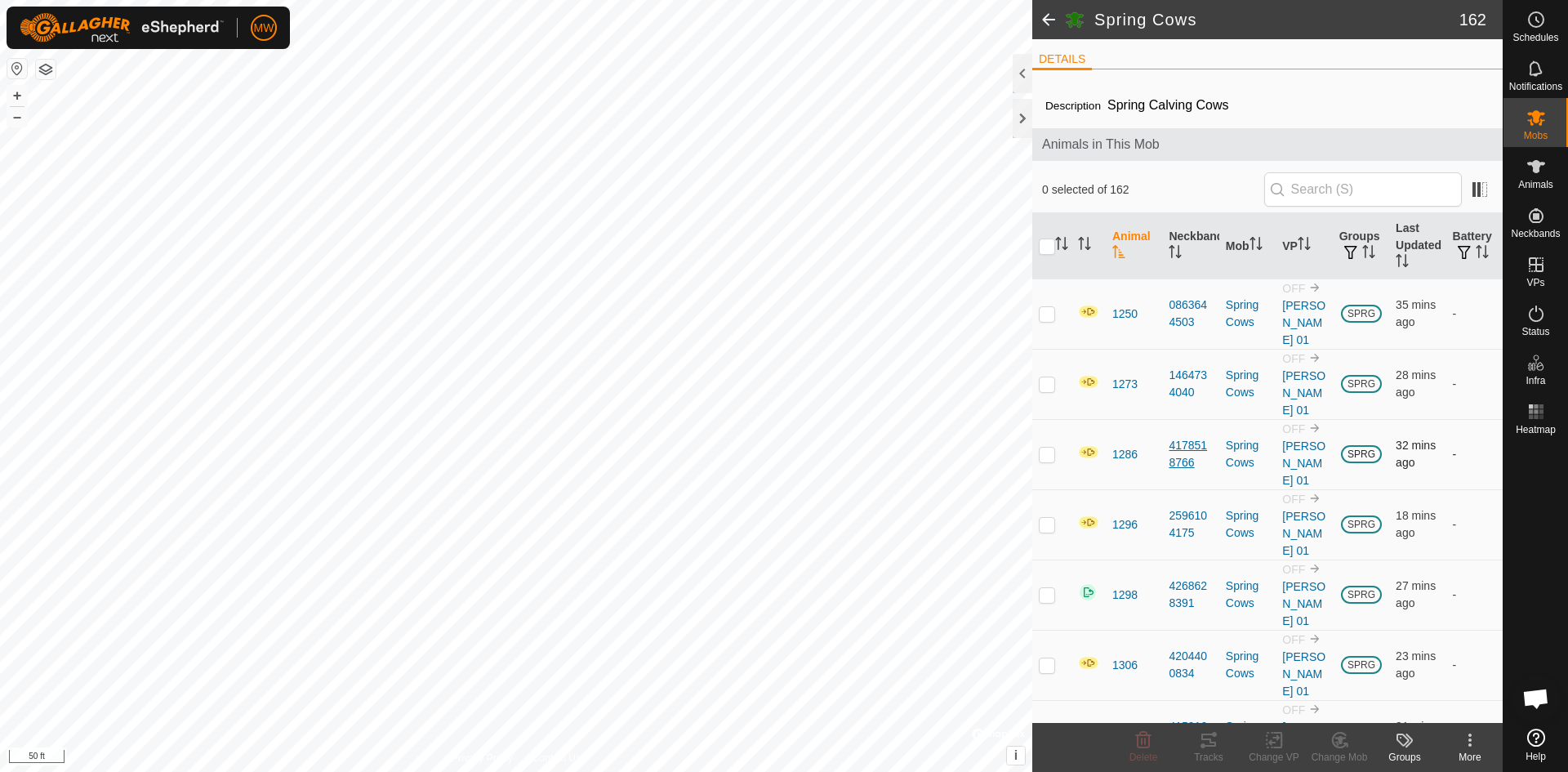
checkbox input "true"
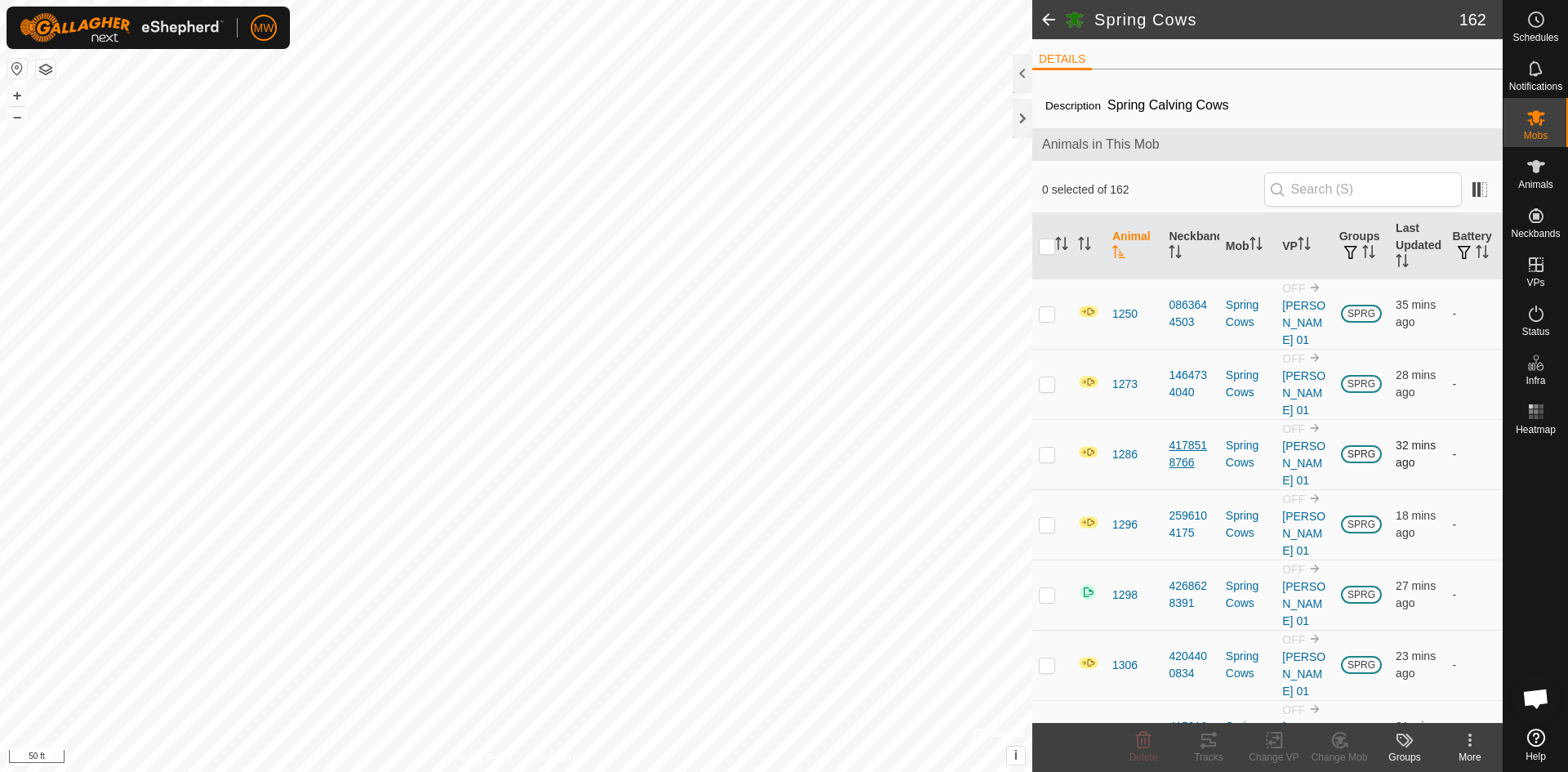
checkbox input "true"
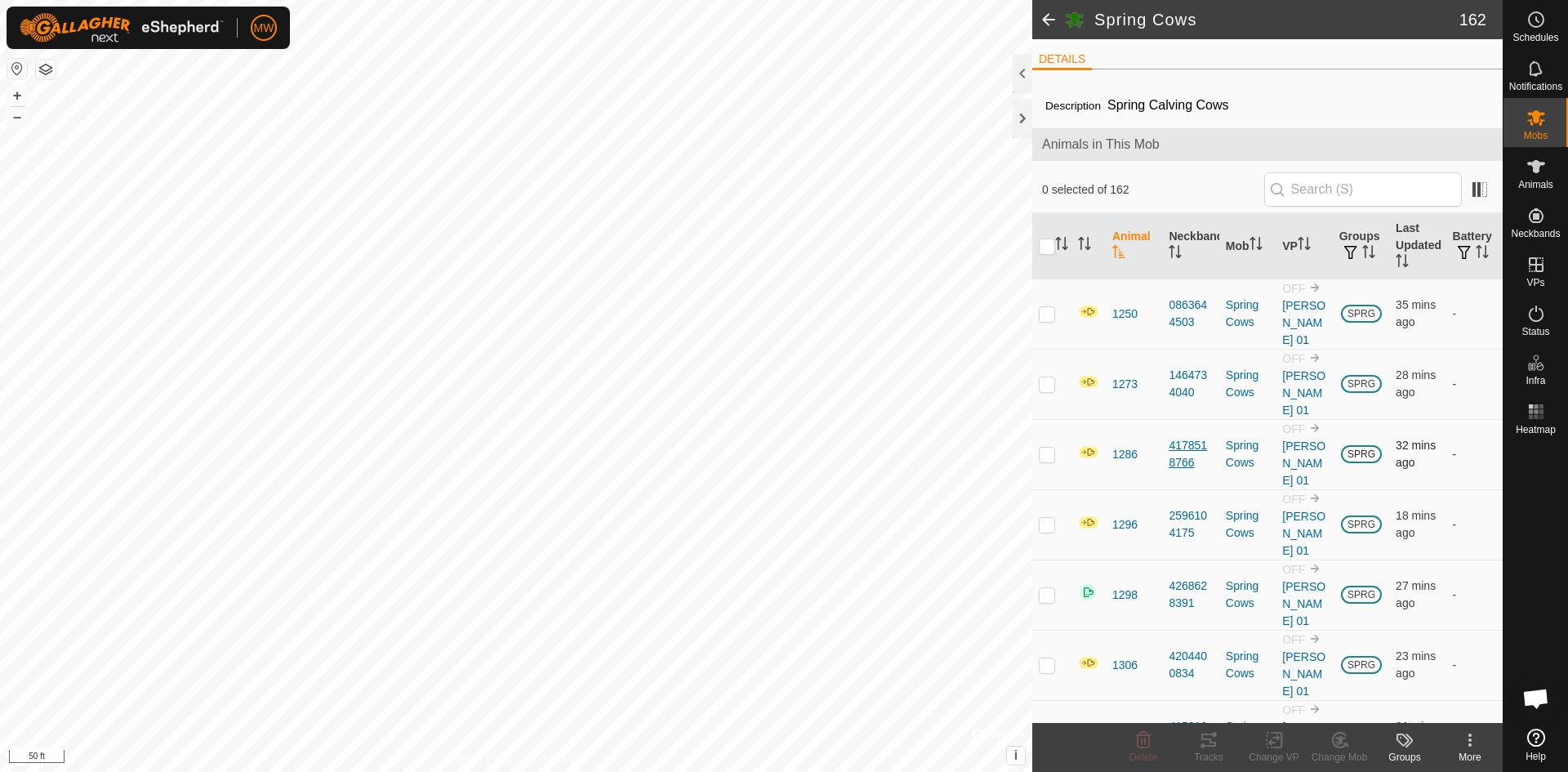
checkbox input "true"
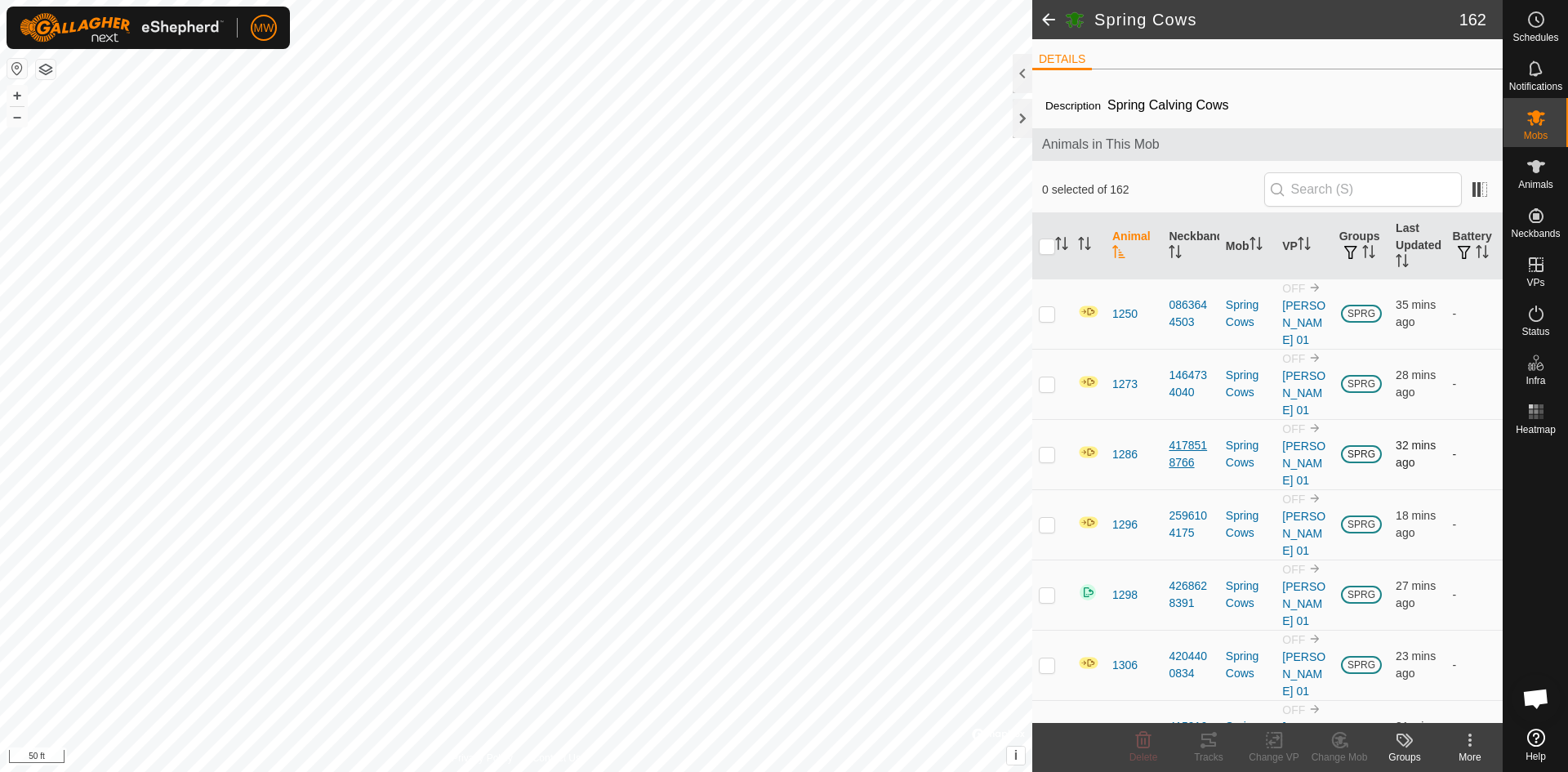
checkbox input "true"
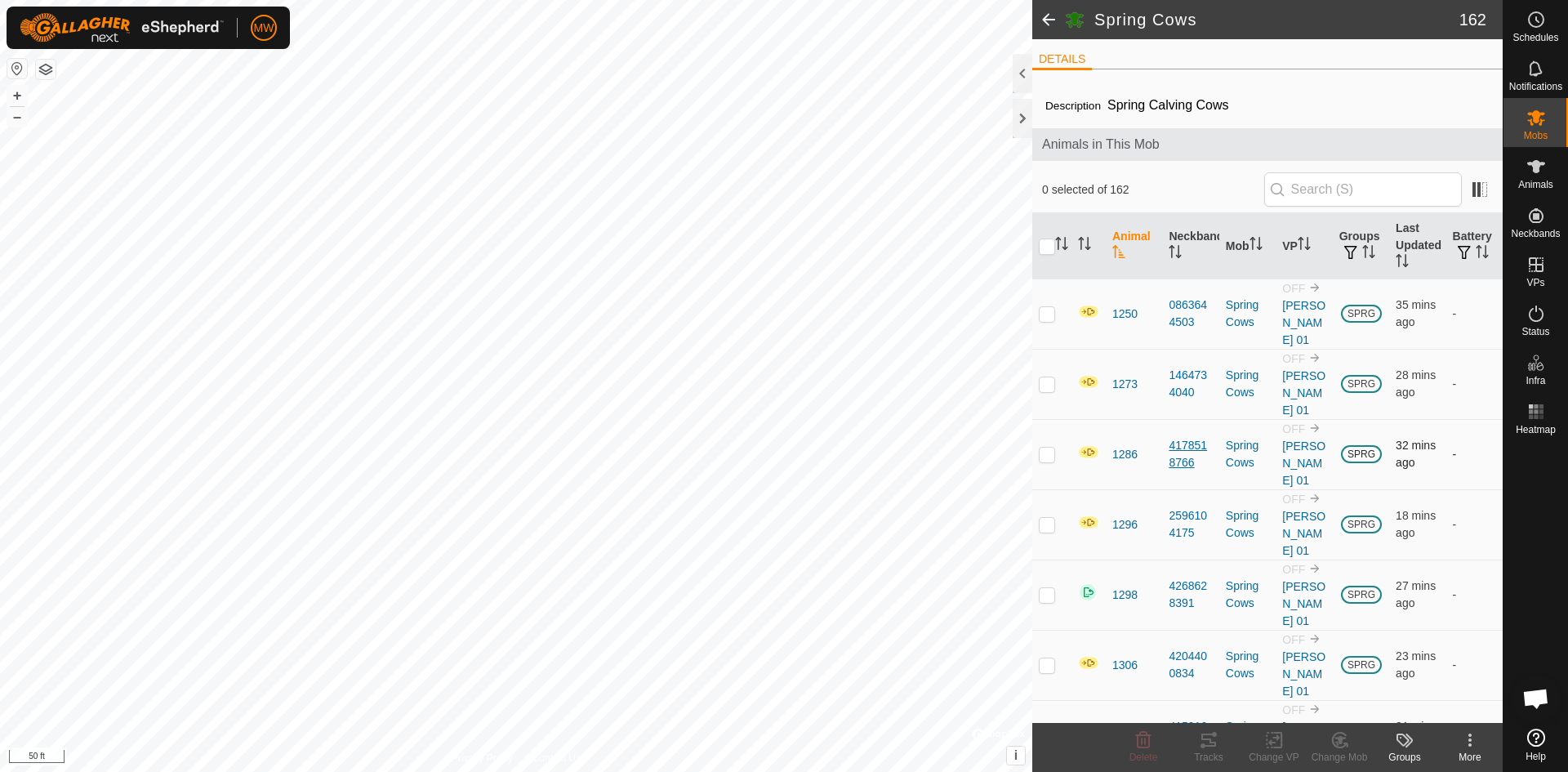
checkbox input "true"
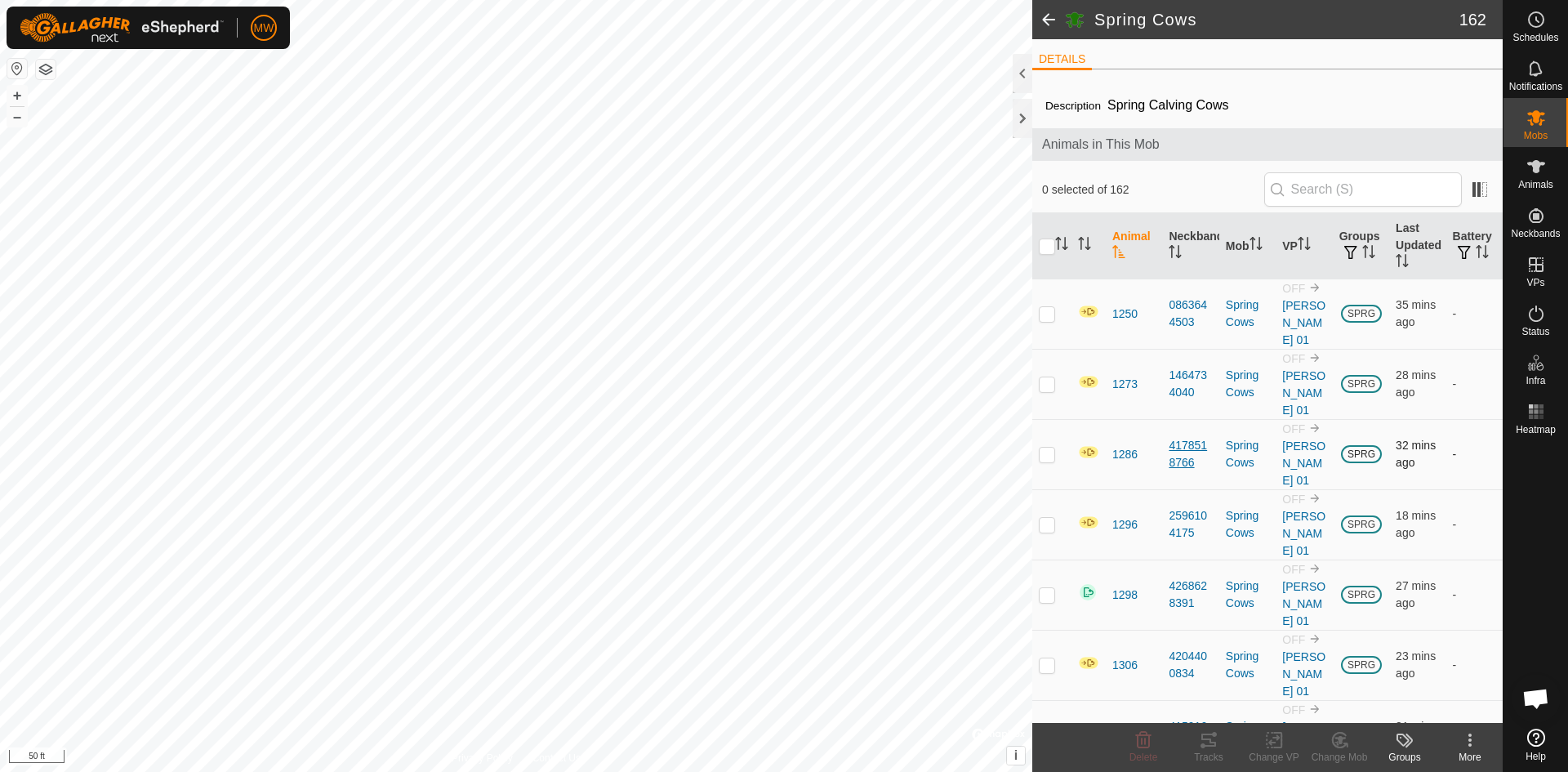
checkbox input "true"
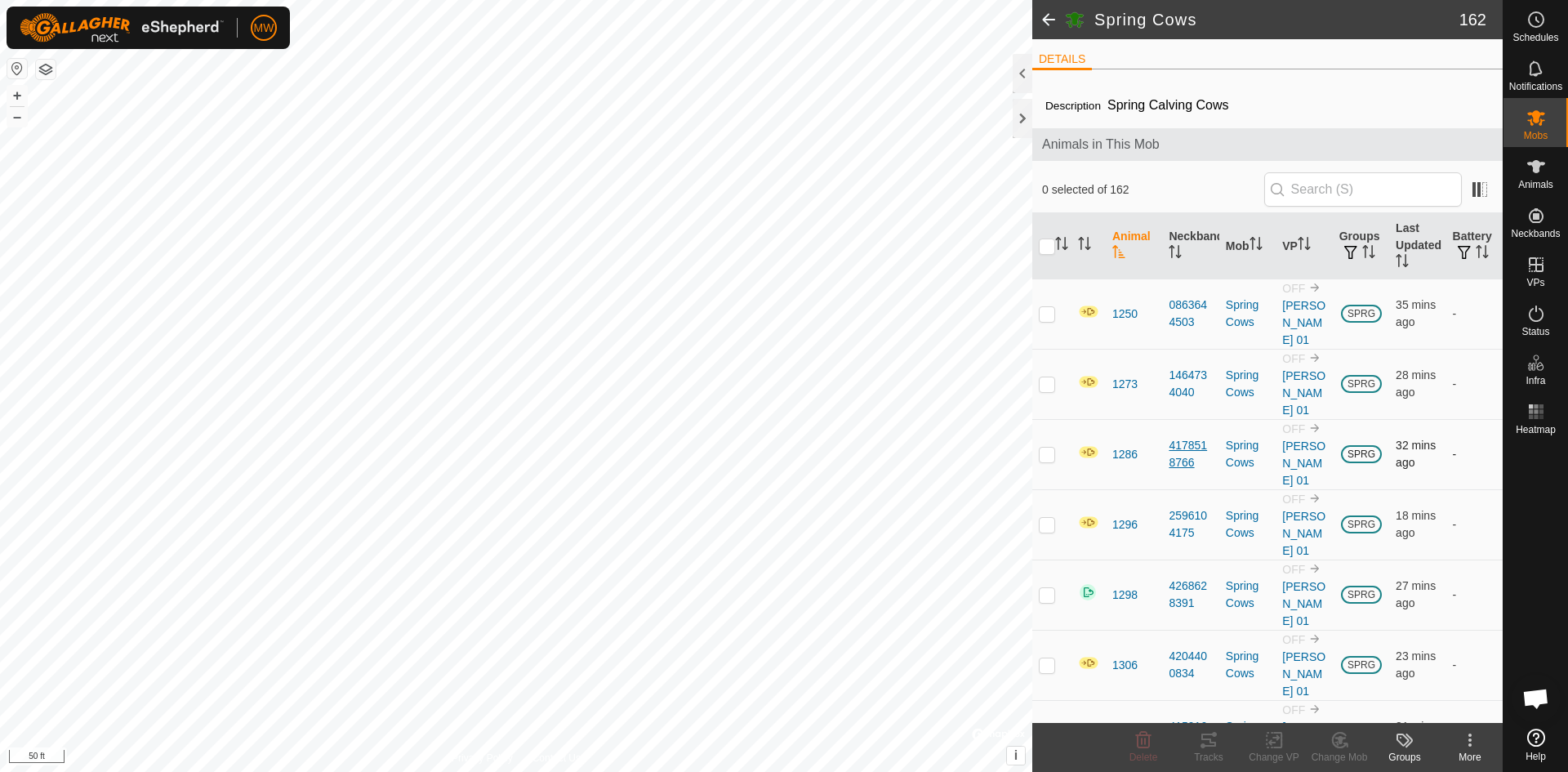
checkbox input "true"
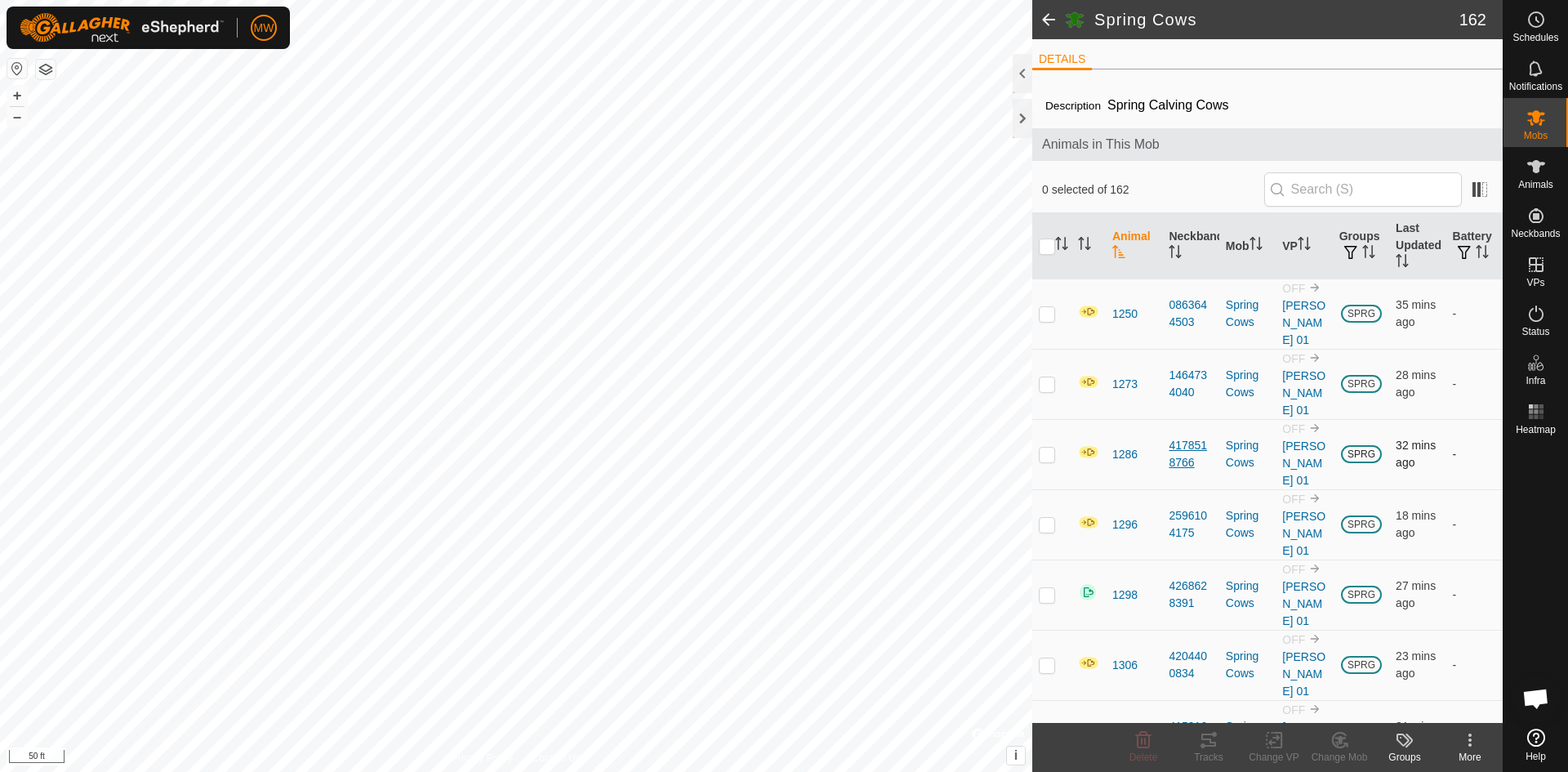
checkbox input "true"
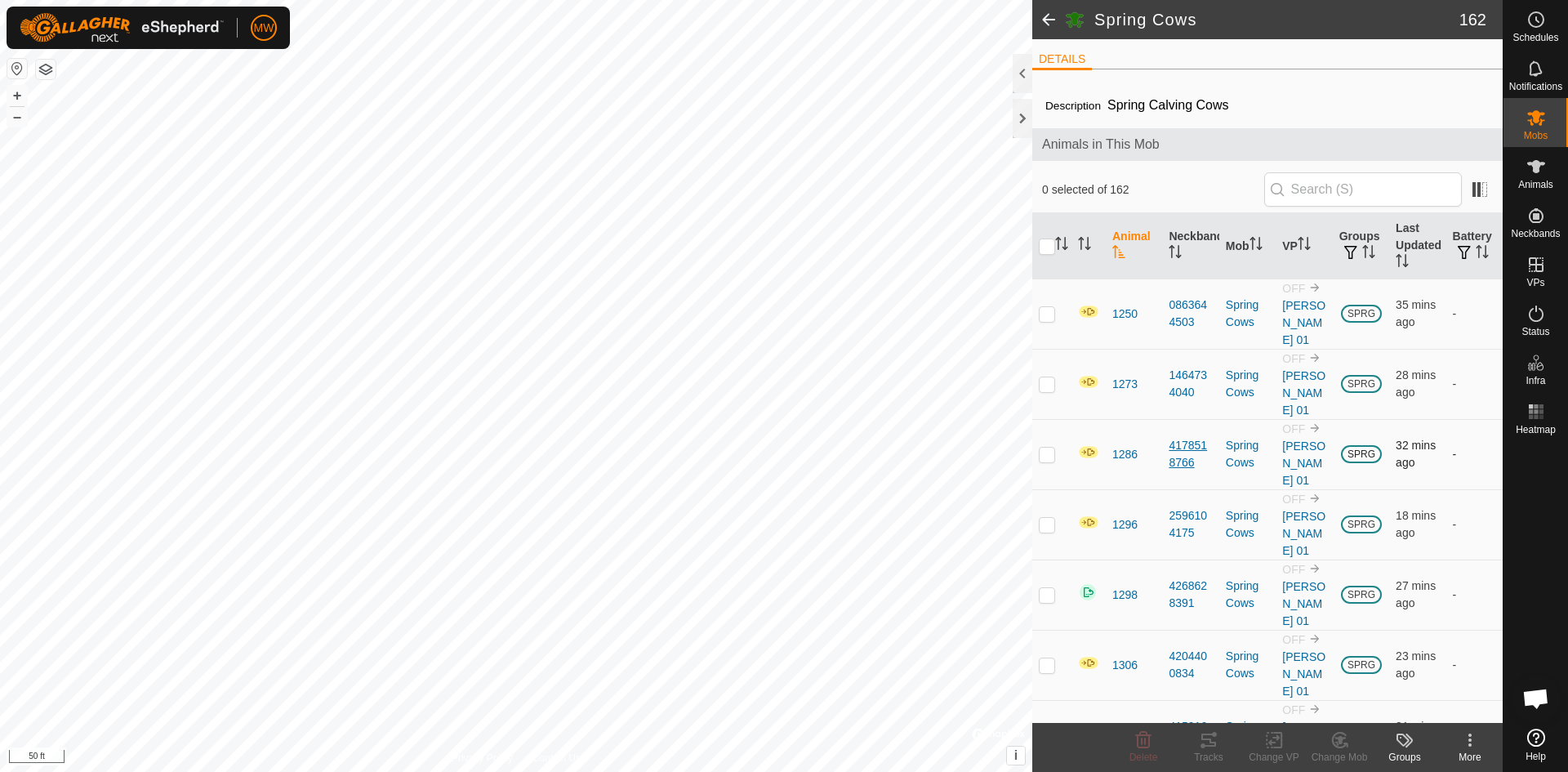
checkbox input "true"
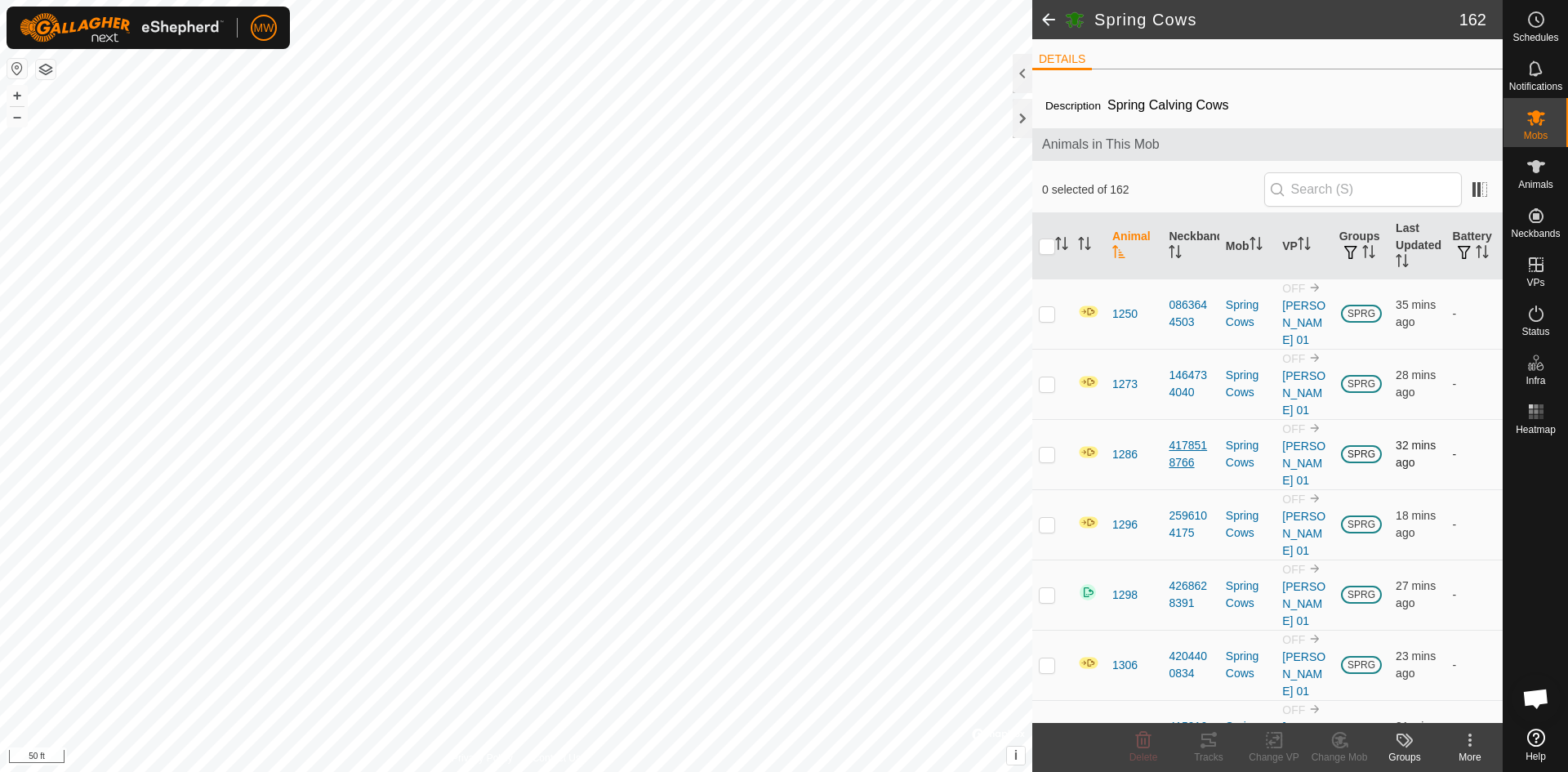
checkbox input "true"
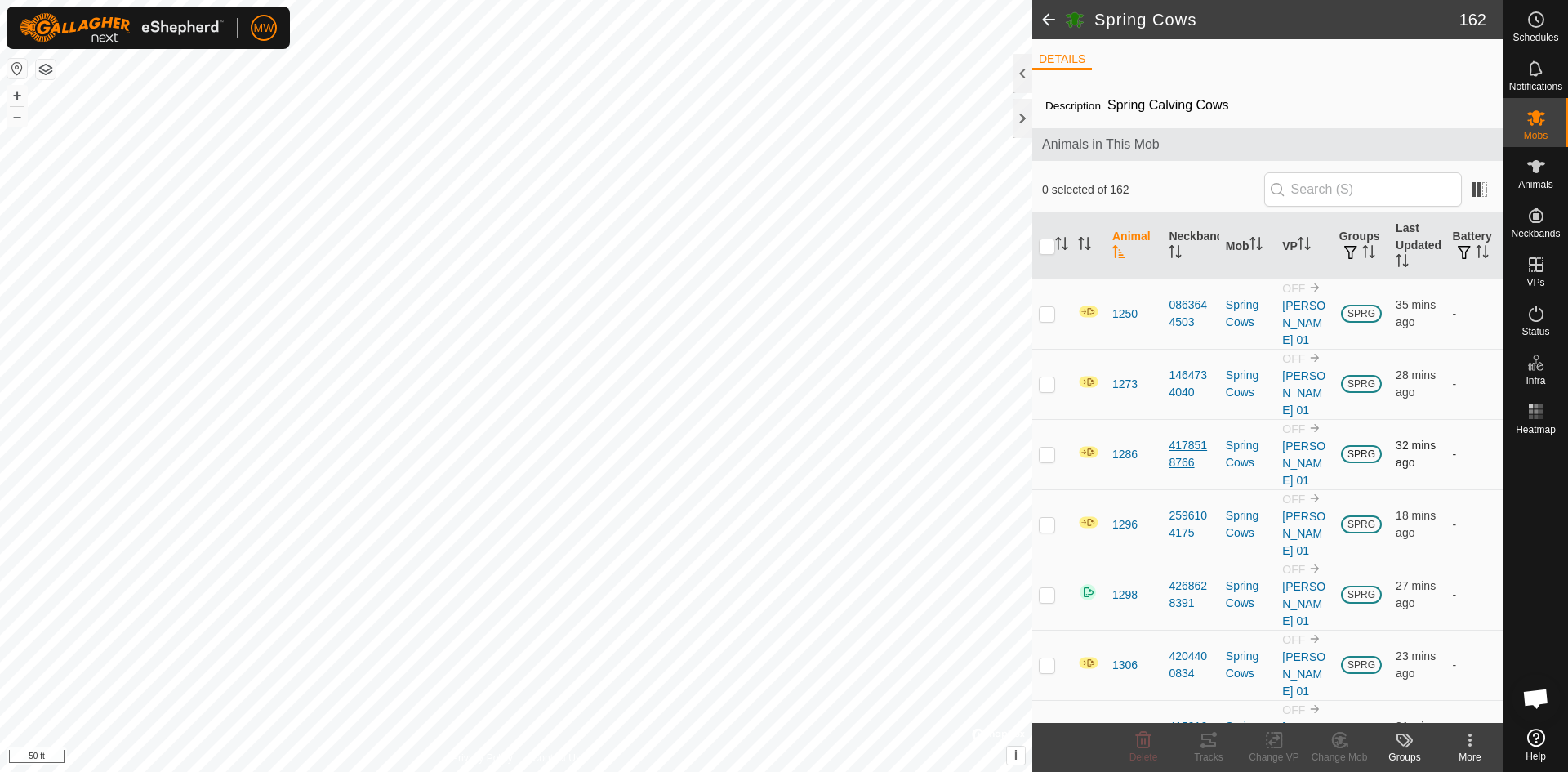
checkbox input "true"
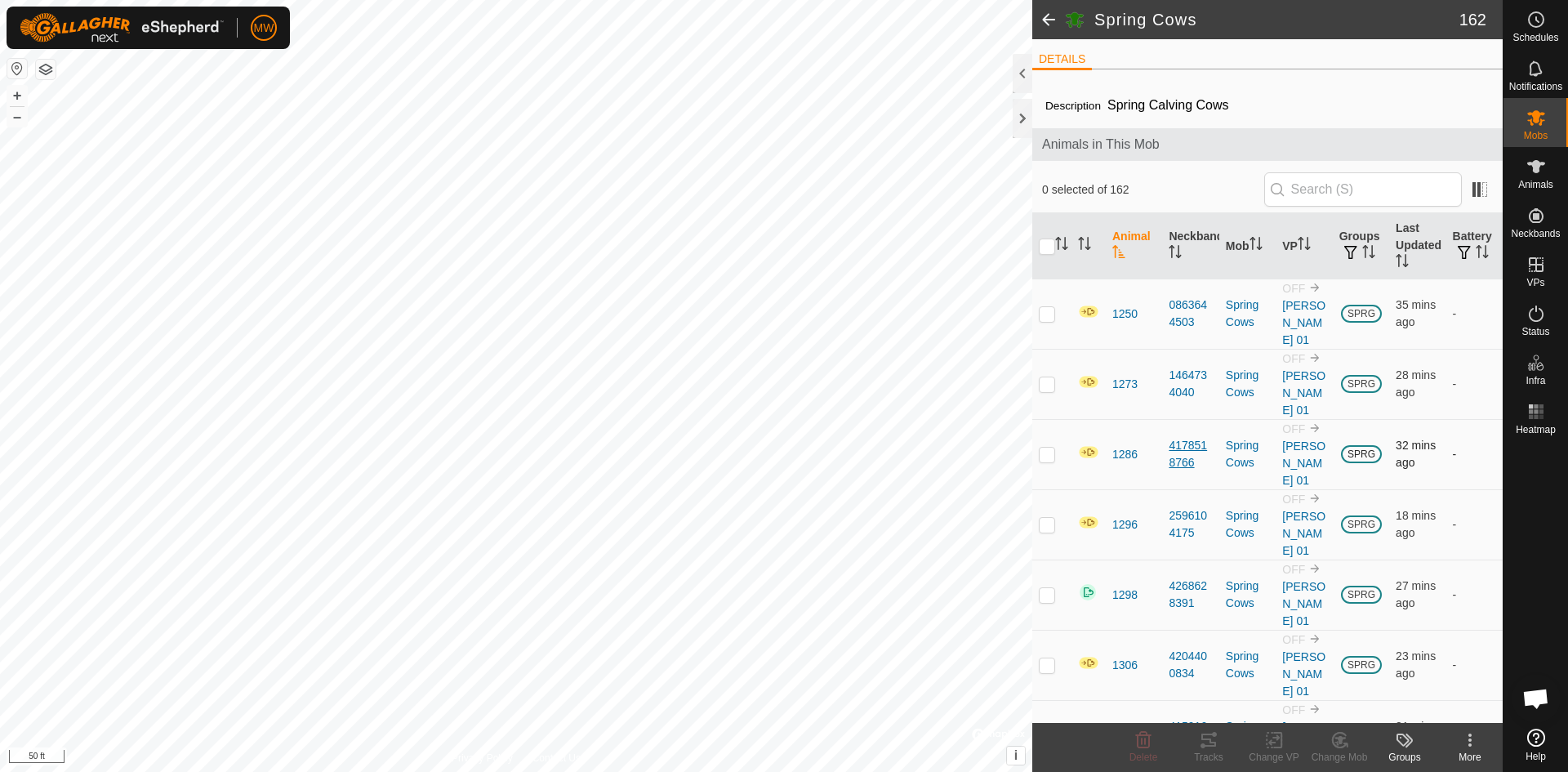
checkbox input "true"
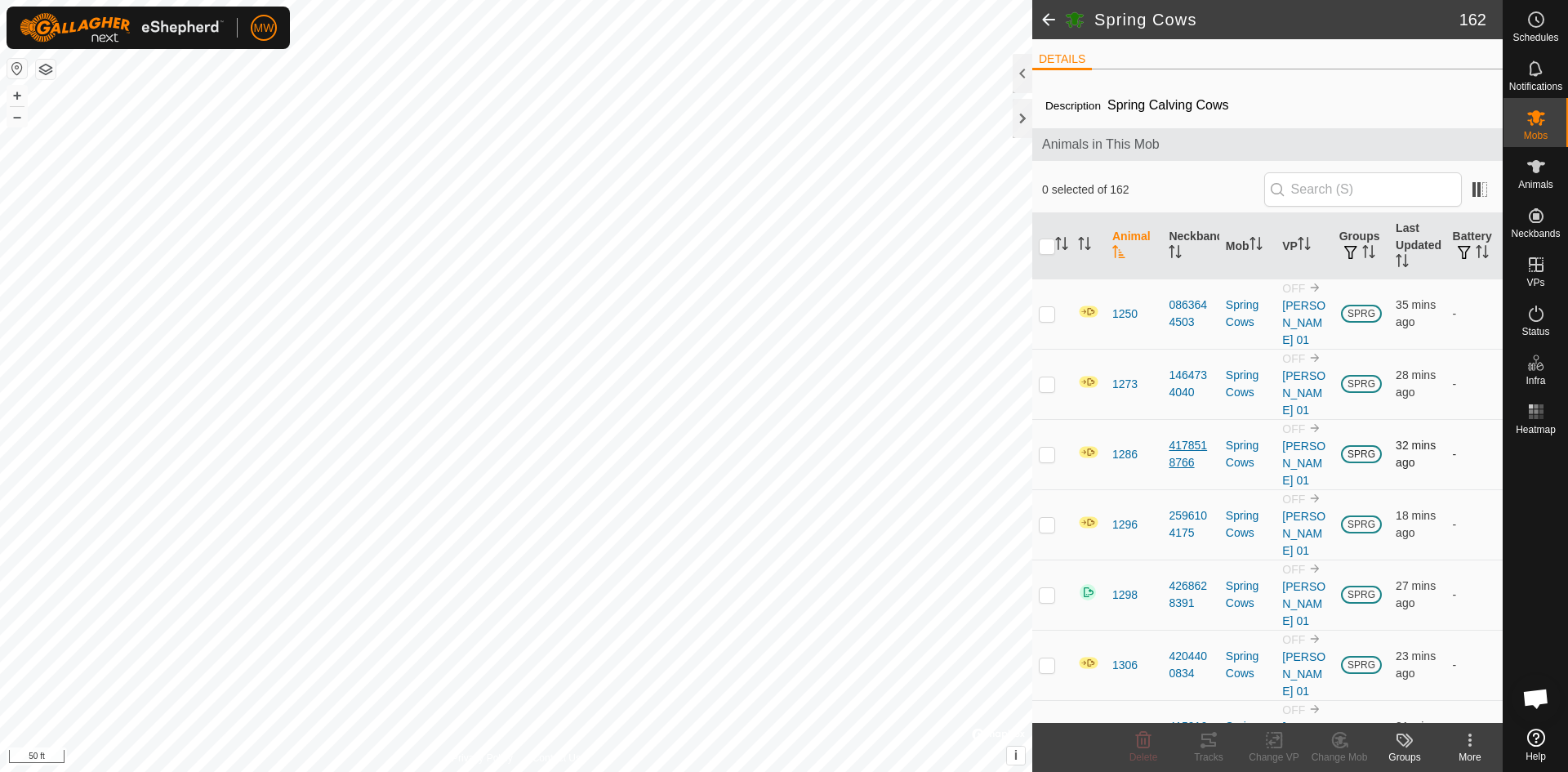
checkbox input "true"
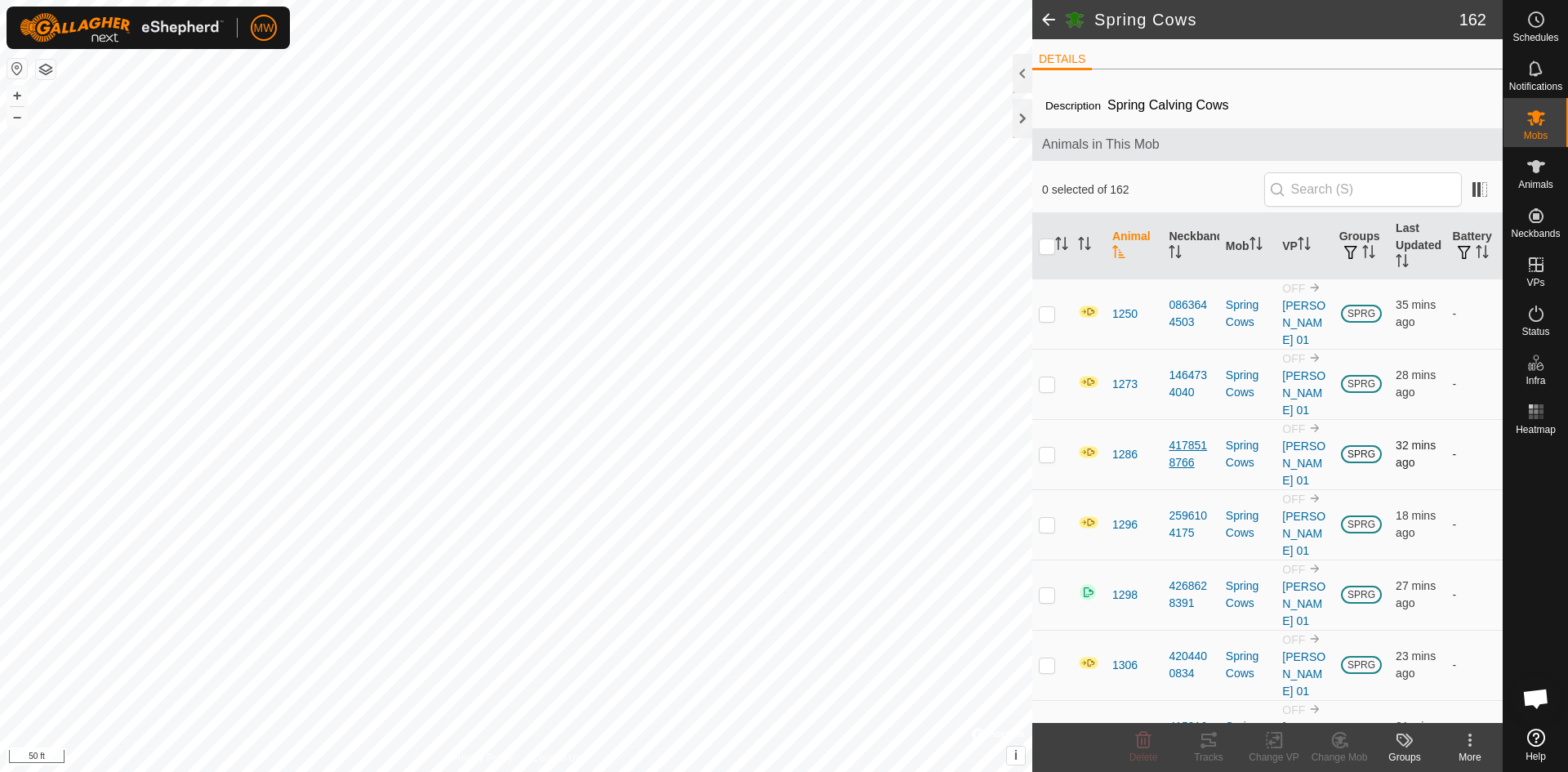
checkbox input "true"
click at [1271, 744] on icon at bounding box center [1273, 741] width 11 height 11
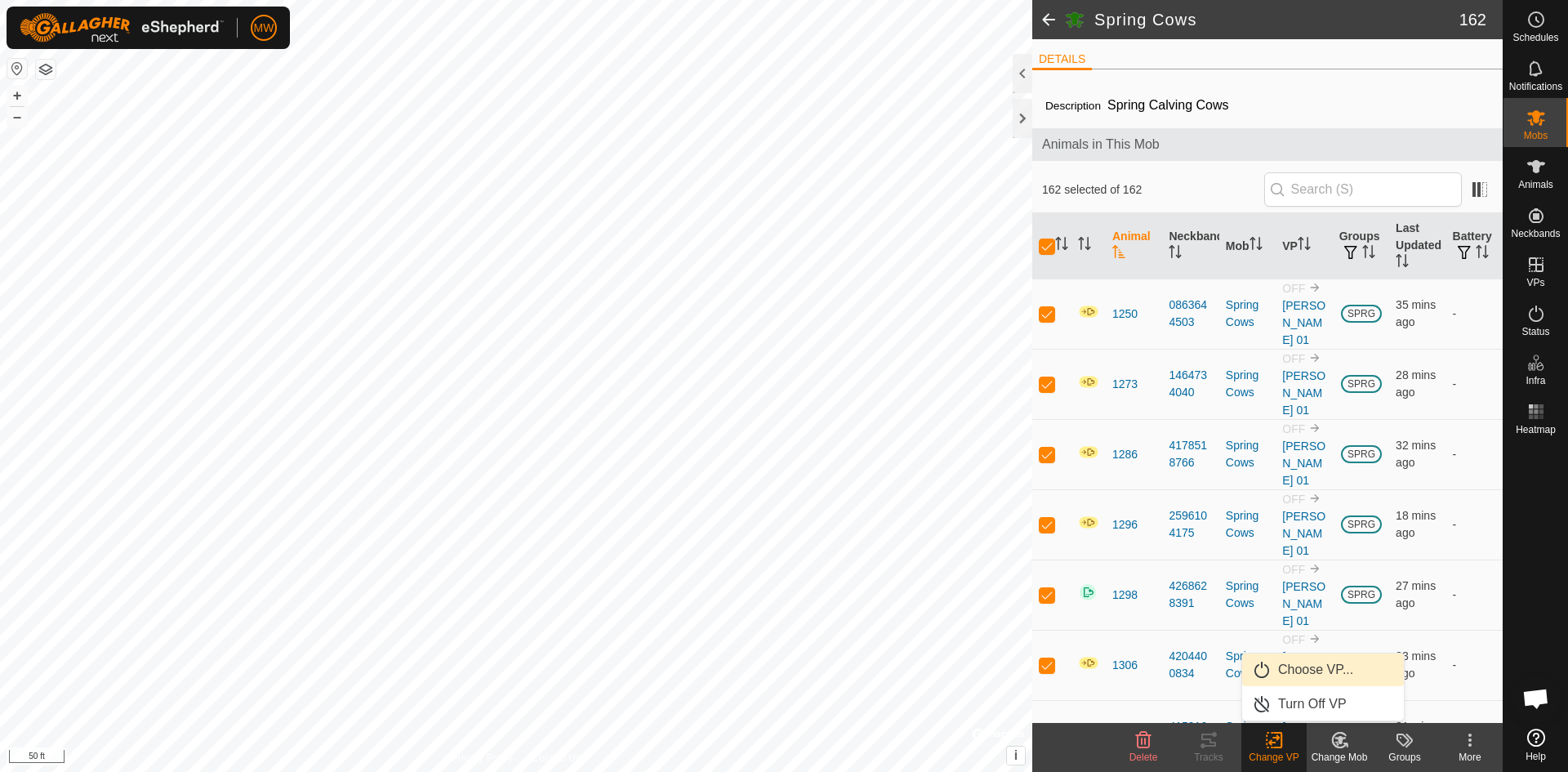
click at [1301, 668] on link "Choose VP..." at bounding box center [1323, 670] width 162 height 33
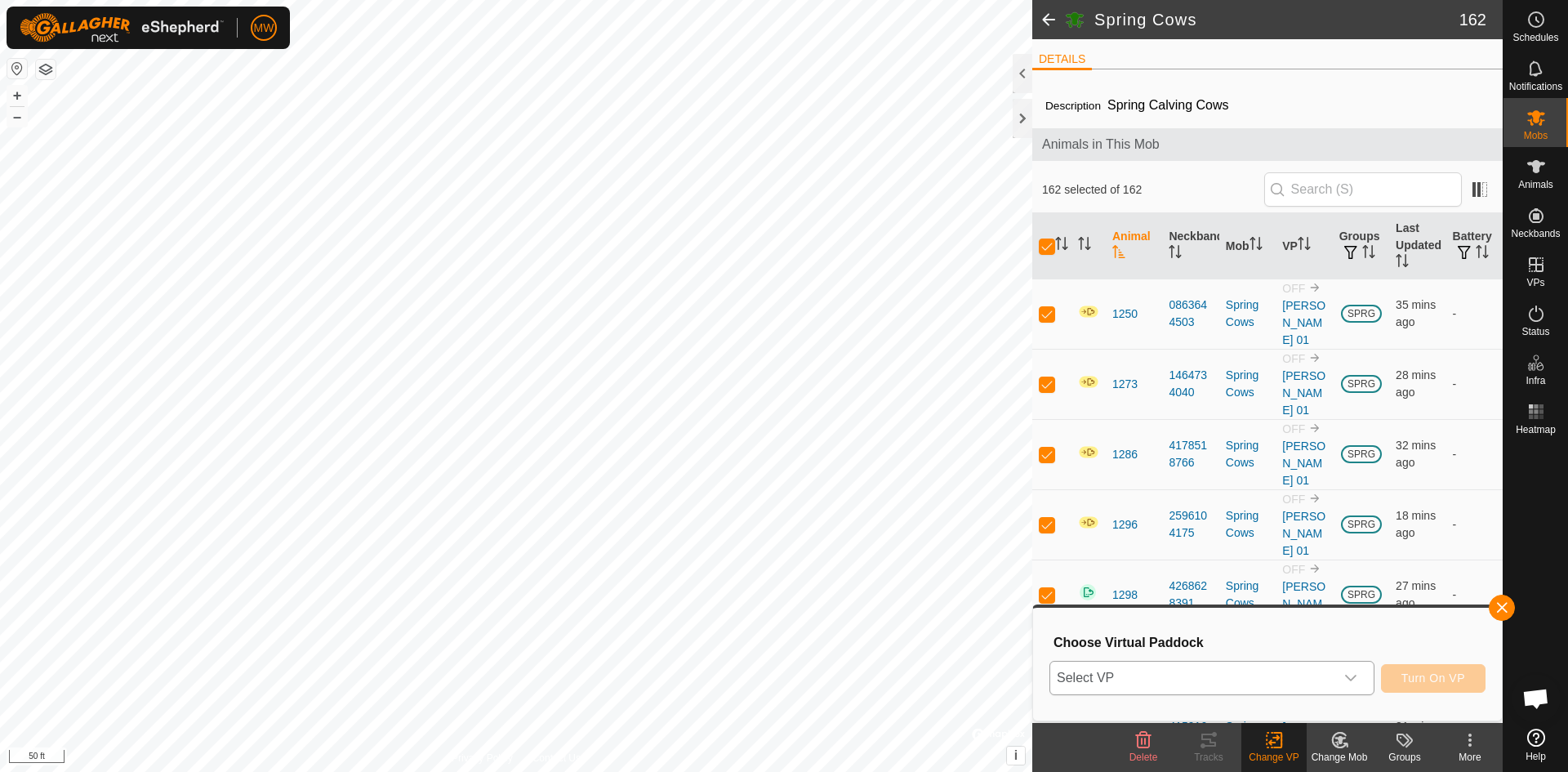
click at [1200, 678] on span "Select VP" at bounding box center [1192, 678] width 284 height 33
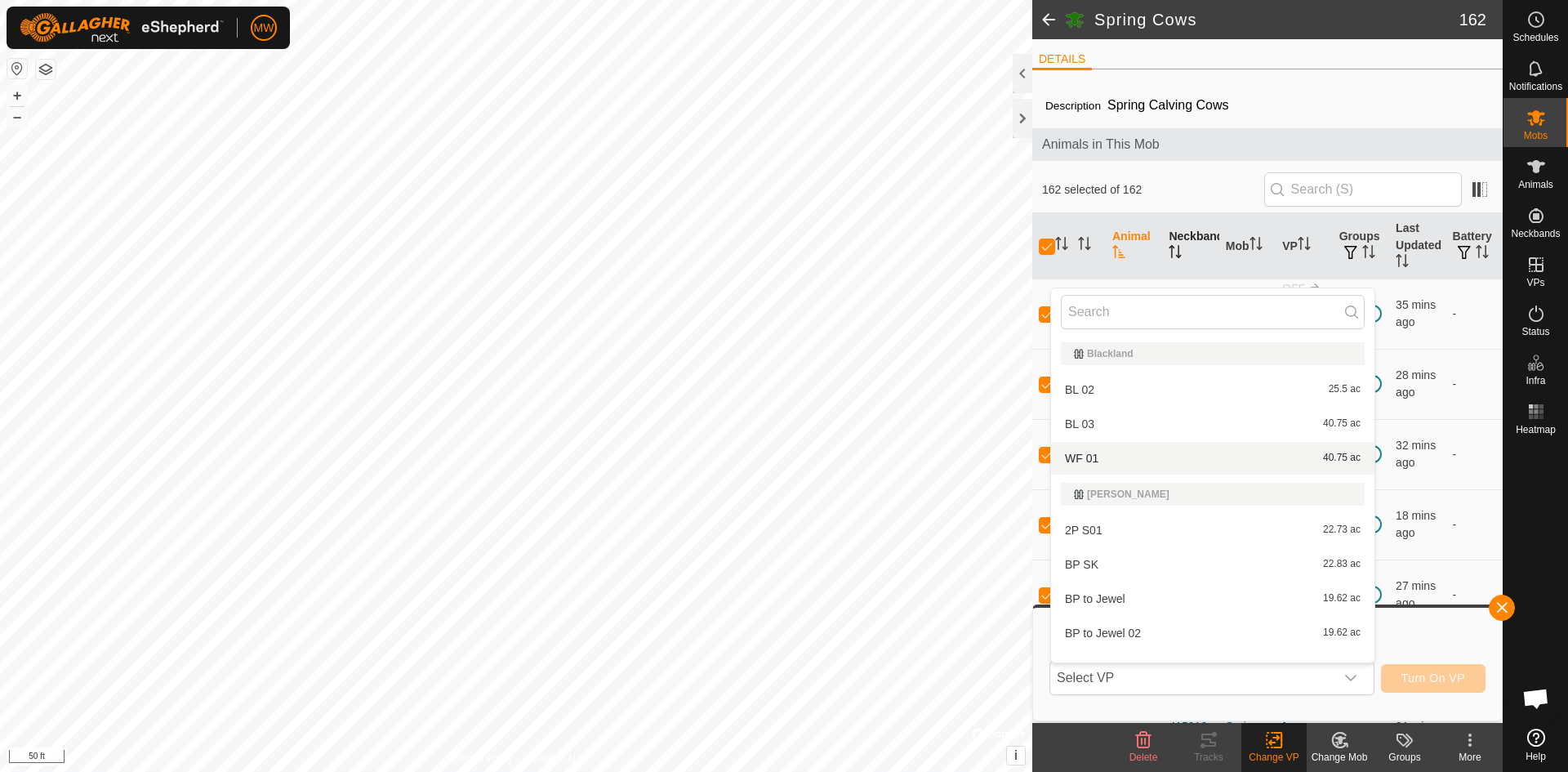
scroll to position [21, 0]
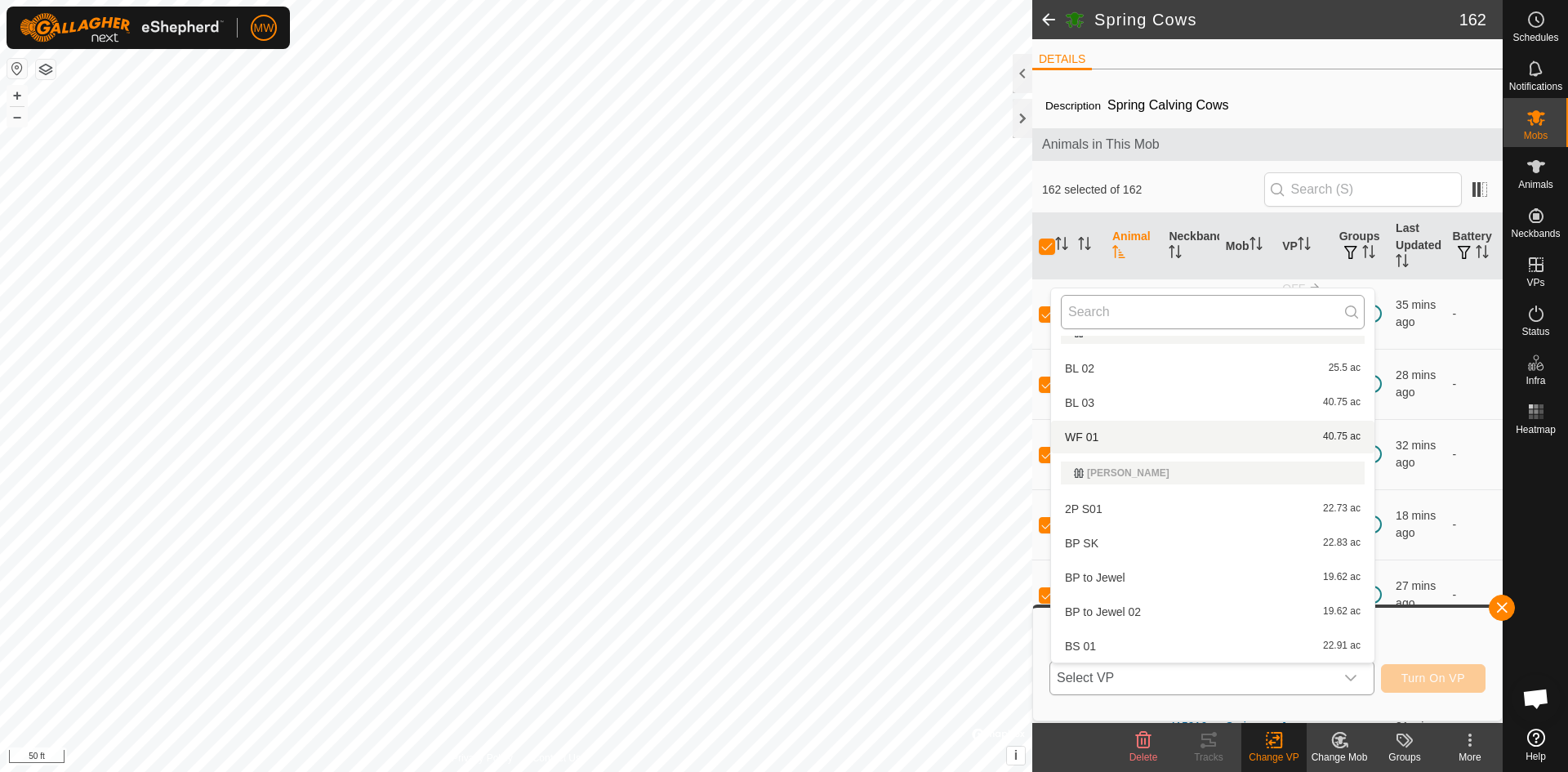
click at [1154, 299] on input "text" at bounding box center [1213, 311] width 304 height 34
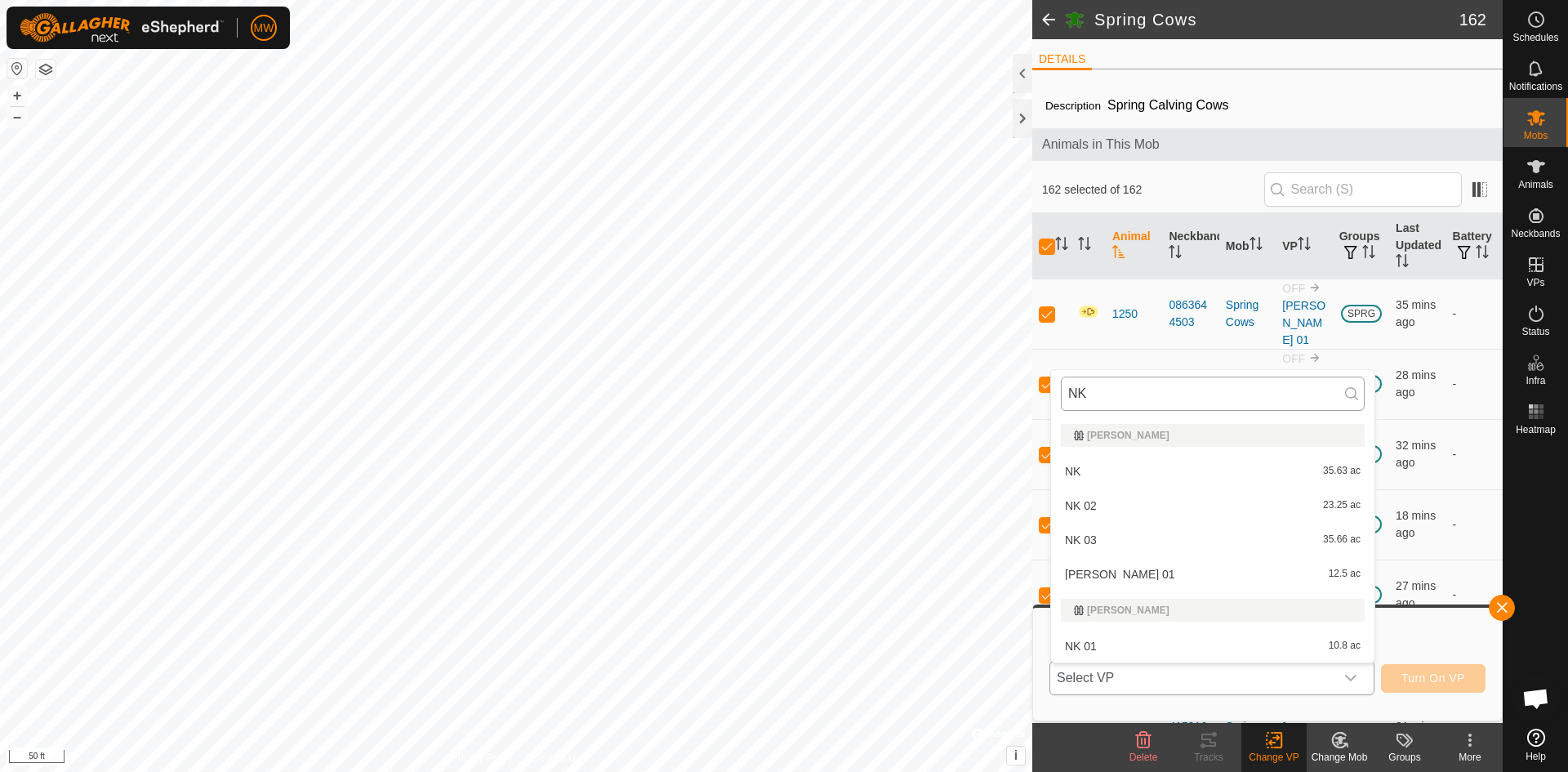
scroll to position [0, 0]
type input "NK"
click at [1064, 467] on li "NK 35.63 ac" at bounding box center [1212, 472] width 323 height 33
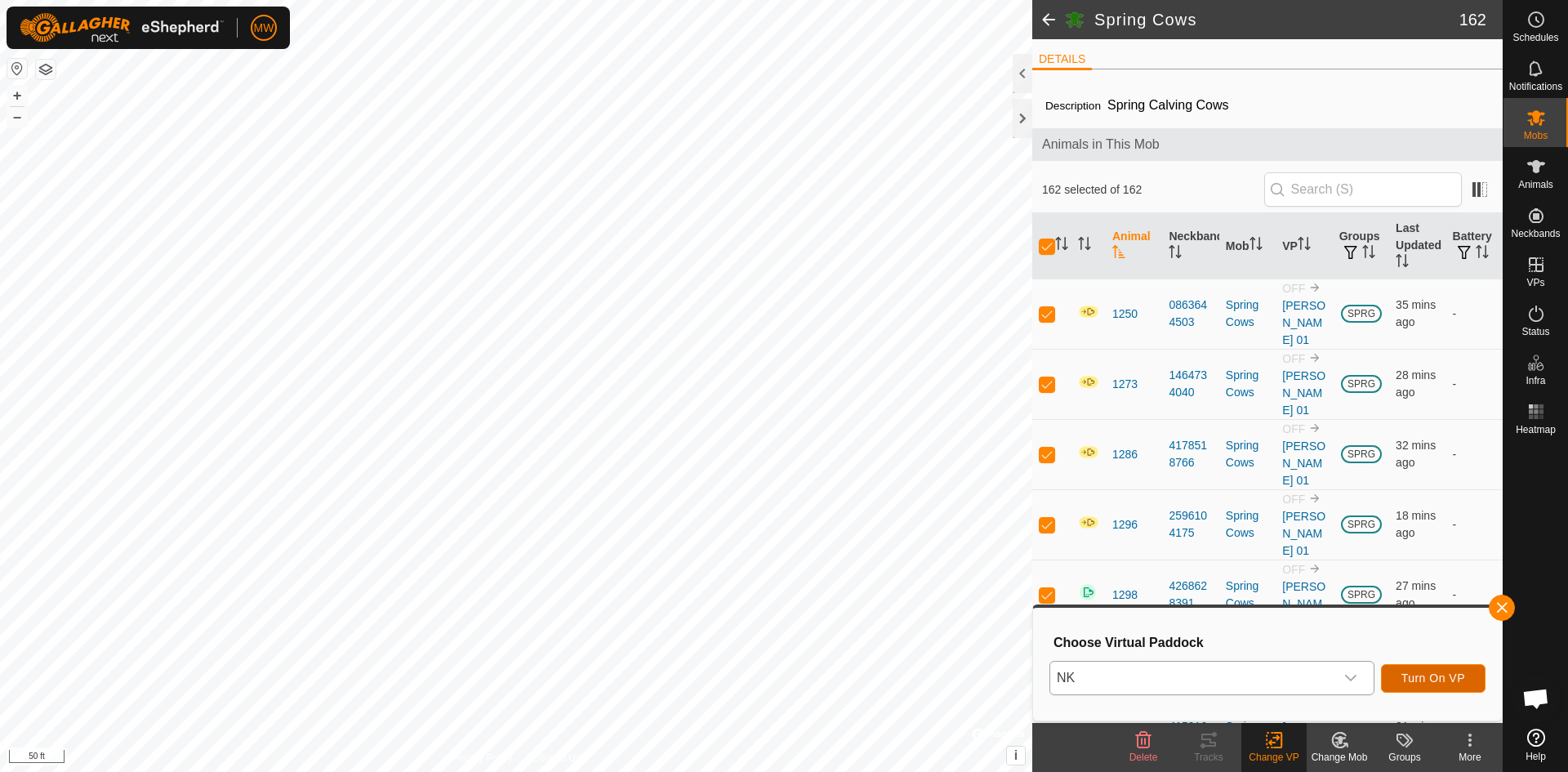
click at [1426, 677] on span "Turn On VP" at bounding box center [1433, 678] width 64 height 13
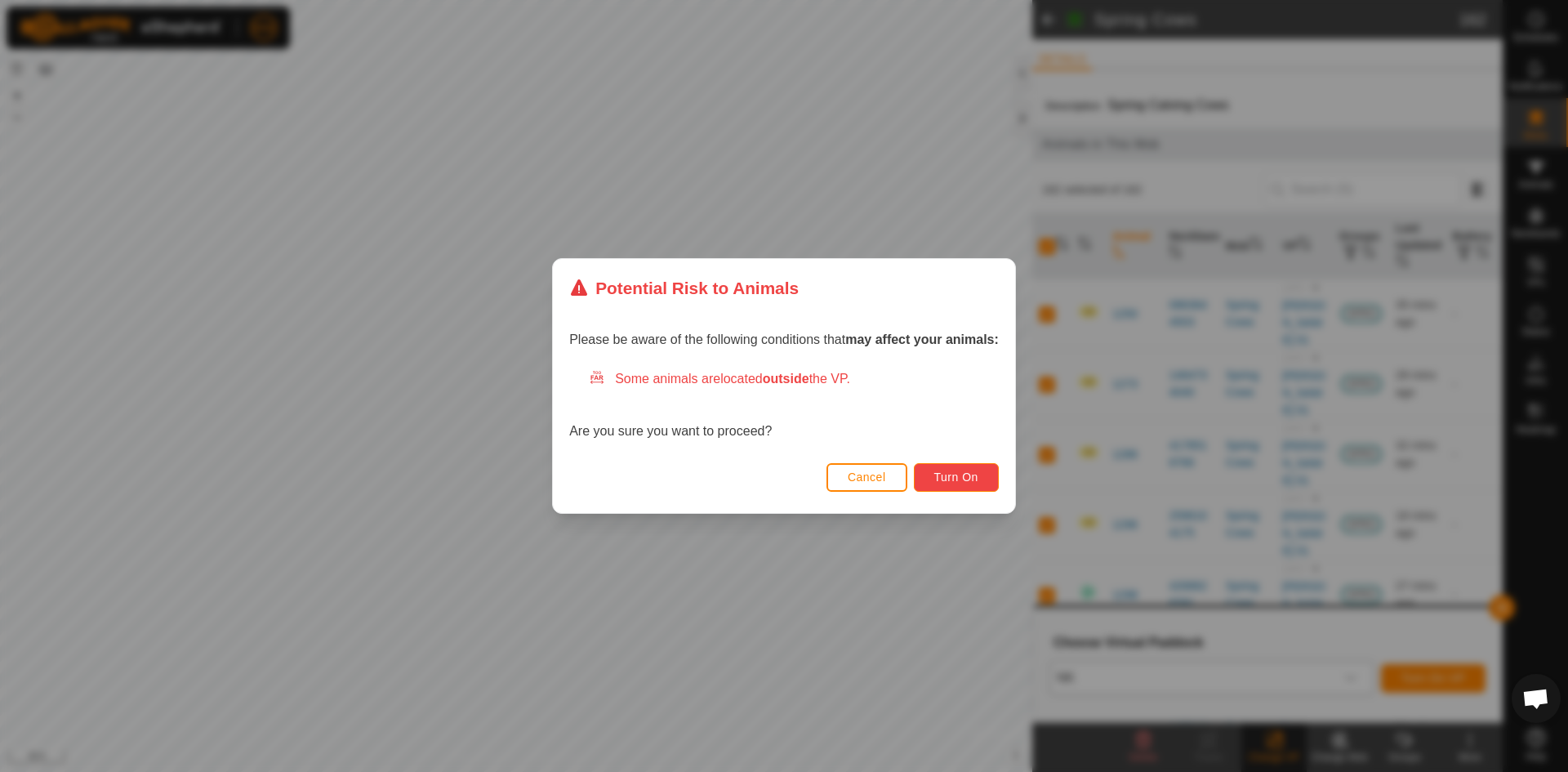
click at [937, 473] on span "Turn On" at bounding box center [956, 477] width 44 height 13
